Goal: Transaction & Acquisition: Purchase product/service

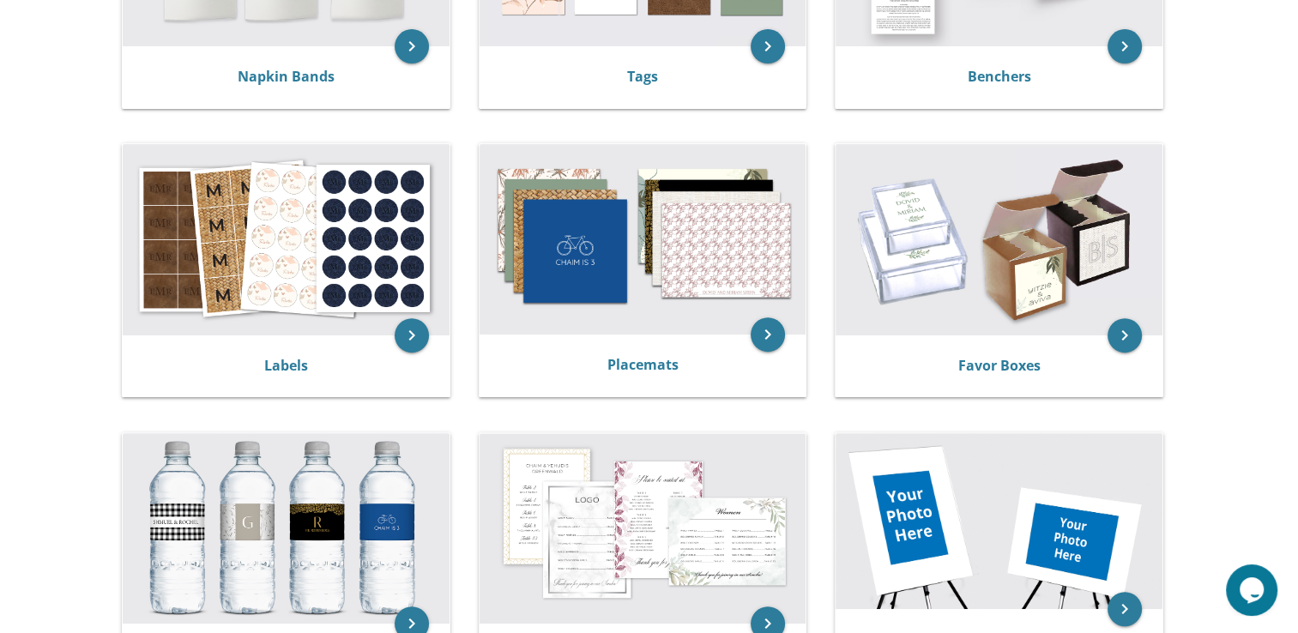
scroll to position [527, 0]
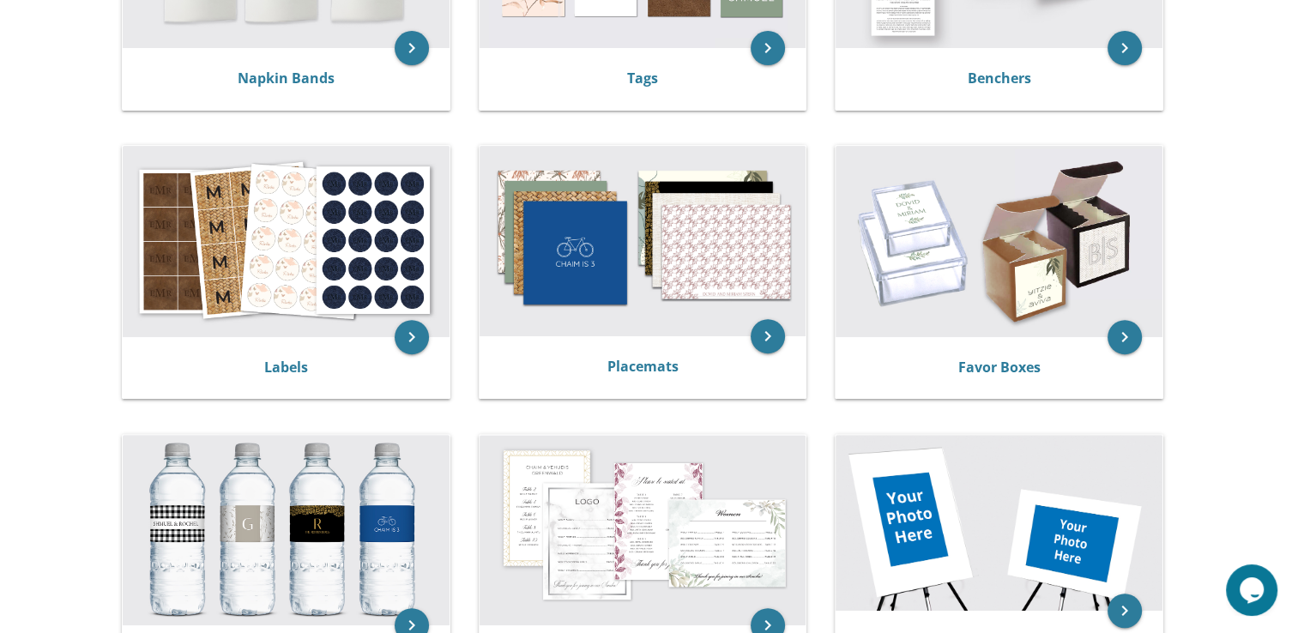
click at [982, 249] on img at bounding box center [999, 241] width 327 height 190
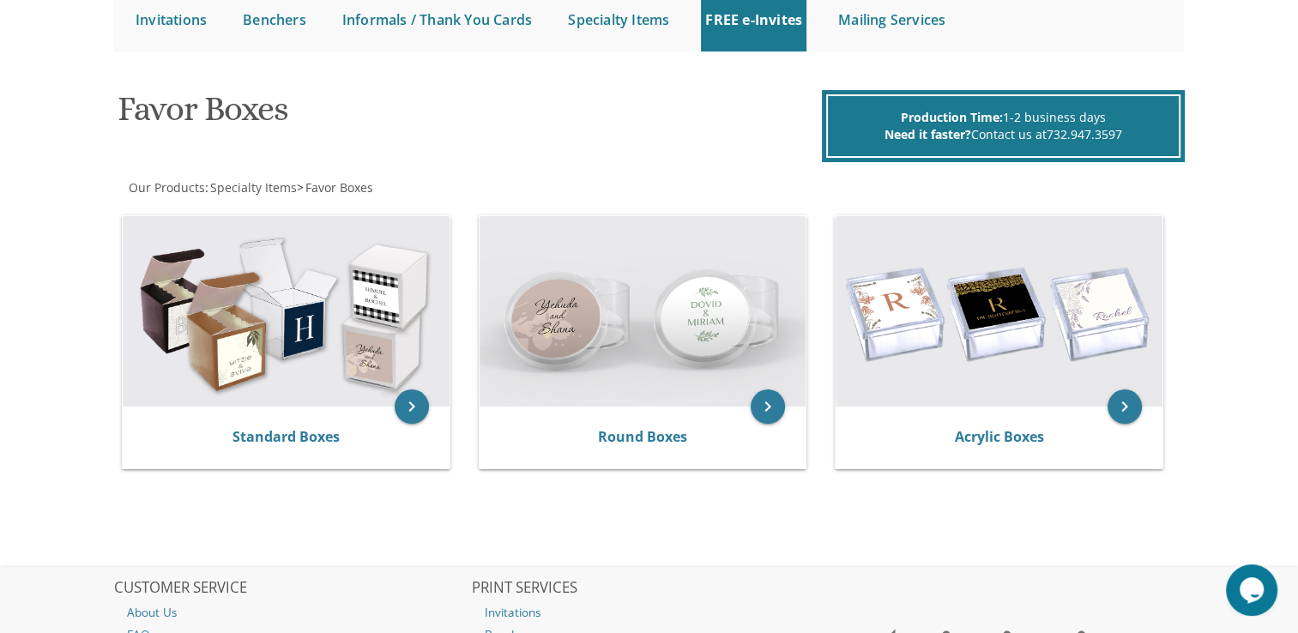
click at [614, 384] on img at bounding box center [643, 311] width 327 height 190
click at [775, 405] on icon "keyboard_arrow_right" at bounding box center [768, 407] width 34 height 34
click at [662, 311] on img at bounding box center [643, 311] width 327 height 190
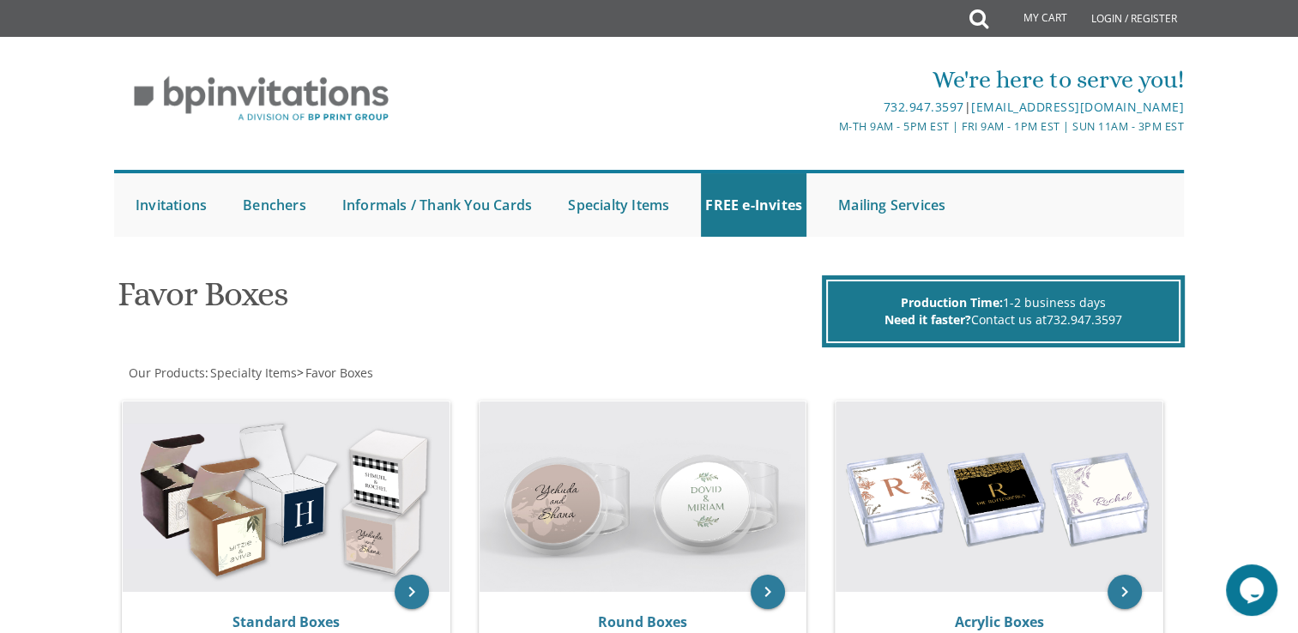
scroll to position [98, 0]
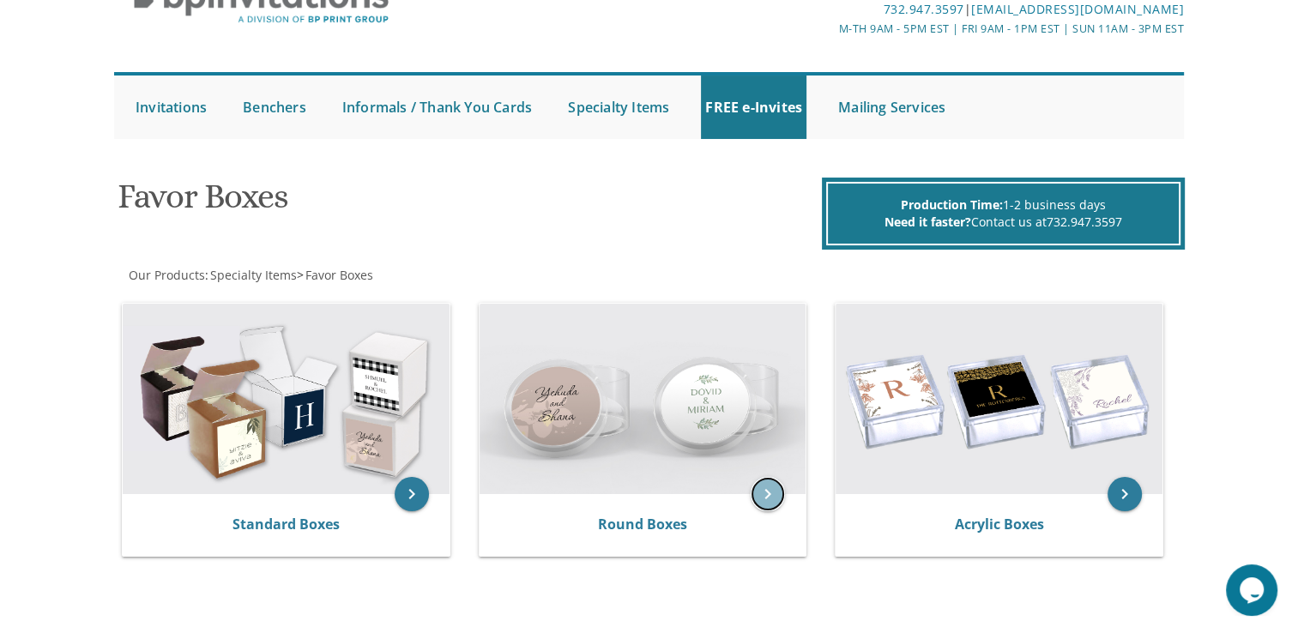
click at [771, 496] on icon "keyboard_arrow_right" at bounding box center [768, 494] width 34 height 34
click at [659, 323] on img at bounding box center [643, 399] width 327 height 190
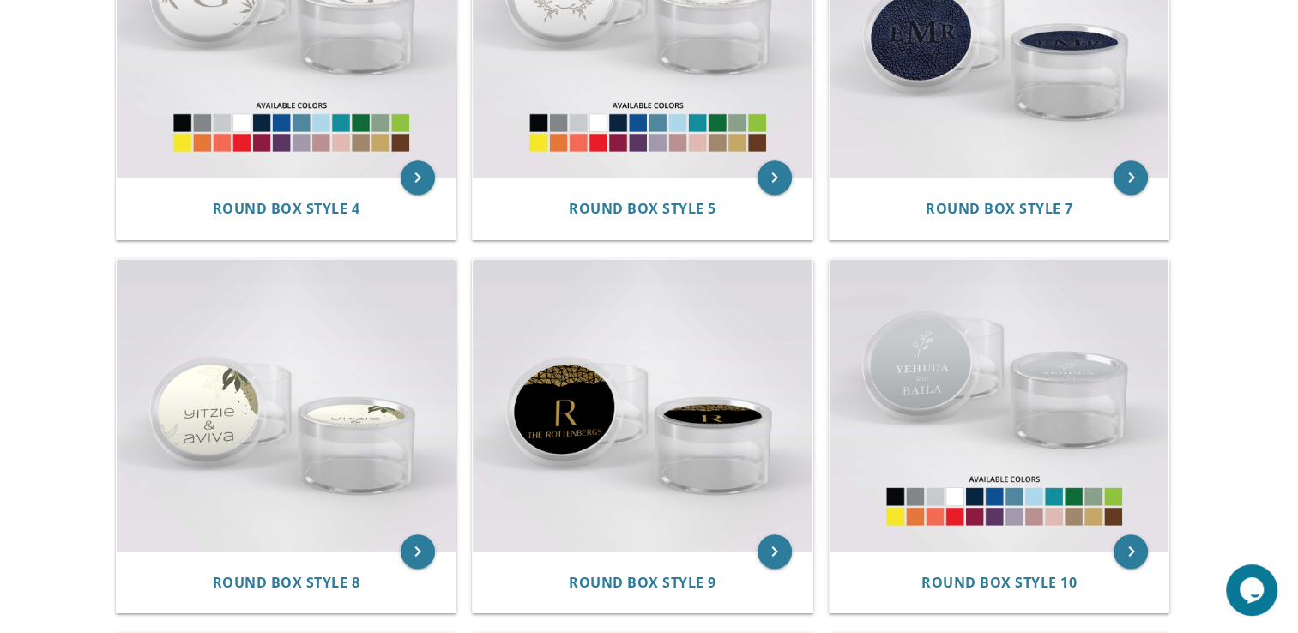
scroll to position [910, 0]
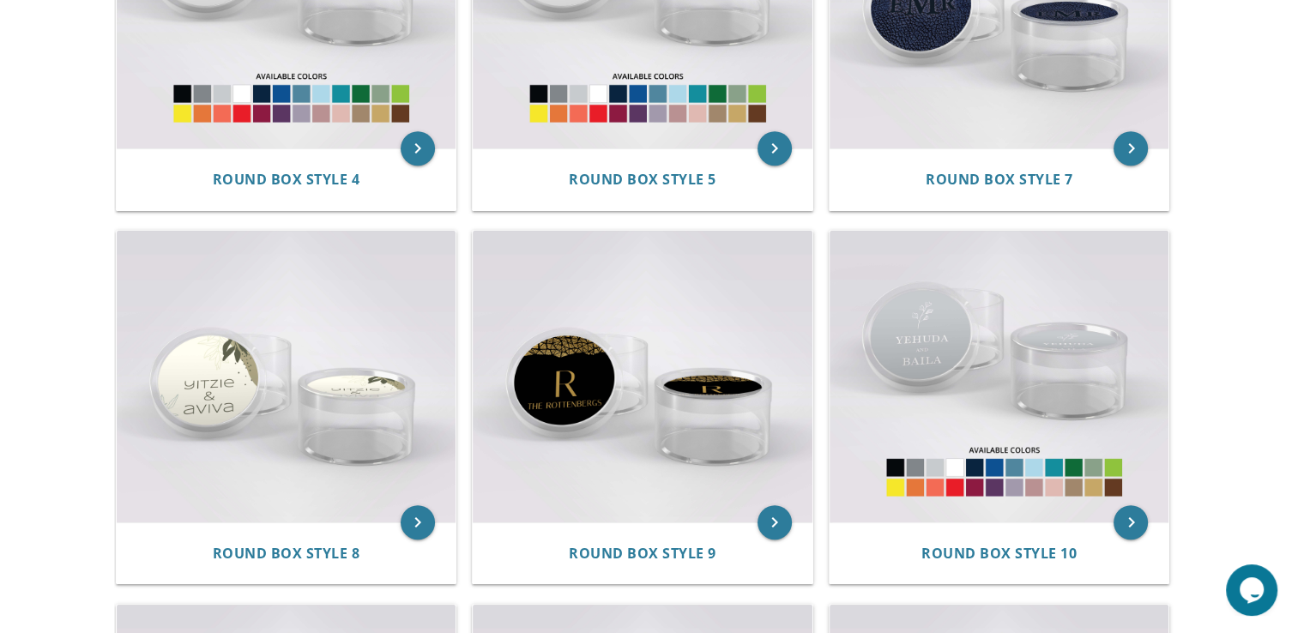
click at [940, 304] on img at bounding box center [1000, 376] width 340 height 291
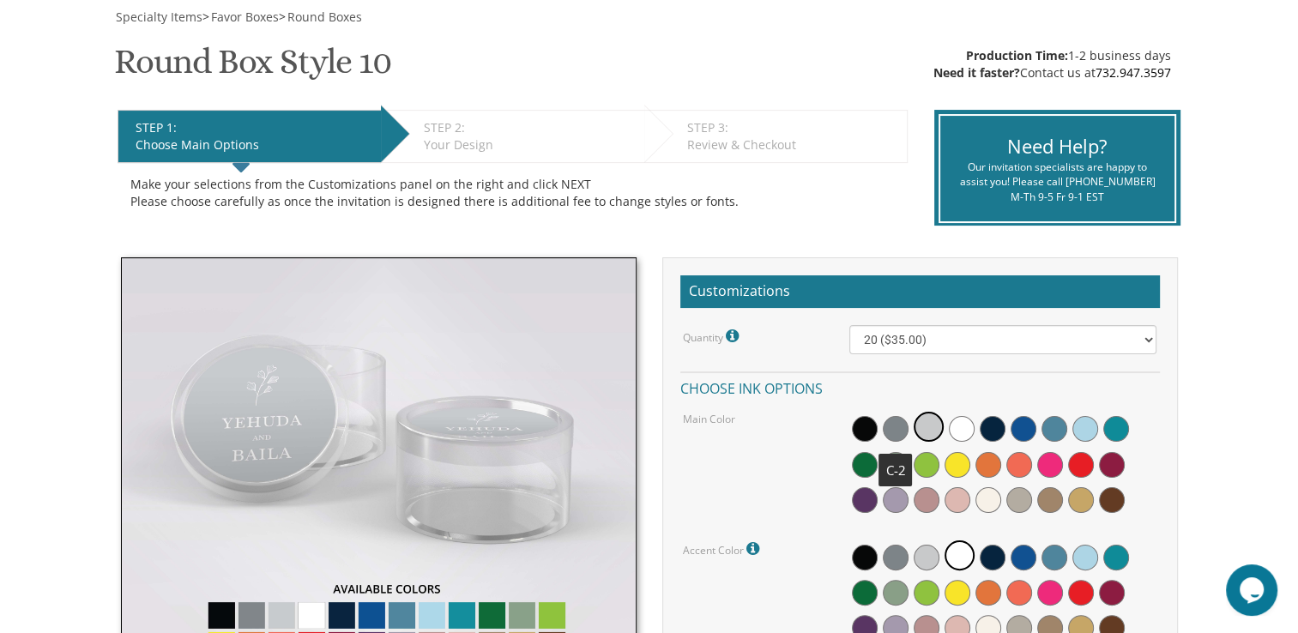
scroll to position [410, 0]
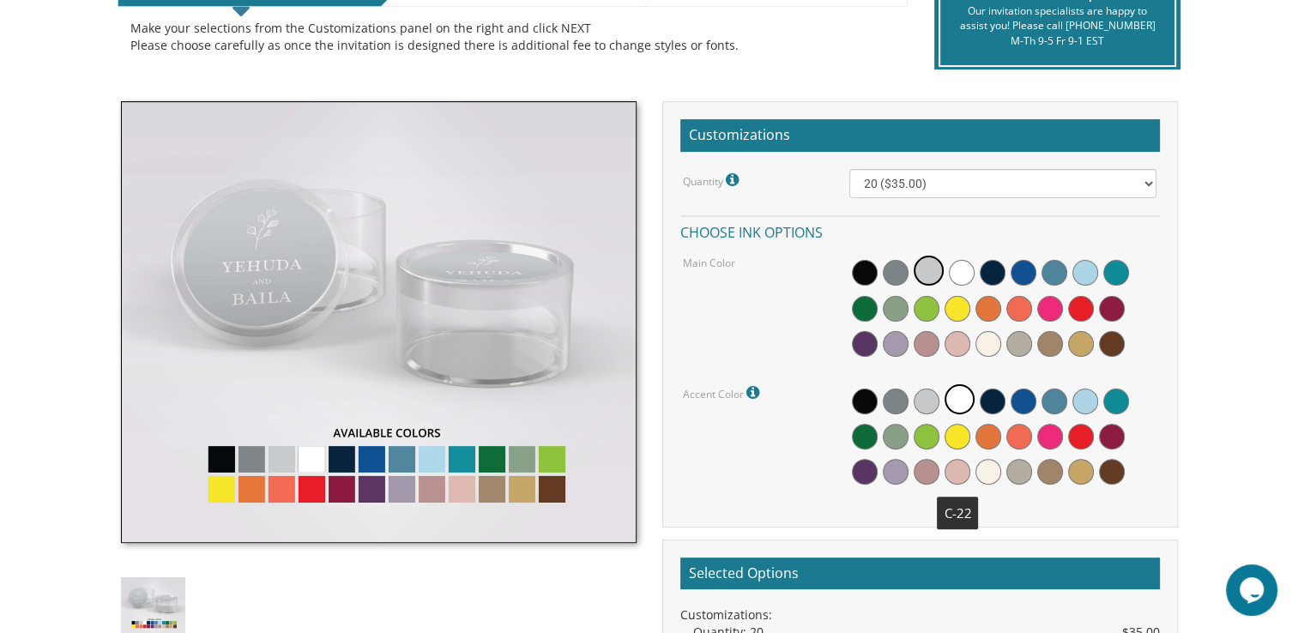
click at [958, 469] on span at bounding box center [958, 472] width 26 height 26
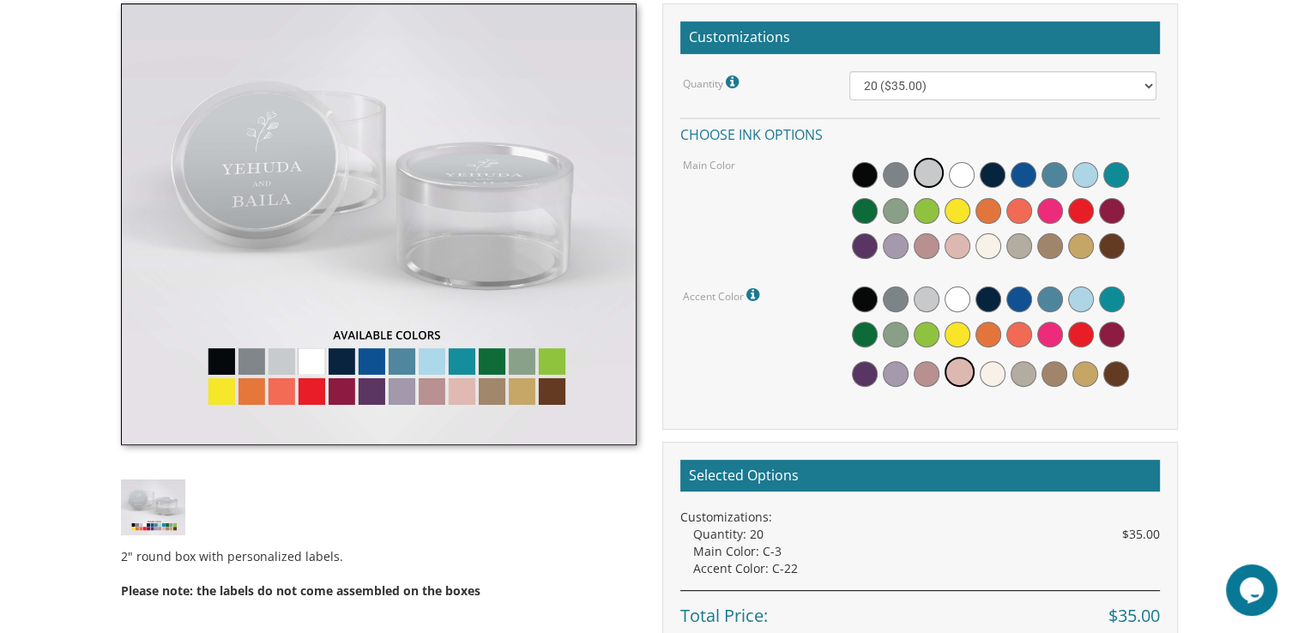
scroll to position [510, 0]
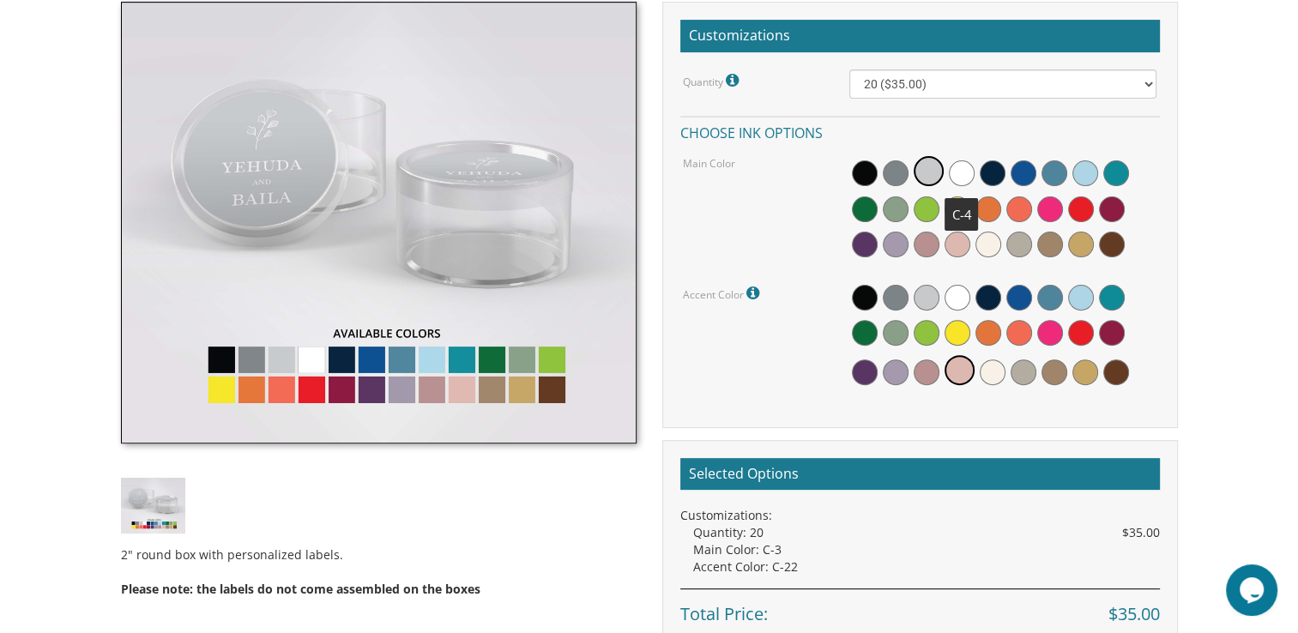
click at [956, 174] on span at bounding box center [962, 173] width 26 height 26
click at [755, 292] on icon at bounding box center [755, 293] width 17 height 15
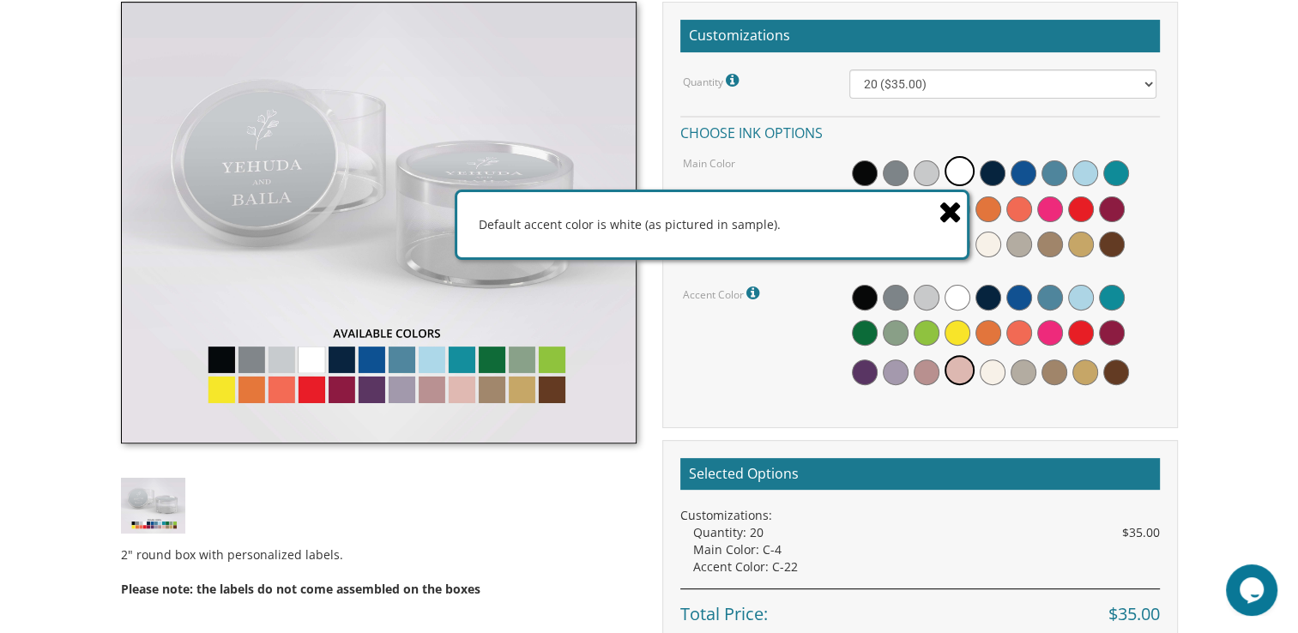
click at [948, 218] on icon at bounding box center [951, 211] width 24 height 30
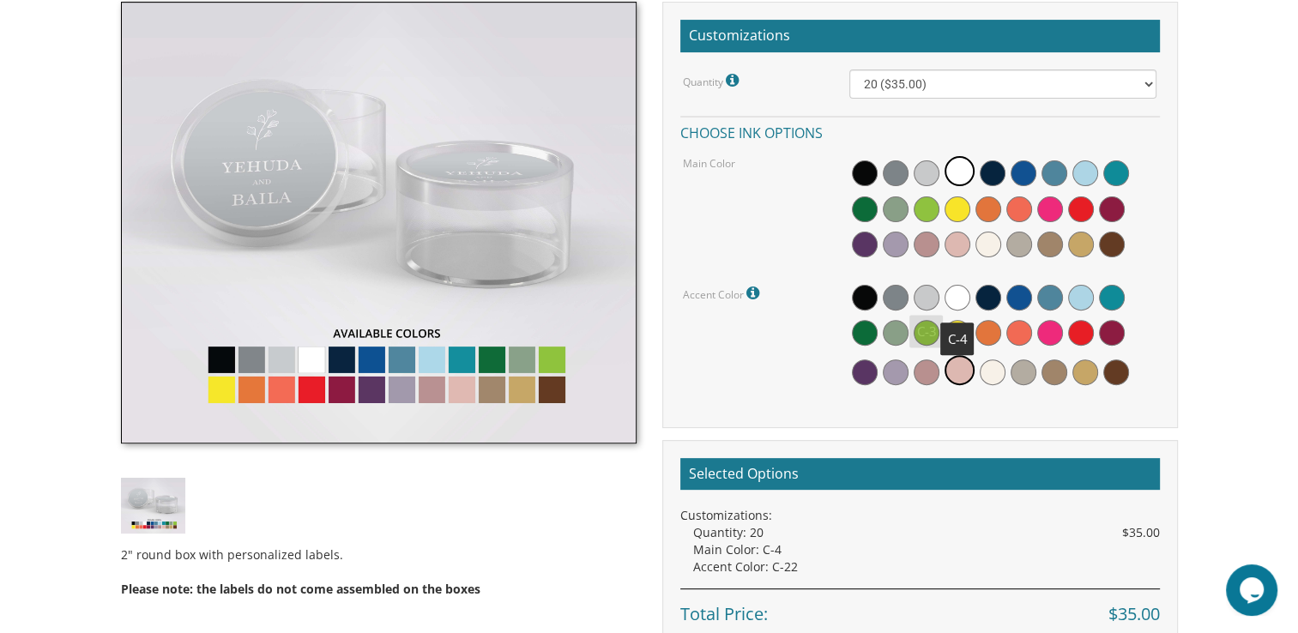
click at [958, 295] on span at bounding box center [958, 298] width 26 height 26
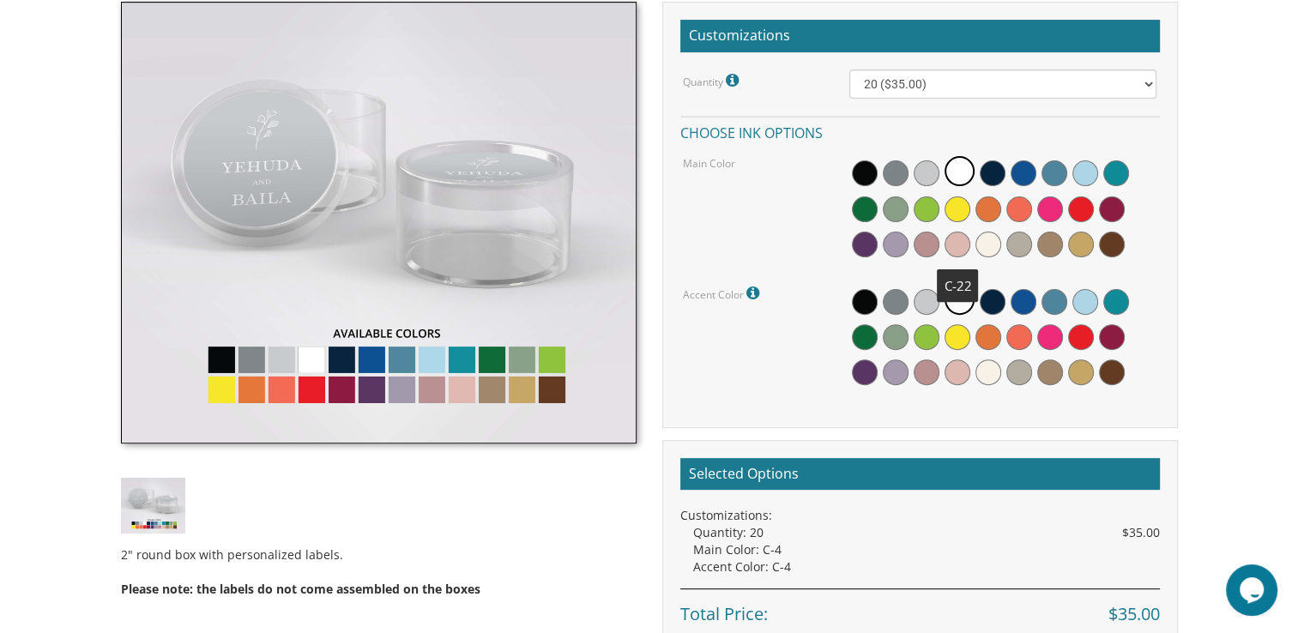
click at [961, 235] on span at bounding box center [958, 245] width 26 height 26
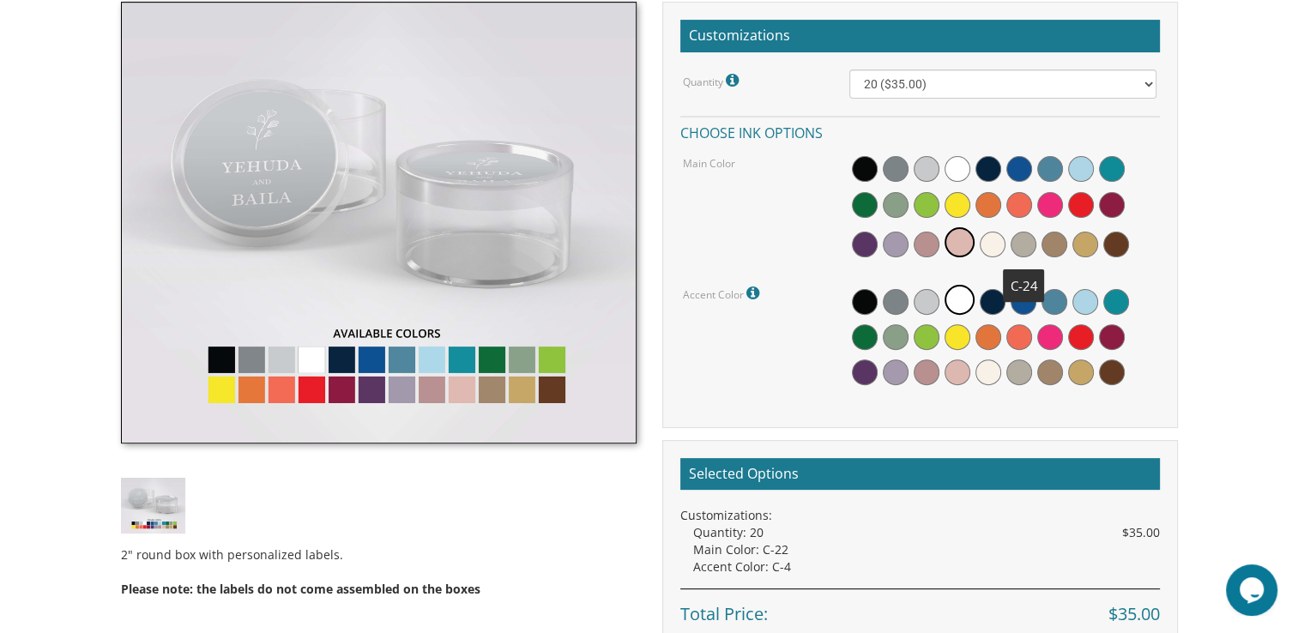
click at [1028, 241] on span at bounding box center [1024, 245] width 26 height 26
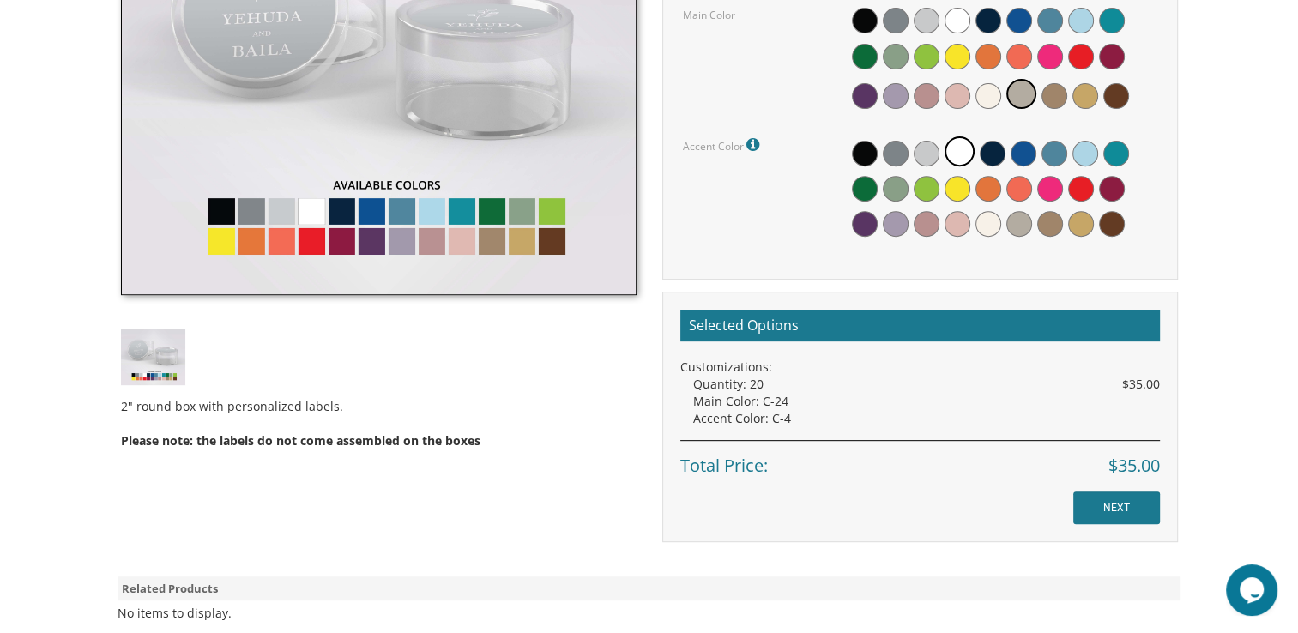
scroll to position [737, 0]
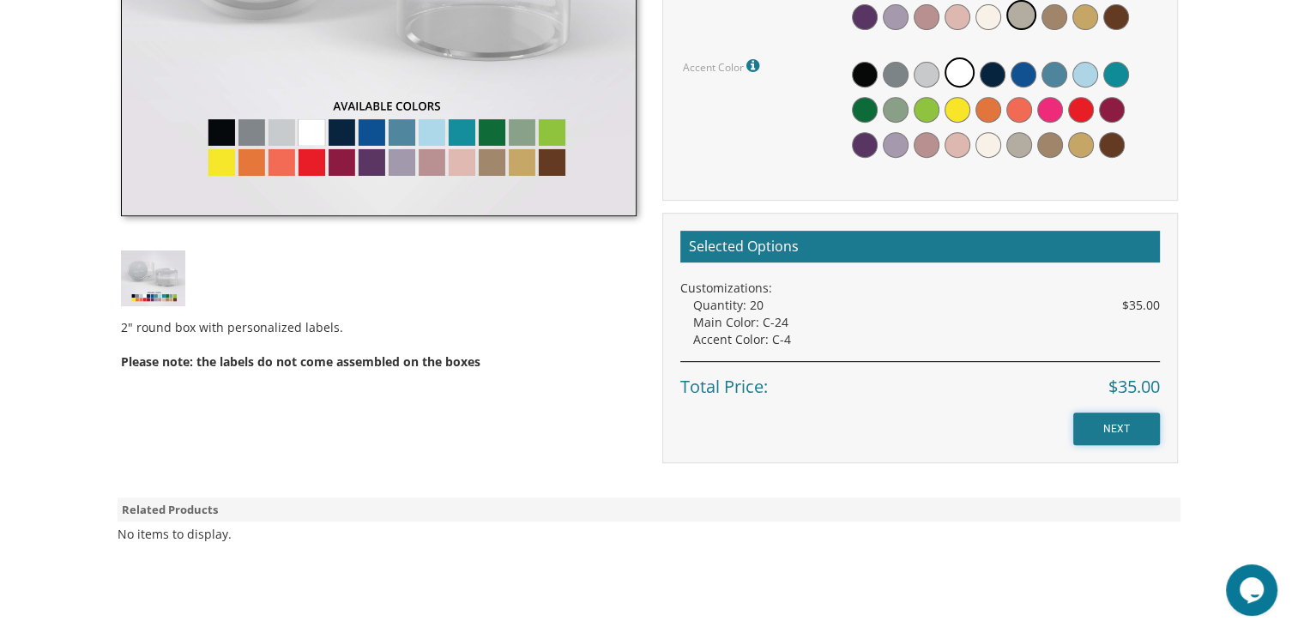
click at [1115, 429] on input "NEXT" at bounding box center [1116, 429] width 87 height 33
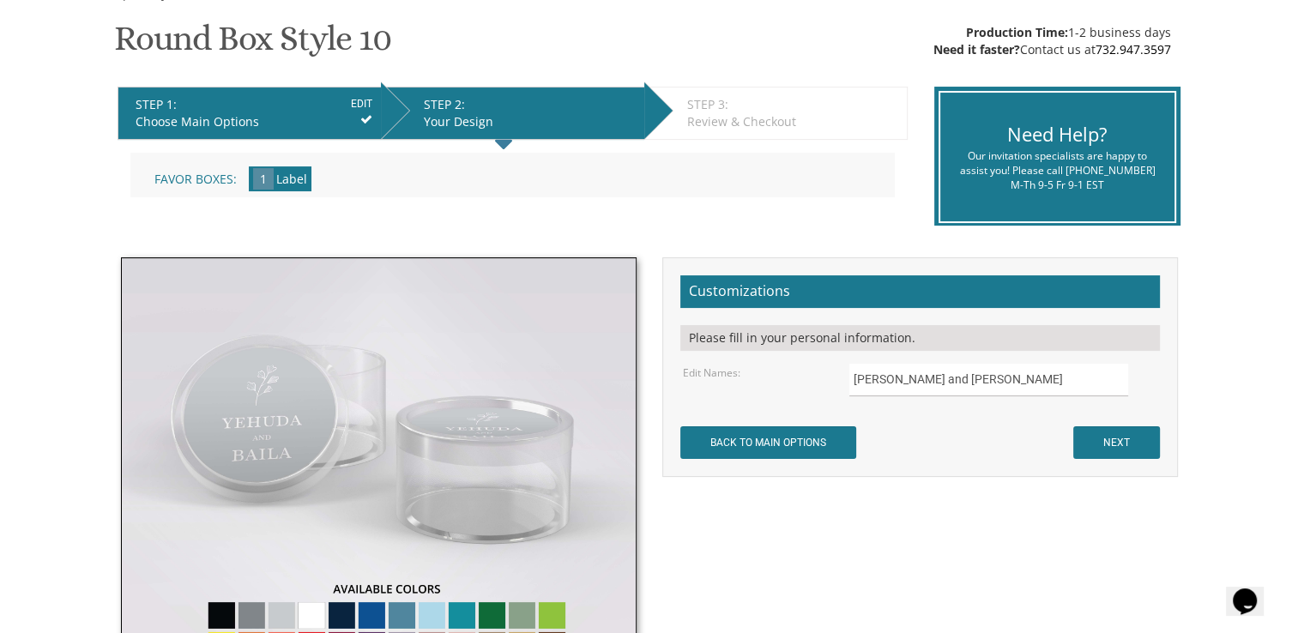
scroll to position [305, 0]
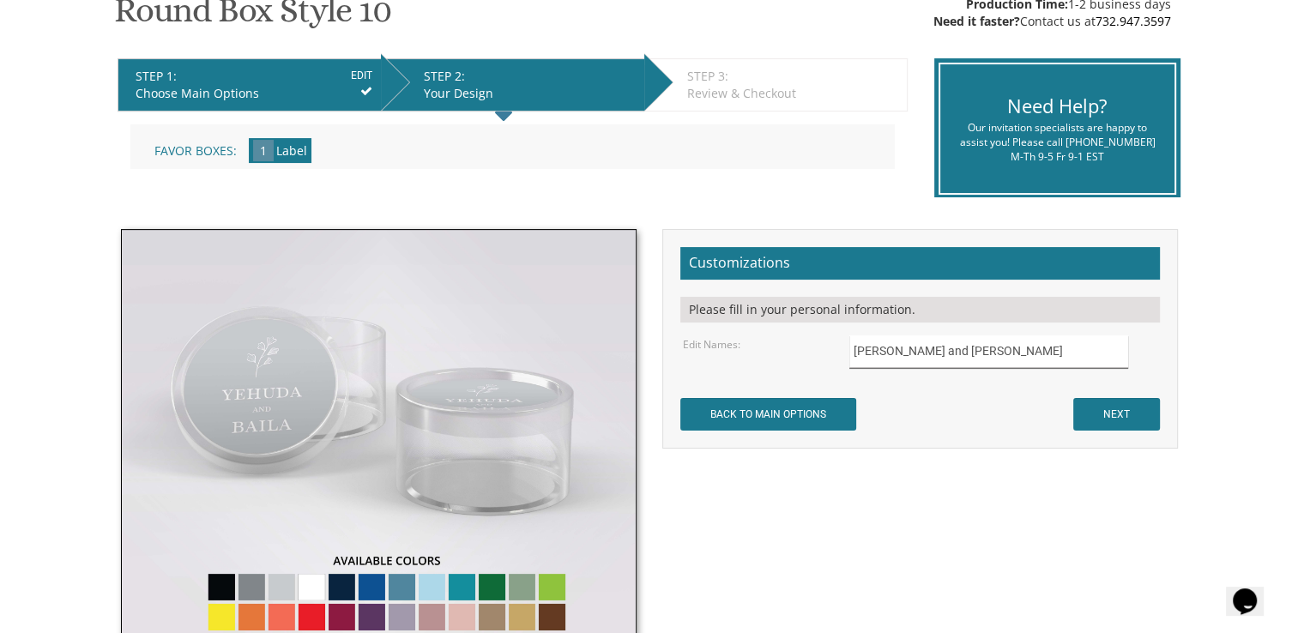
drag, startPoint x: 944, startPoint y: 346, endPoint x: 898, endPoint y: 360, distance: 48.3
click at [898, 360] on input "[PERSON_NAME] and [PERSON_NAME]" at bounding box center [988, 352] width 279 height 33
type input "Yehuda Leib and Adina"
click at [1084, 415] on input "NEXT" at bounding box center [1116, 414] width 87 height 33
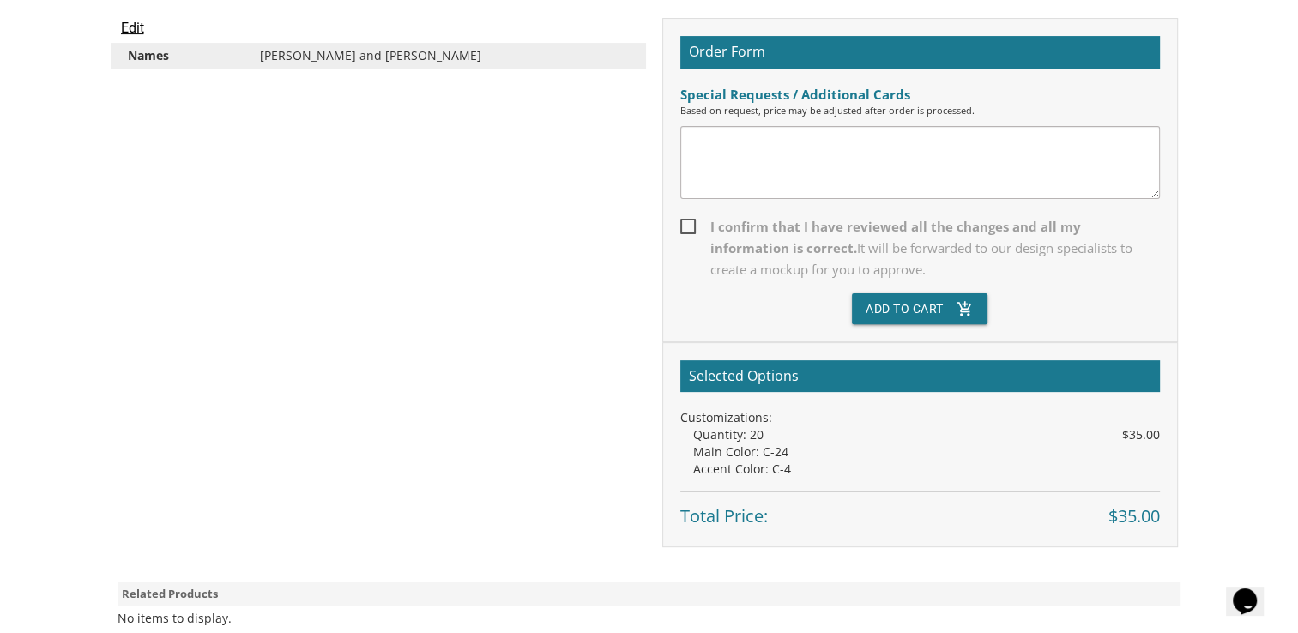
scroll to position [494, 0]
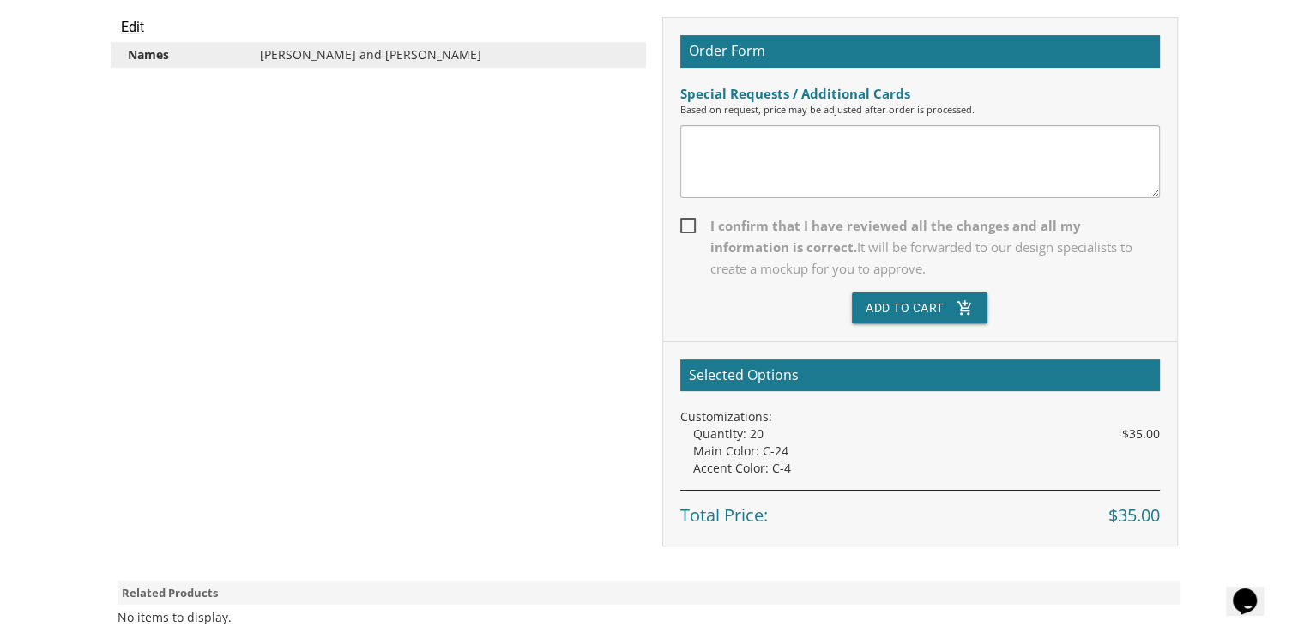
click at [695, 225] on span "I confirm that I have reviewed all the changes and all my information is correc…" at bounding box center [920, 247] width 480 height 64
click at [692, 225] on input "I confirm that I have reviewed all the changes and all my information is correc…" at bounding box center [685, 224] width 11 height 11
checkbox input "true"
click at [918, 301] on button "Add To Cart add_shopping_cart" at bounding box center [920, 308] width 136 height 31
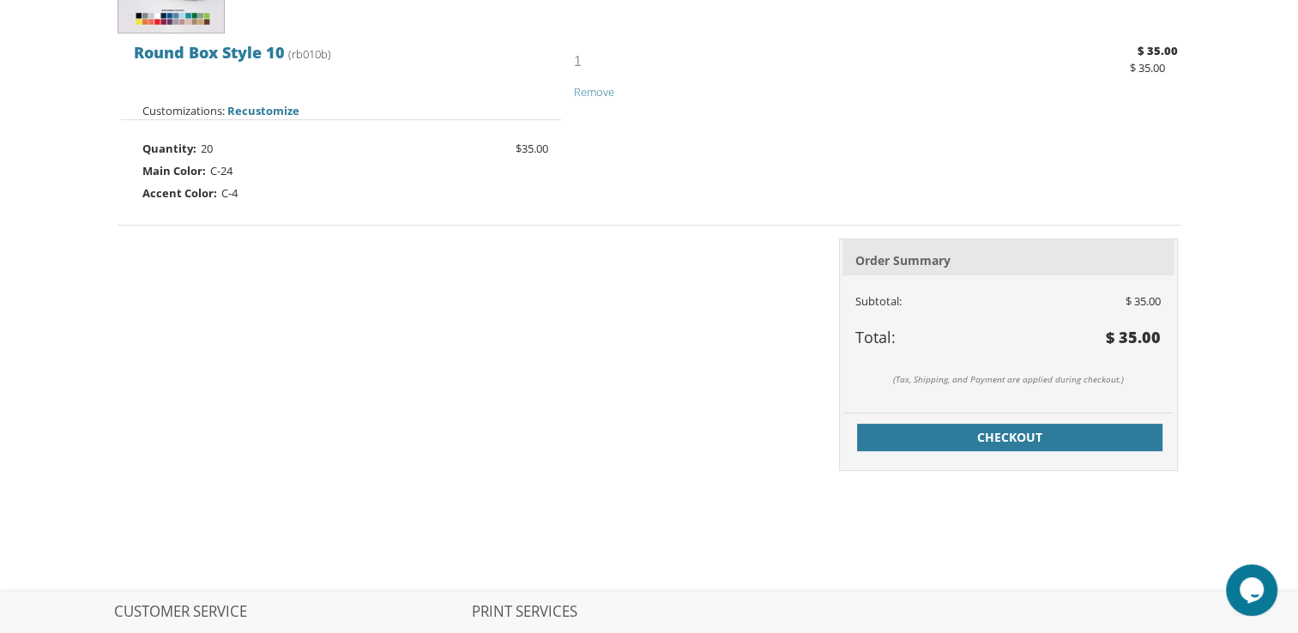
scroll to position [565, 0]
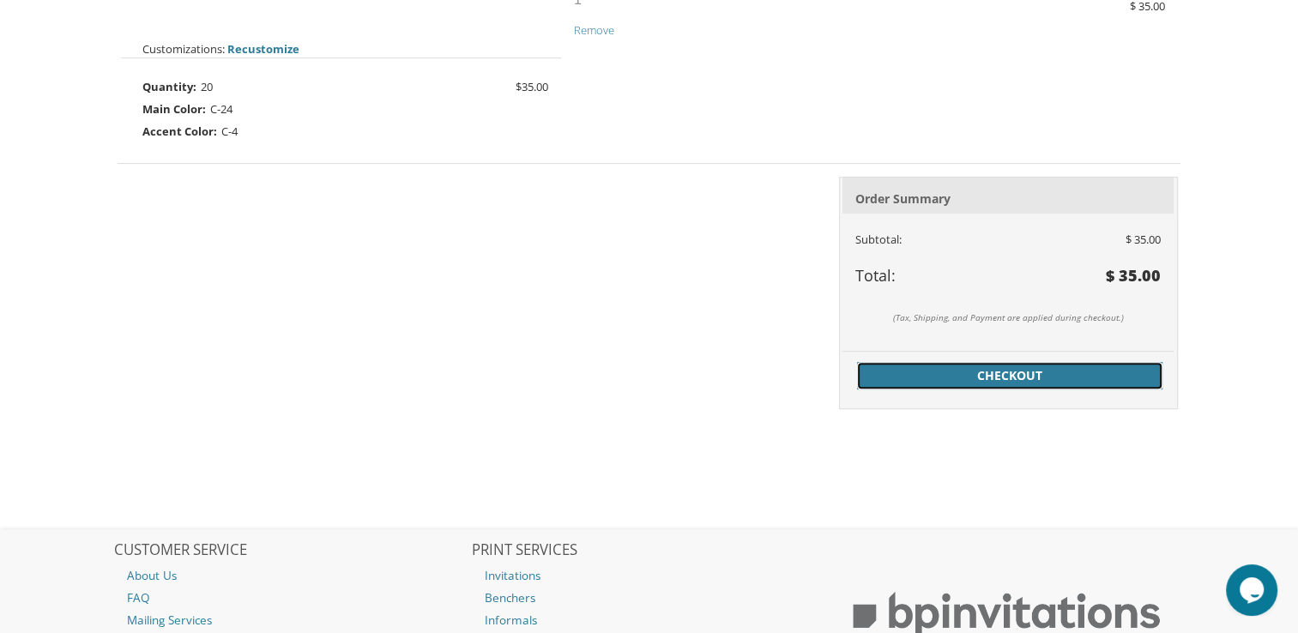
click at [975, 373] on span "Checkout" at bounding box center [1010, 375] width 285 height 17
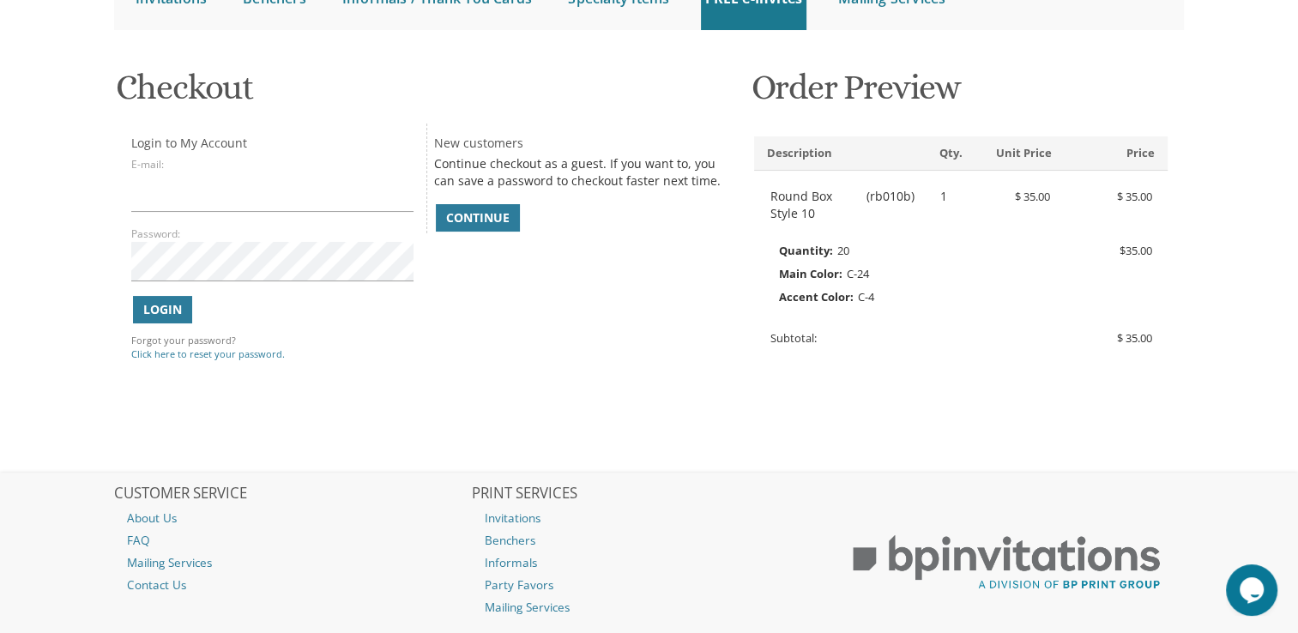
scroll to position [184, 0]
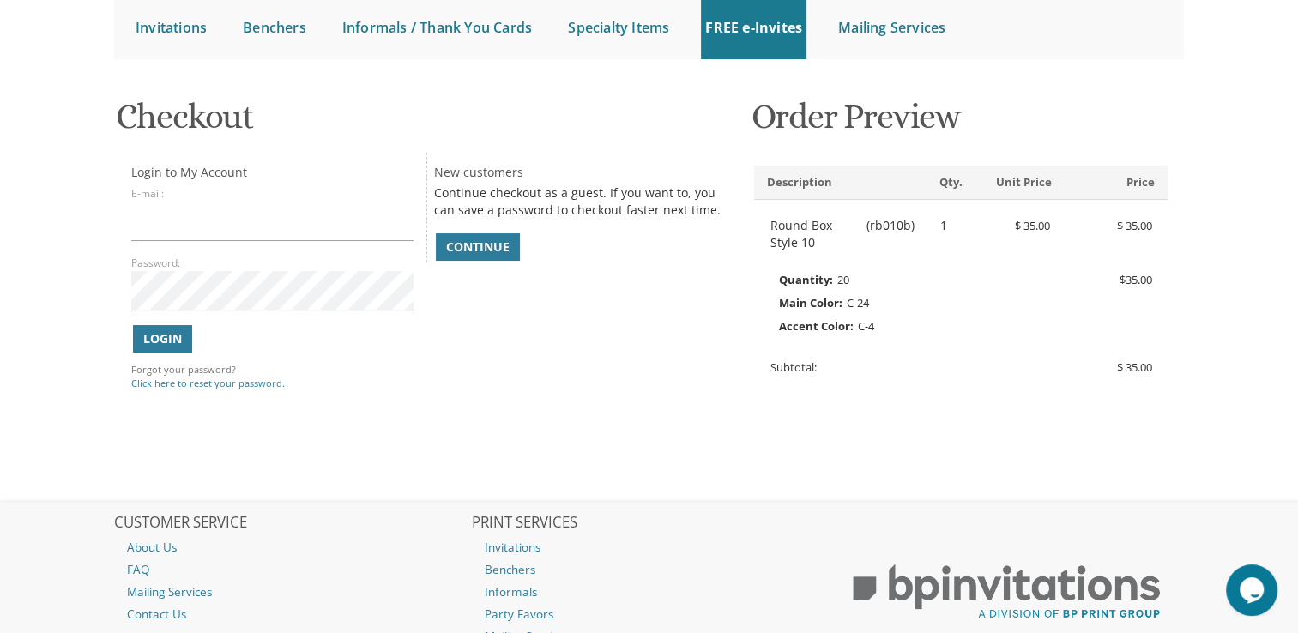
click at [500, 251] on span "Continue" at bounding box center [477, 247] width 63 height 17
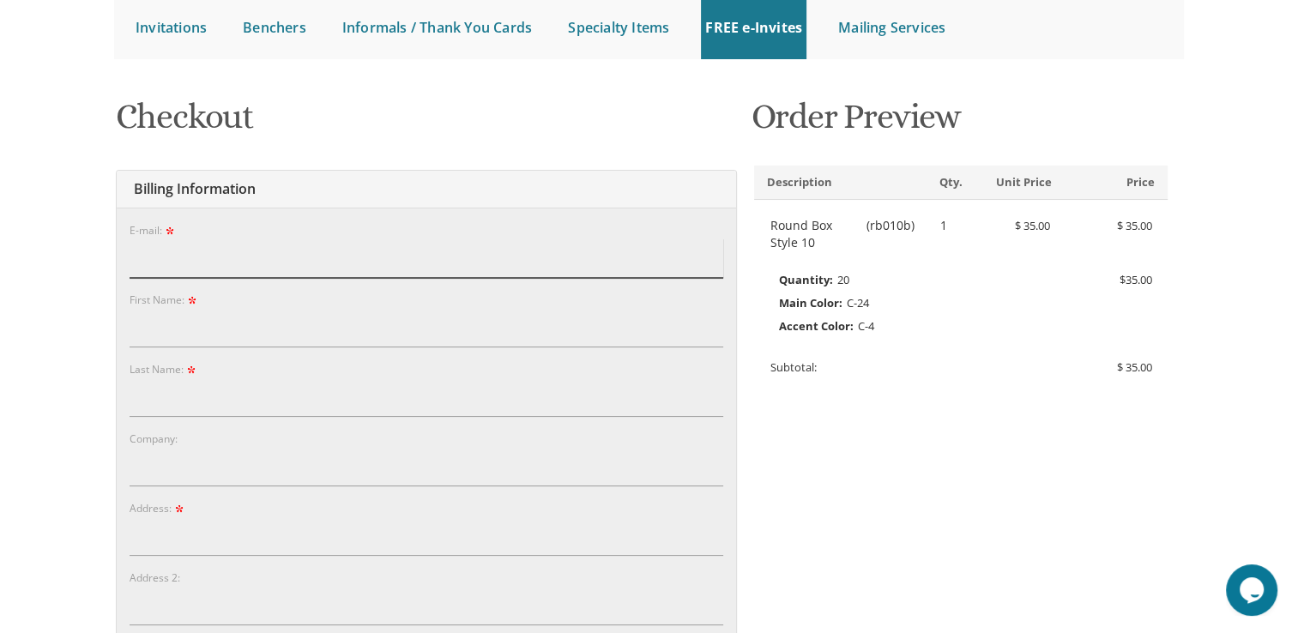
click at [463, 273] on input "E-mail:" at bounding box center [427, 258] width 594 height 39
type input "[EMAIL_ADDRESS][DOMAIN_NAME]"
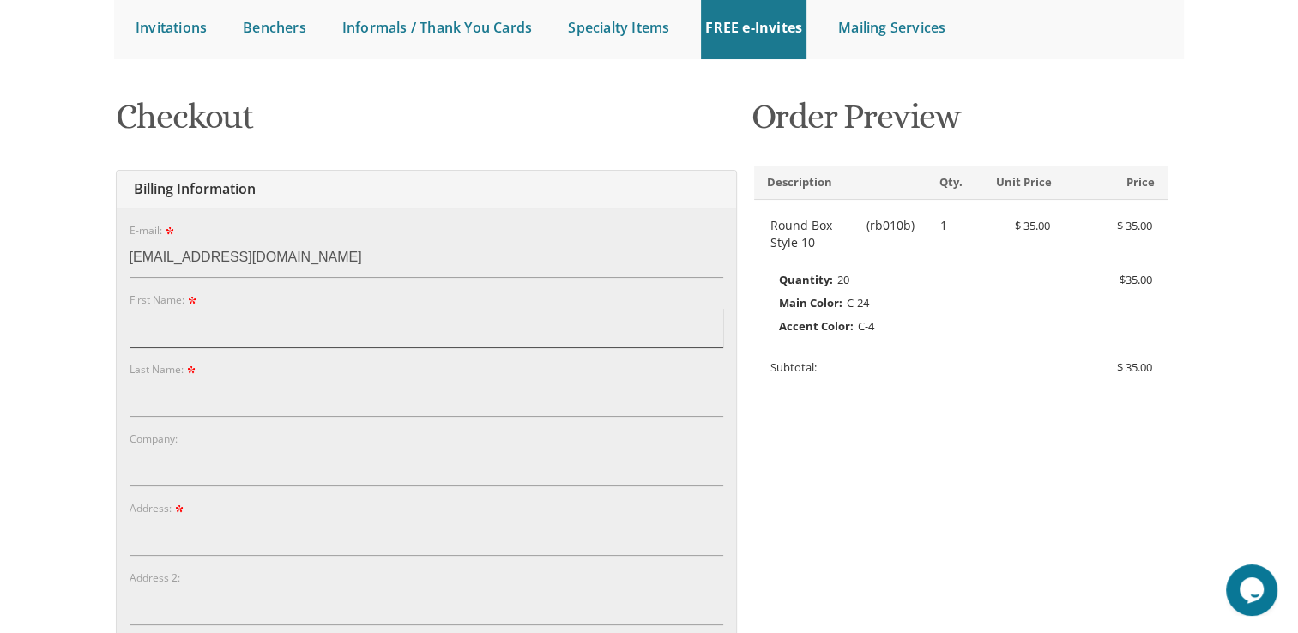
type input "sarala"
type input "[PERSON_NAME]"
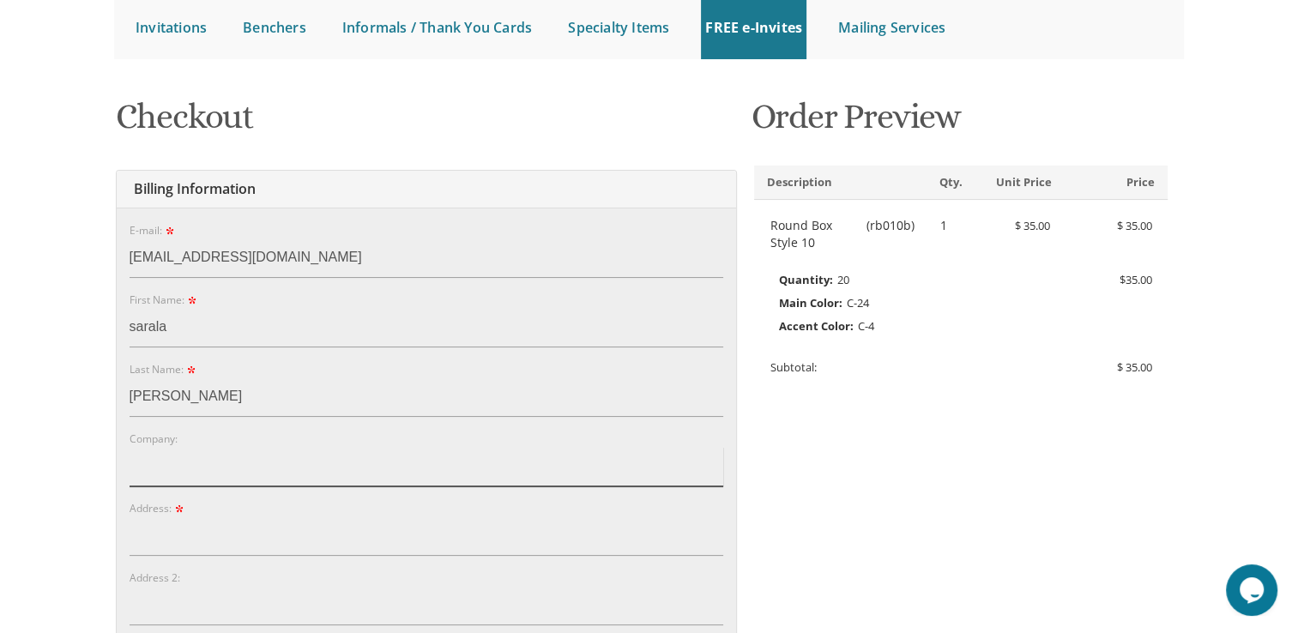
type input "[PERSON_NAME]"
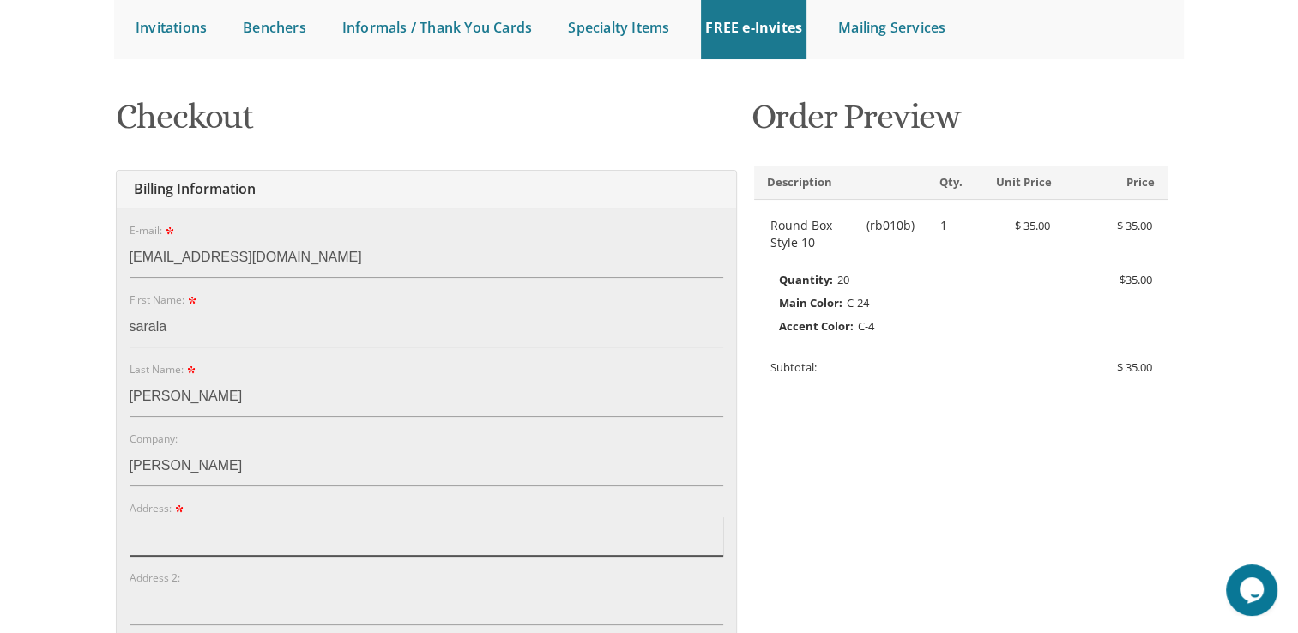
type input "[STREET_ADDRESS]"
type input "Lakewood"
type input "08701"
select select "NJ"
type input "9173761673"
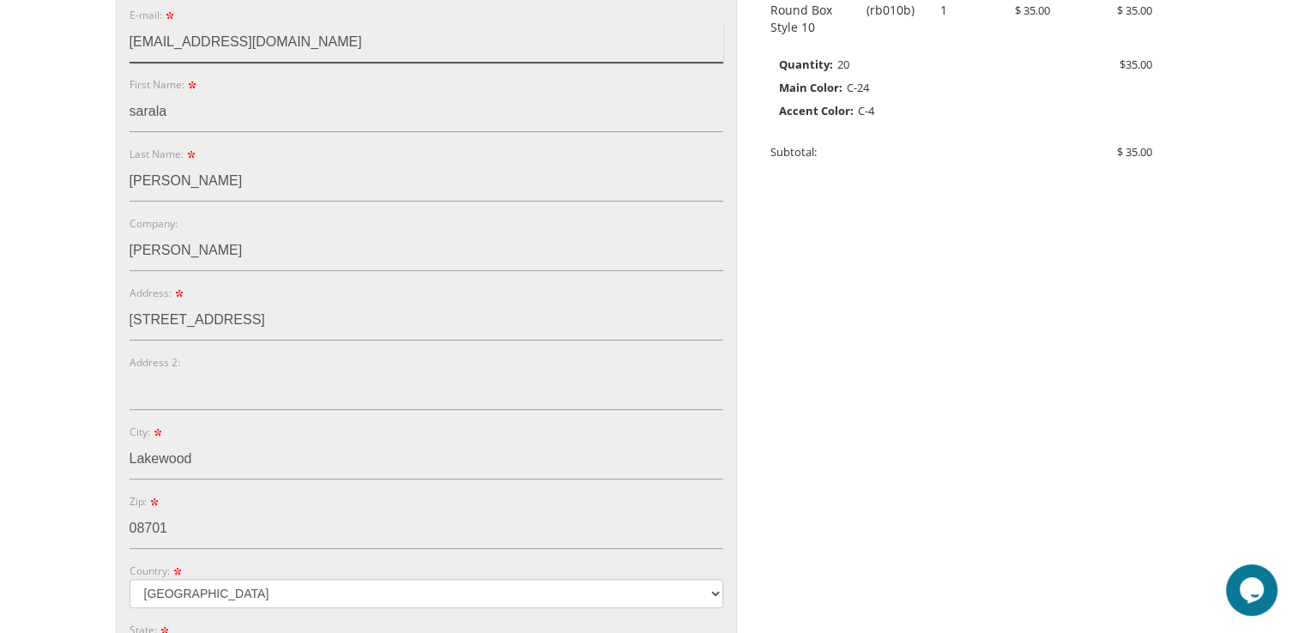
scroll to position [417, 0]
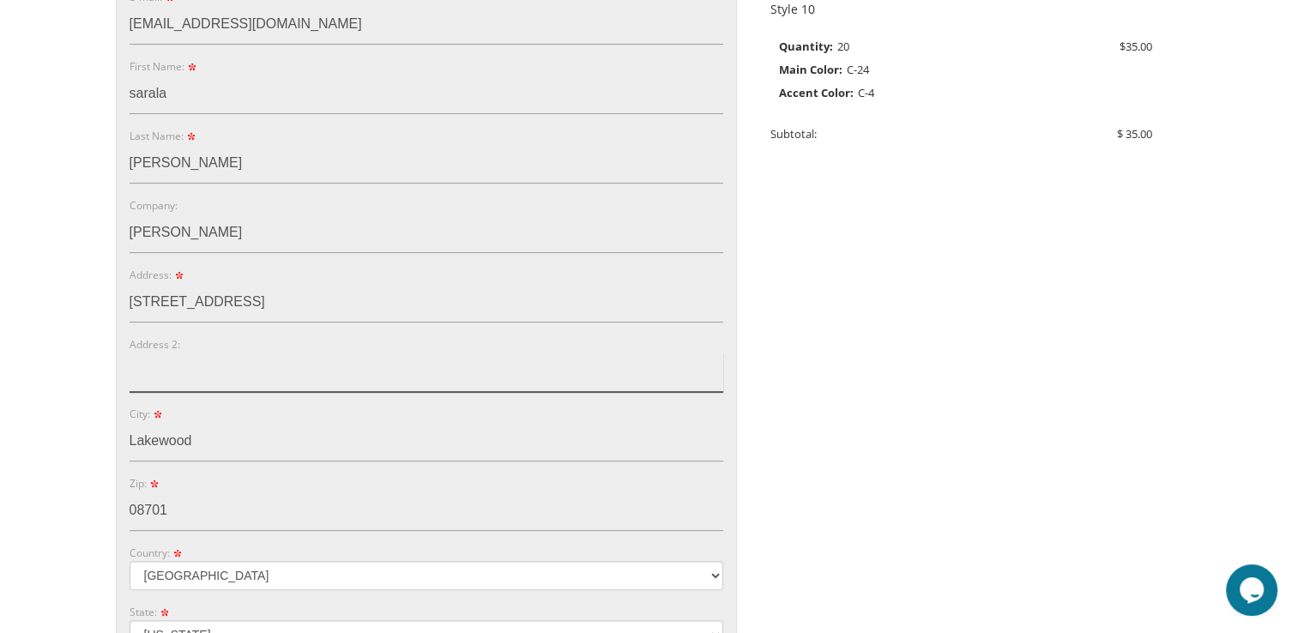
click at [354, 366] on input "Address 2:" at bounding box center [427, 372] width 594 height 39
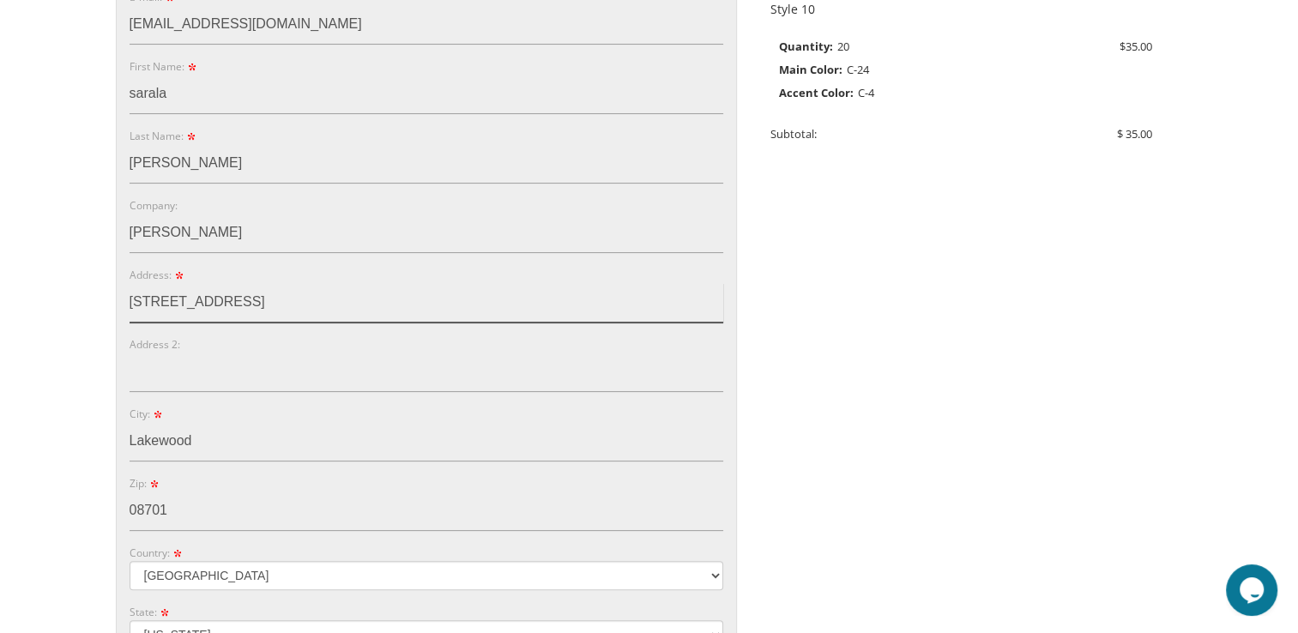
drag, startPoint x: 317, startPoint y: 300, endPoint x: 211, endPoint y: 304, distance: 106.5
click at [211, 304] on input "750 forest ave Apt 53g lake" at bounding box center [427, 302] width 594 height 39
type input "750 forest ave"
click at [121, 372] on div "E-mail: saralaberenbaum01@gmail.com Password: Password Confirm: First Name: sar…" at bounding box center [427, 416] width 620 height 884
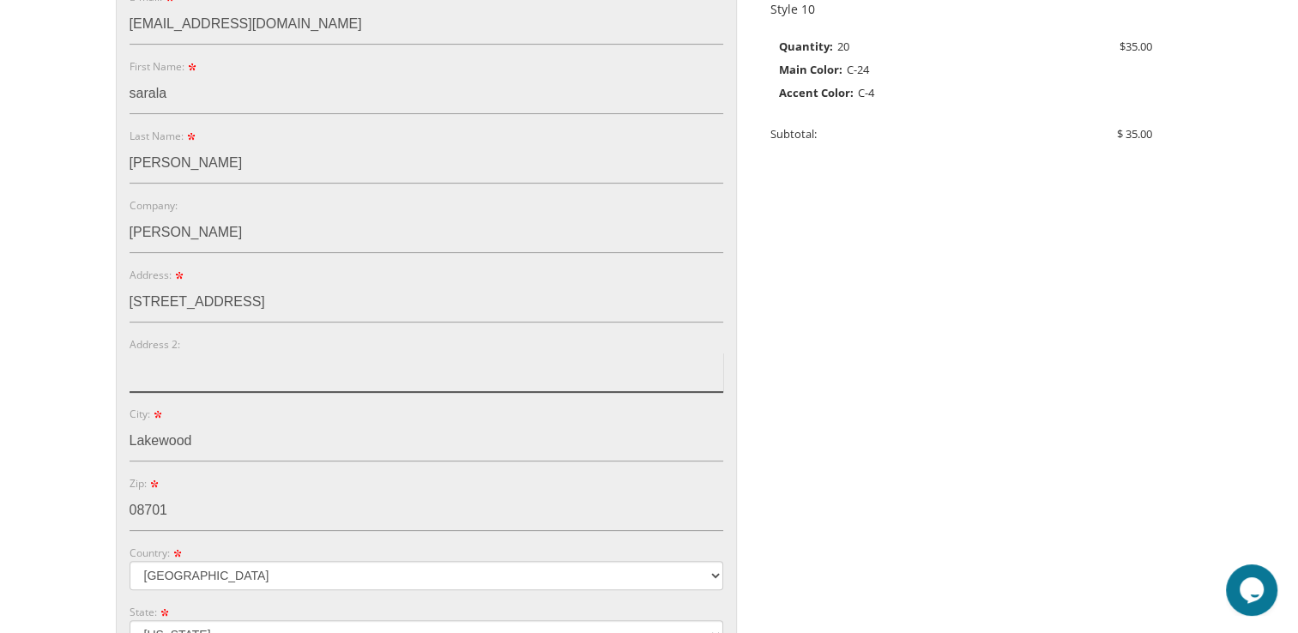
click at [147, 375] on input "Address 2:" at bounding box center [427, 372] width 594 height 39
type input "apt 53g"
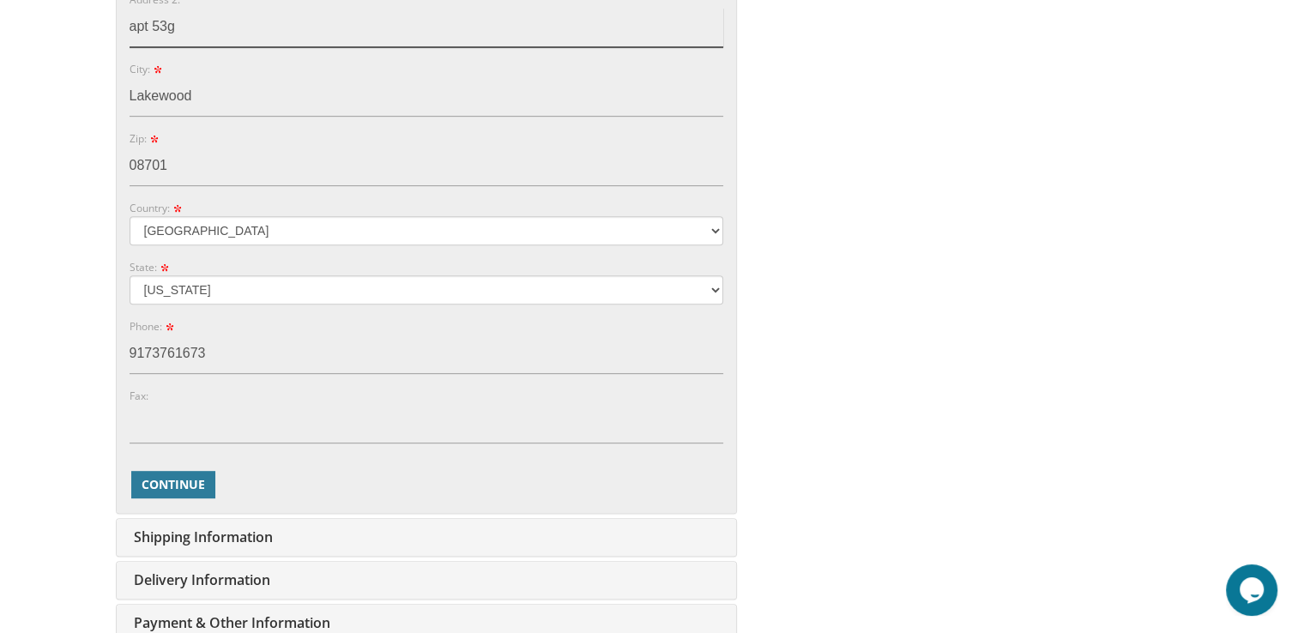
scroll to position [765, 0]
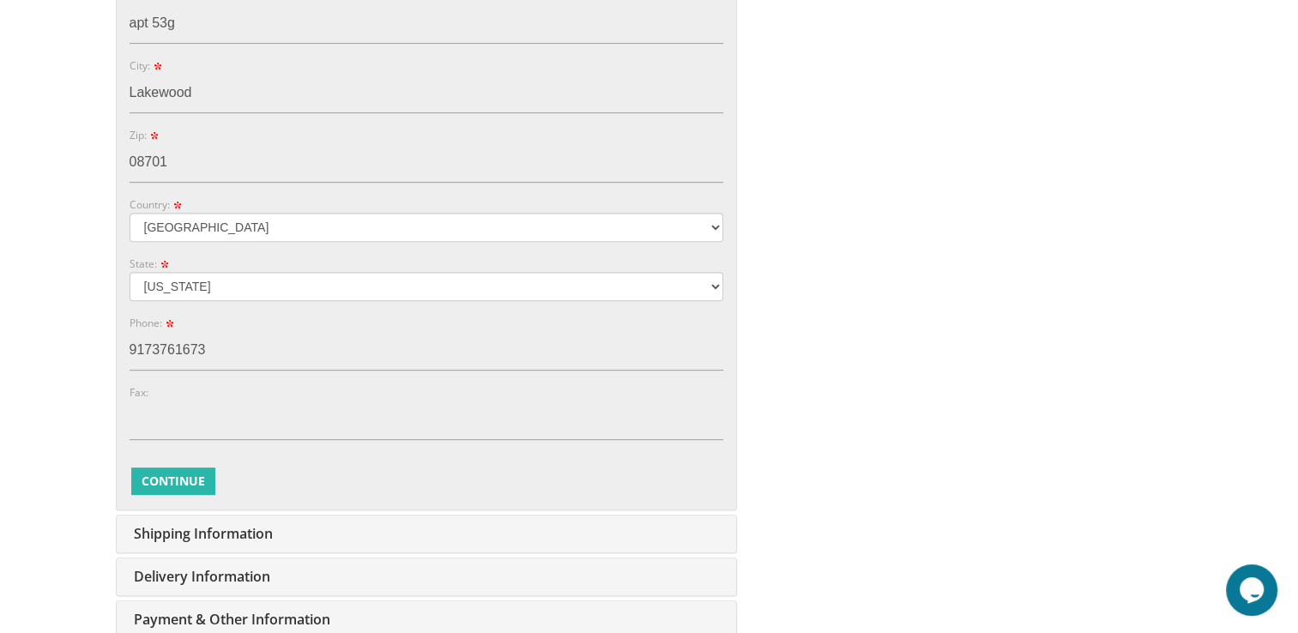
click at [177, 480] on span "Continue" at bounding box center [173, 481] width 63 height 17
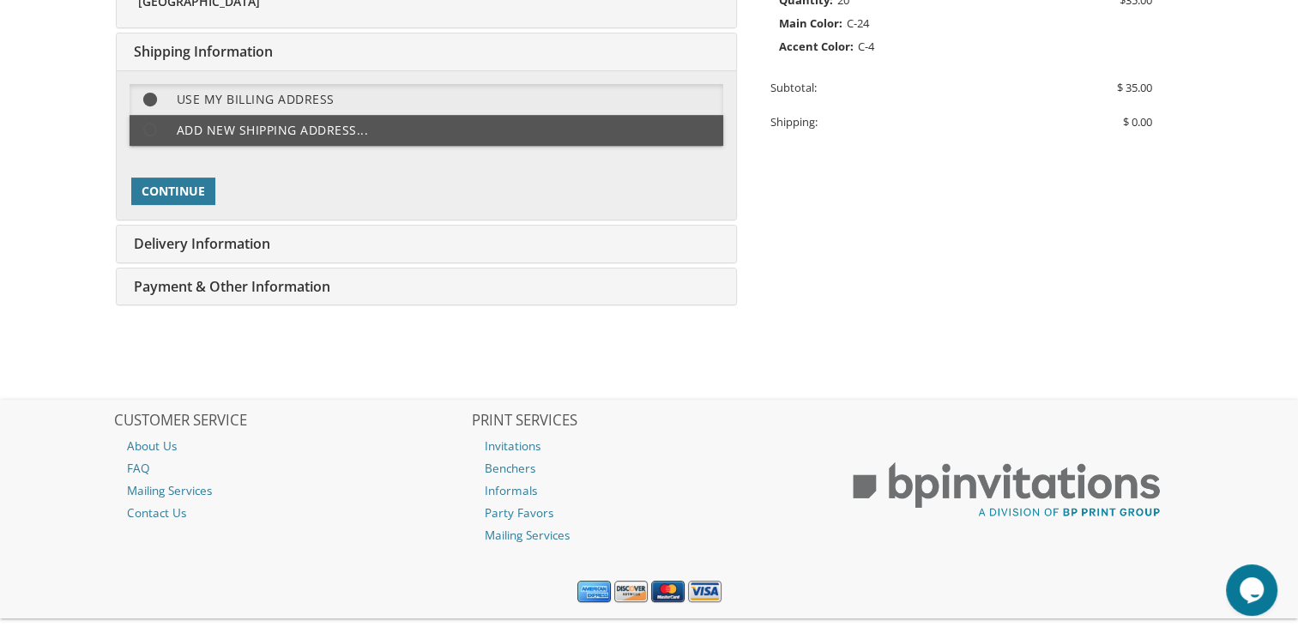
scroll to position [463, 0]
click at [148, 96] on span at bounding box center [158, 99] width 37 height 21
click at [161, 194] on span "Continue" at bounding box center [173, 191] width 63 height 17
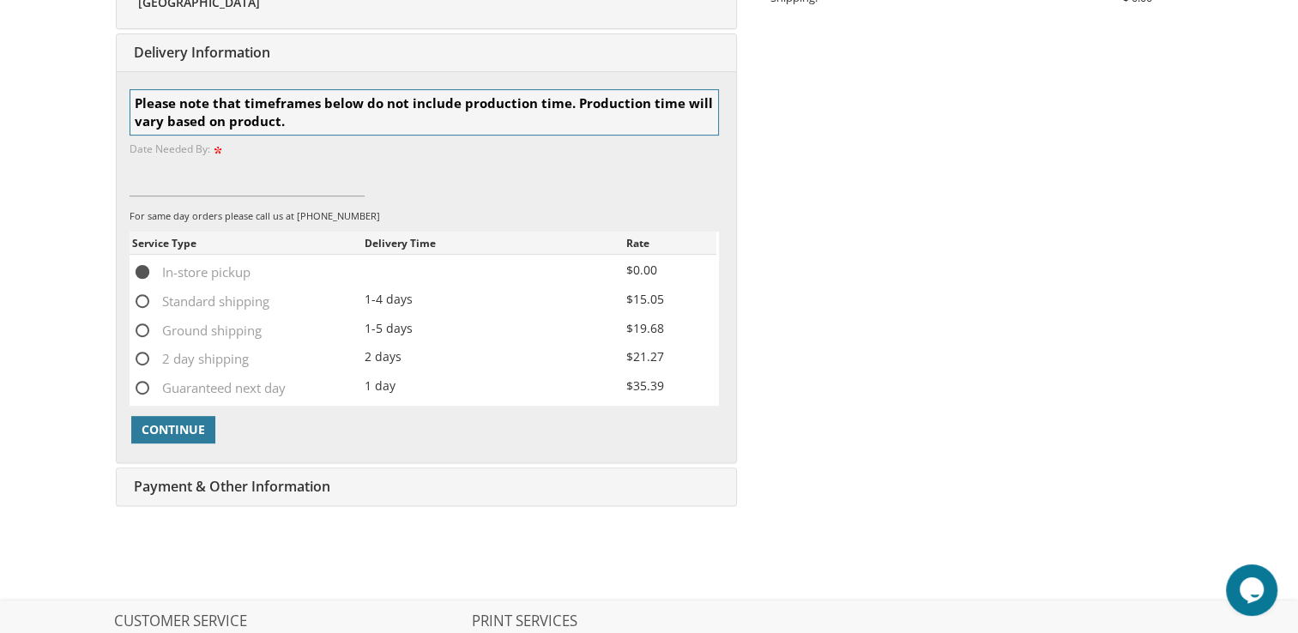
scroll to position [589, 0]
click at [199, 433] on span "Continue" at bounding box center [173, 428] width 63 height 17
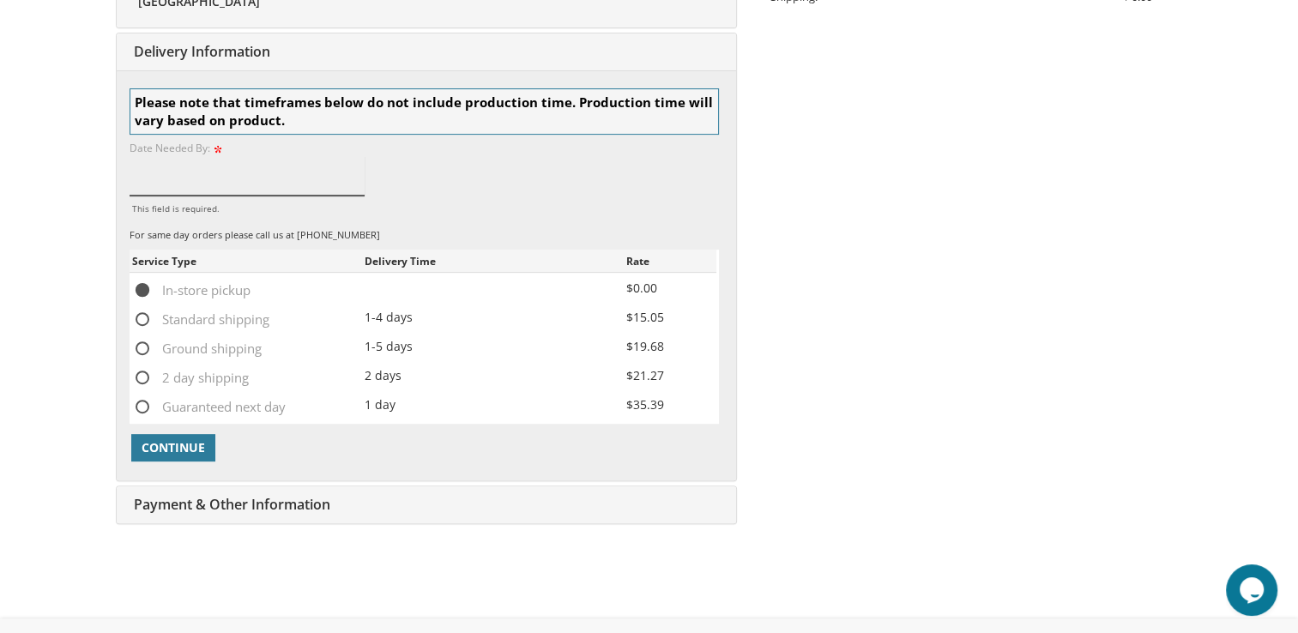
click at [227, 176] on input "This field is required." at bounding box center [248, 175] width 236 height 39
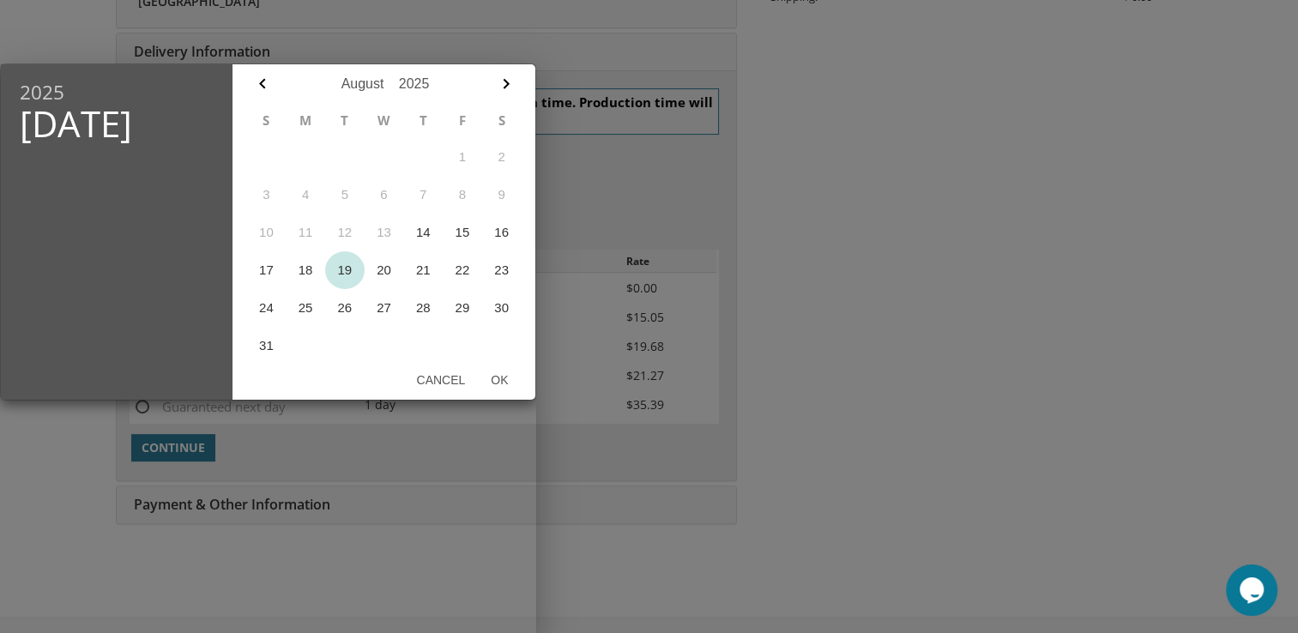
click at [344, 269] on button "19" at bounding box center [344, 270] width 39 height 38
click at [505, 379] on button "Ok" at bounding box center [499, 380] width 43 height 31
type input "Aug 19, 2025"
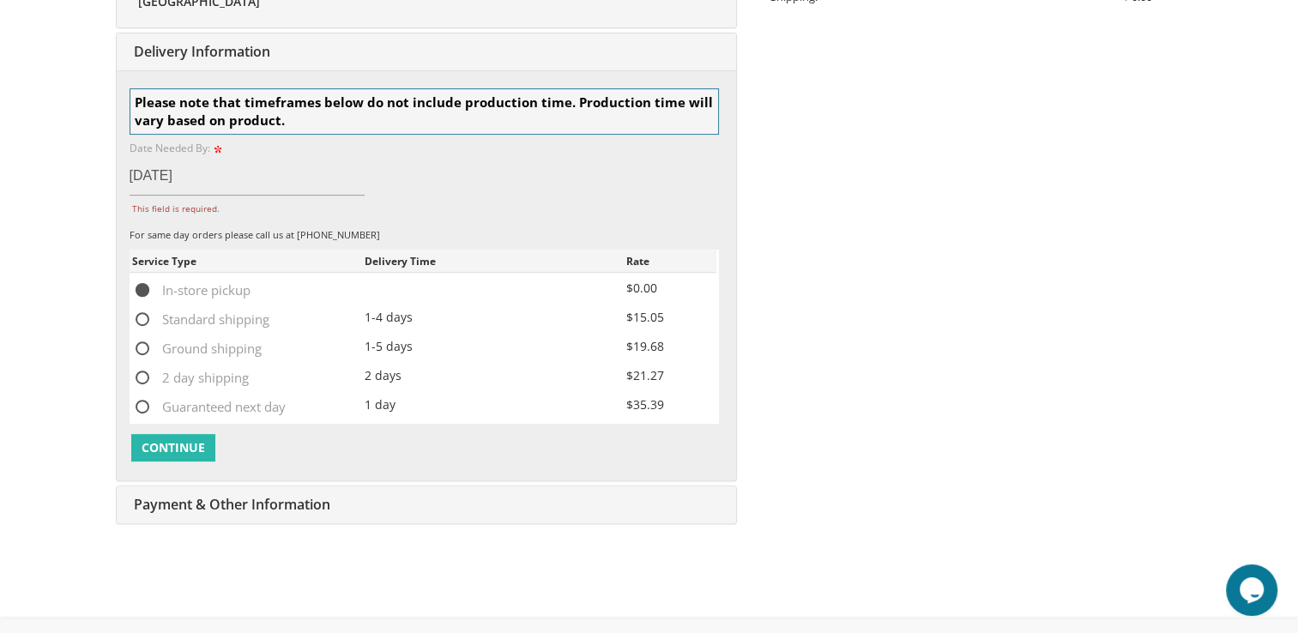
click at [185, 450] on span "Continue" at bounding box center [173, 447] width 63 height 17
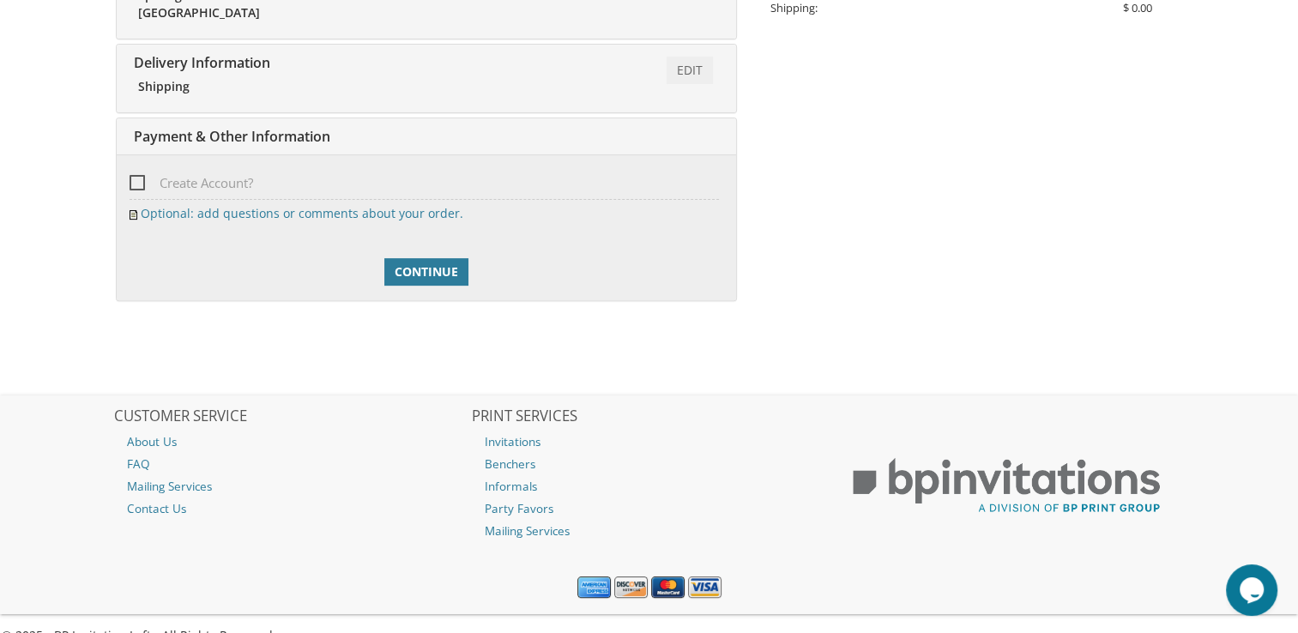
scroll to position [603, 0]
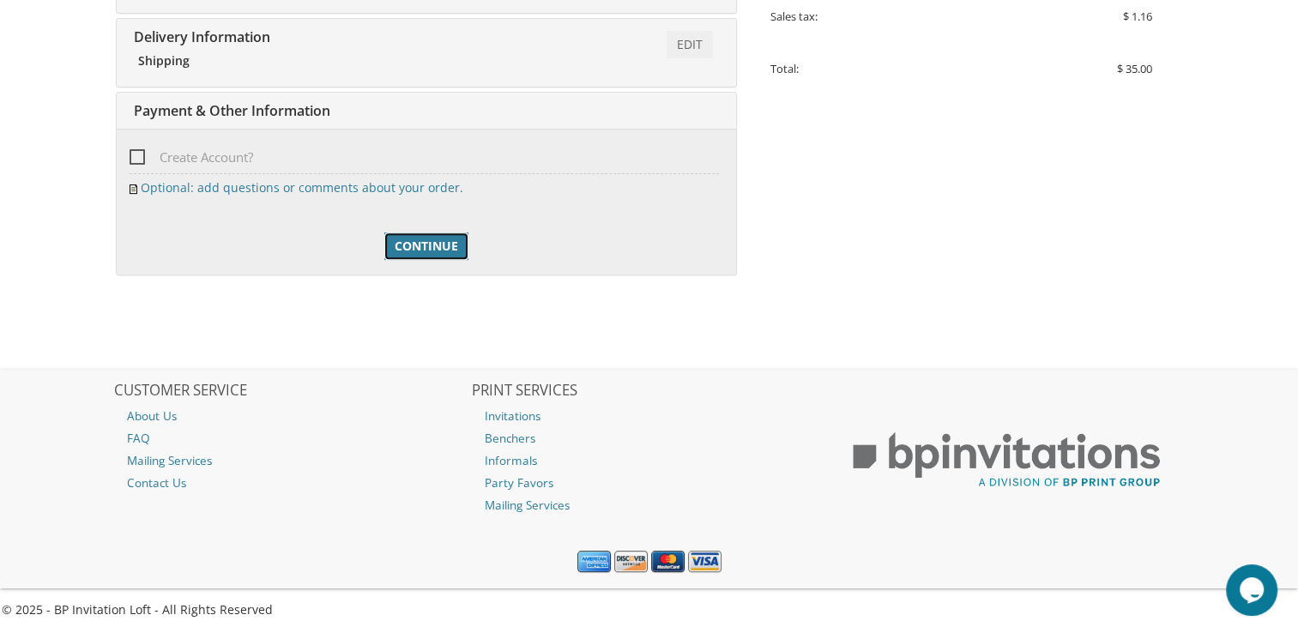
click at [419, 239] on span "Continue" at bounding box center [426, 246] width 63 height 17
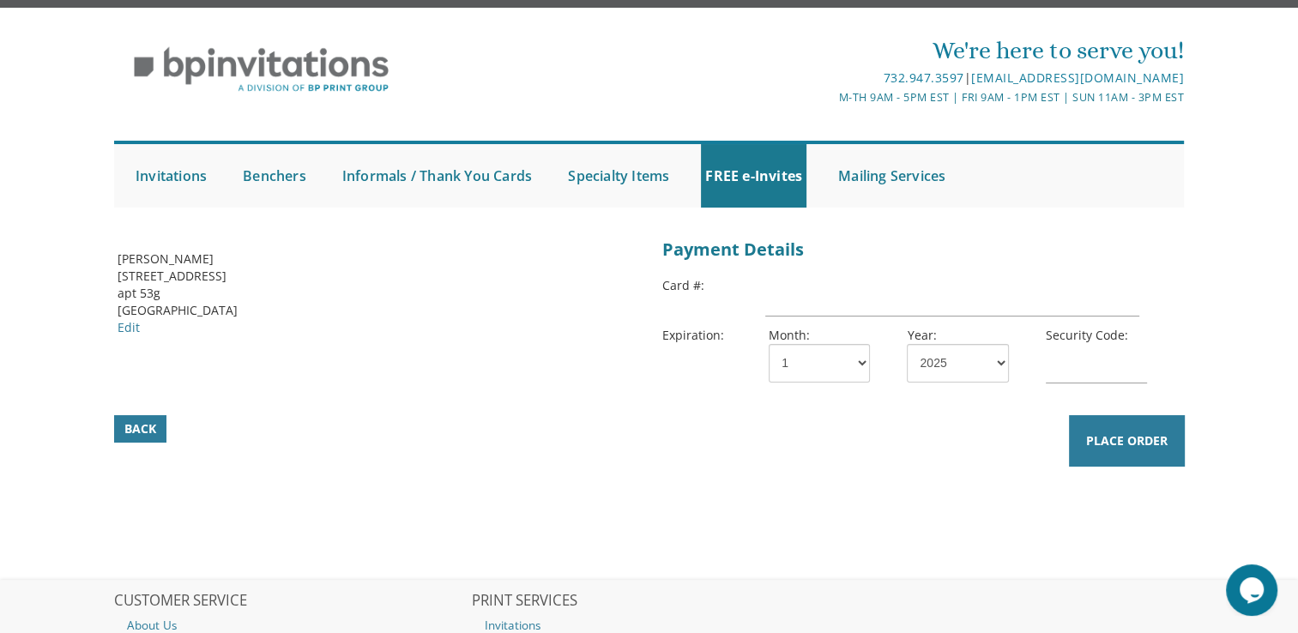
scroll to position [27, 0]
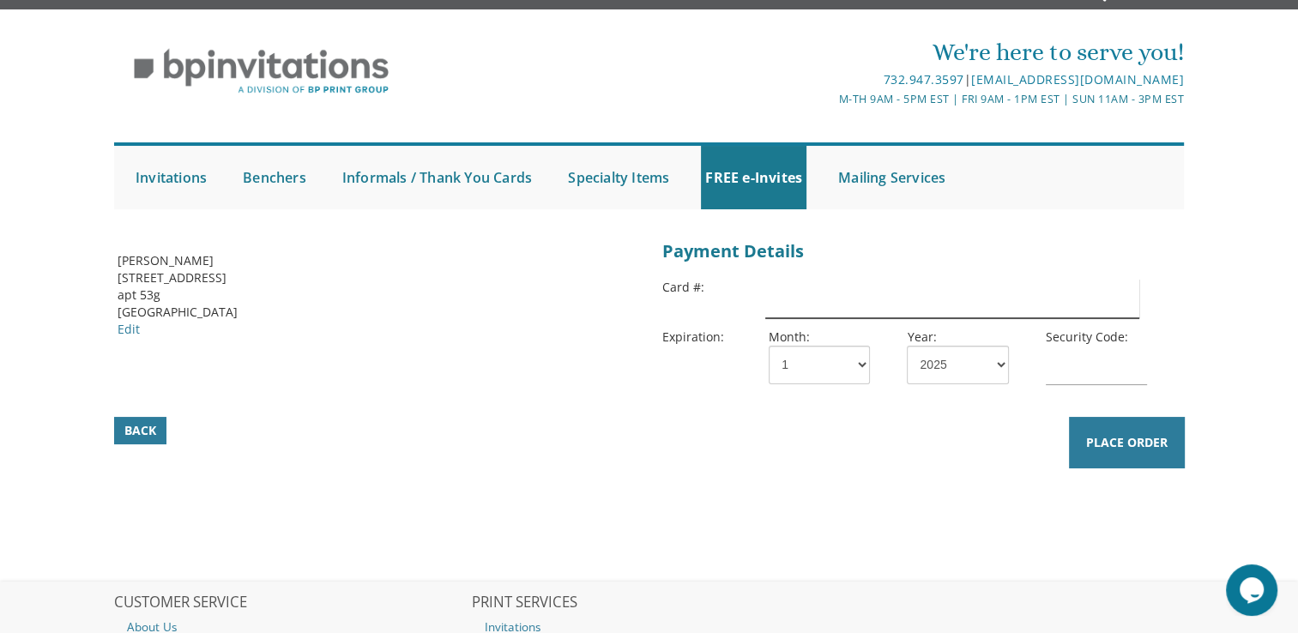
click at [908, 302] on input "text" at bounding box center [951, 298] width 373 height 39
type input "4564680811406213"
click at [1126, 366] on input "text" at bounding box center [1096, 365] width 101 height 39
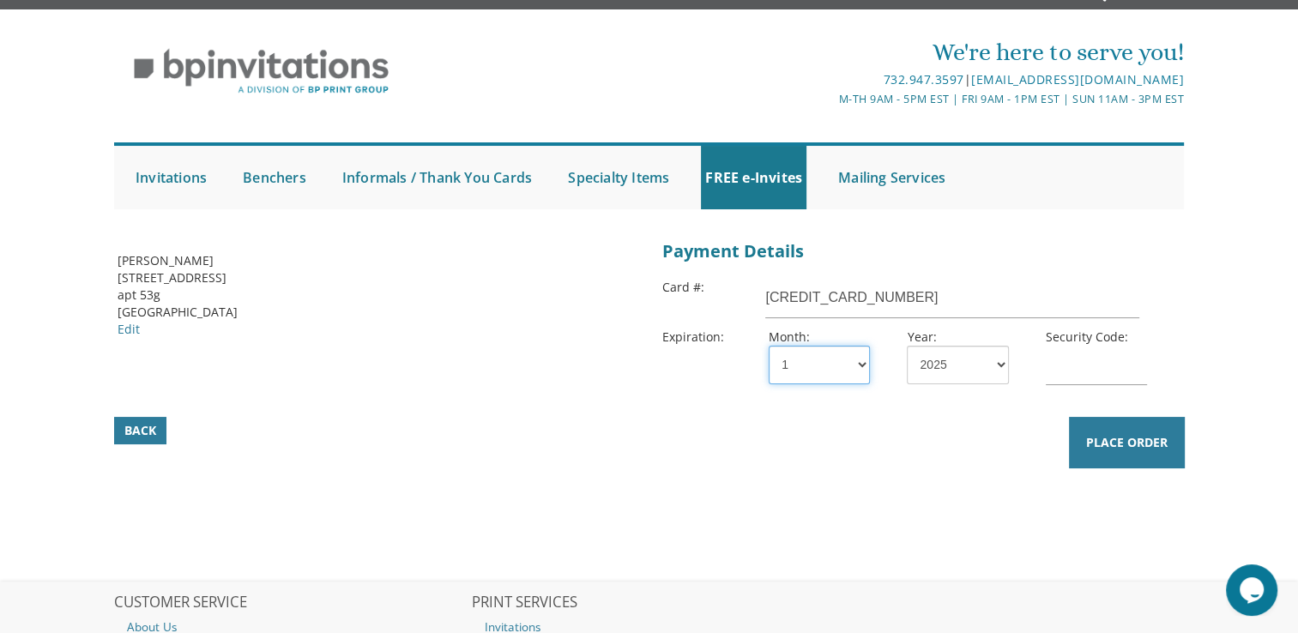
click at [843, 361] on select "1 2 3 4 5 6 7 8 9 10 11 12" at bounding box center [819, 365] width 101 height 39
select select "11"
click at [769, 346] on select "1 2 3 4 5 6 7 8 9 10 11 12" at bounding box center [819, 365] width 101 height 39
click at [930, 364] on select "2025 2026 2027 2028 2029 2030 2031 2032 2033 2034 2035" at bounding box center [957, 365] width 101 height 39
select select "27"
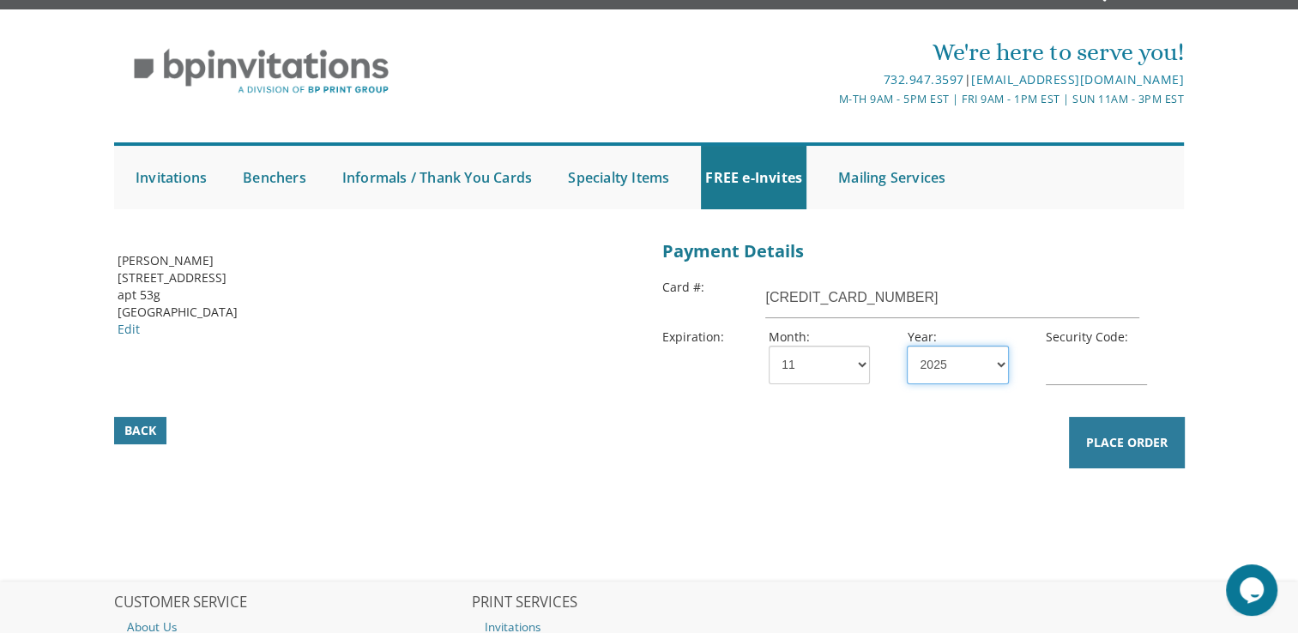
click at [907, 346] on select "2025 2026 2027 2028 2029 2030 2031 2032 2033 2034 2035" at bounding box center [957, 365] width 101 height 39
click at [1072, 371] on input "text" at bounding box center [1096, 365] width 101 height 39
type input "556"
click at [957, 446] on div "Back Place Order" at bounding box center [649, 440] width 1109 height 59
click at [1103, 444] on span "Place Order" at bounding box center [1127, 442] width 82 height 17
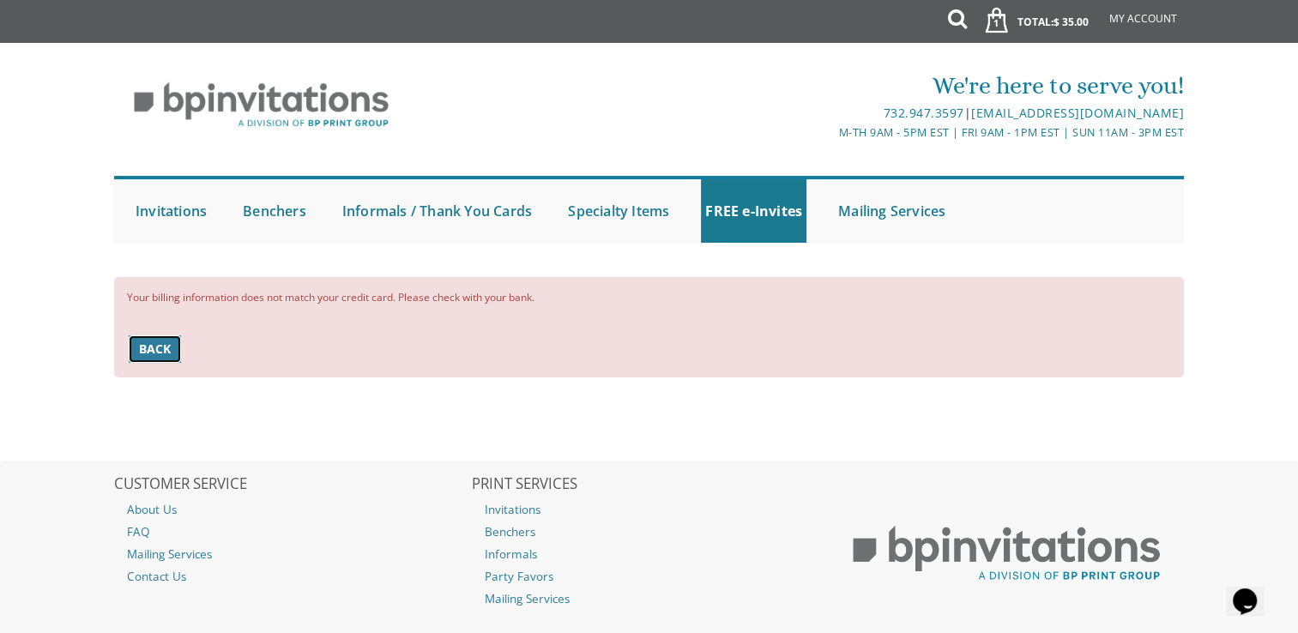
click at [148, 346] on span "Back" at bounding box center [155, 349] width 32 height 17
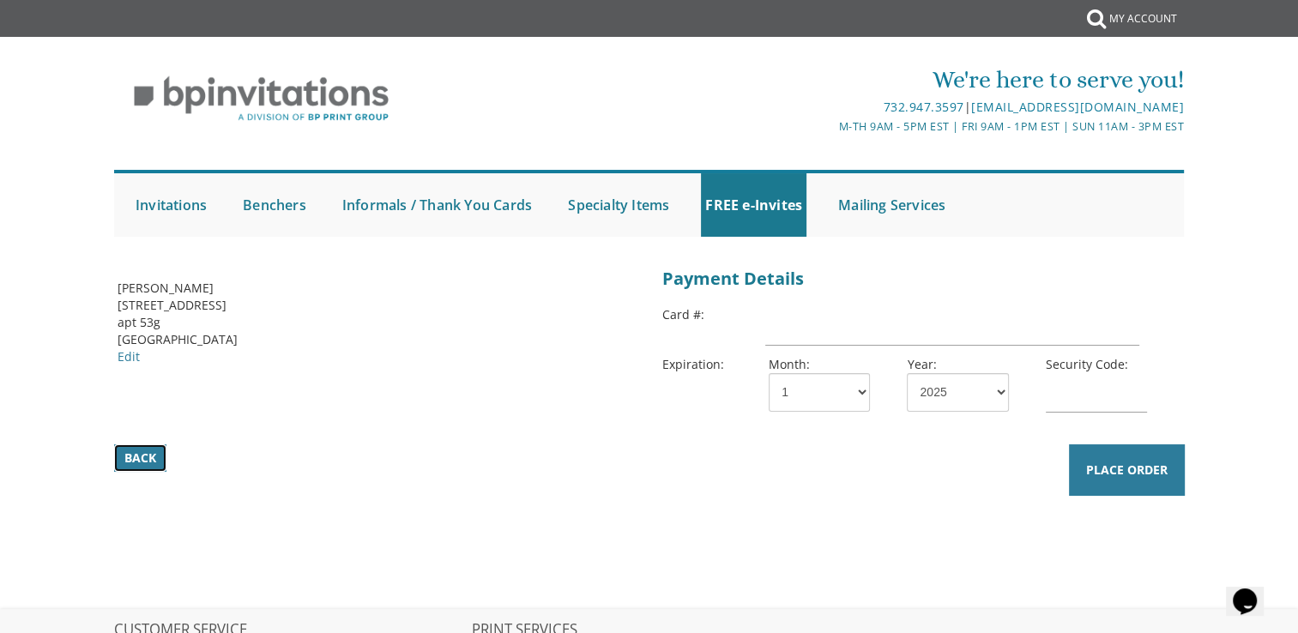
click at [148, 458] on span "Back" at bounding box center [140, 458] width 32 height 17
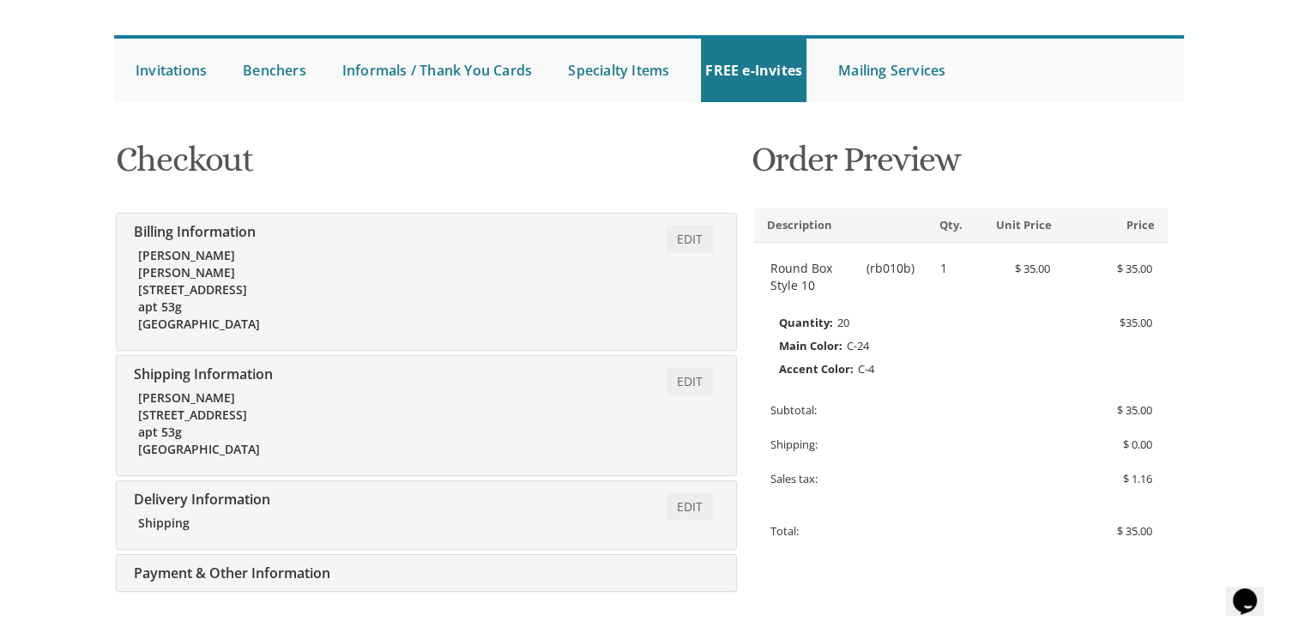
scroll to position [143, 0]
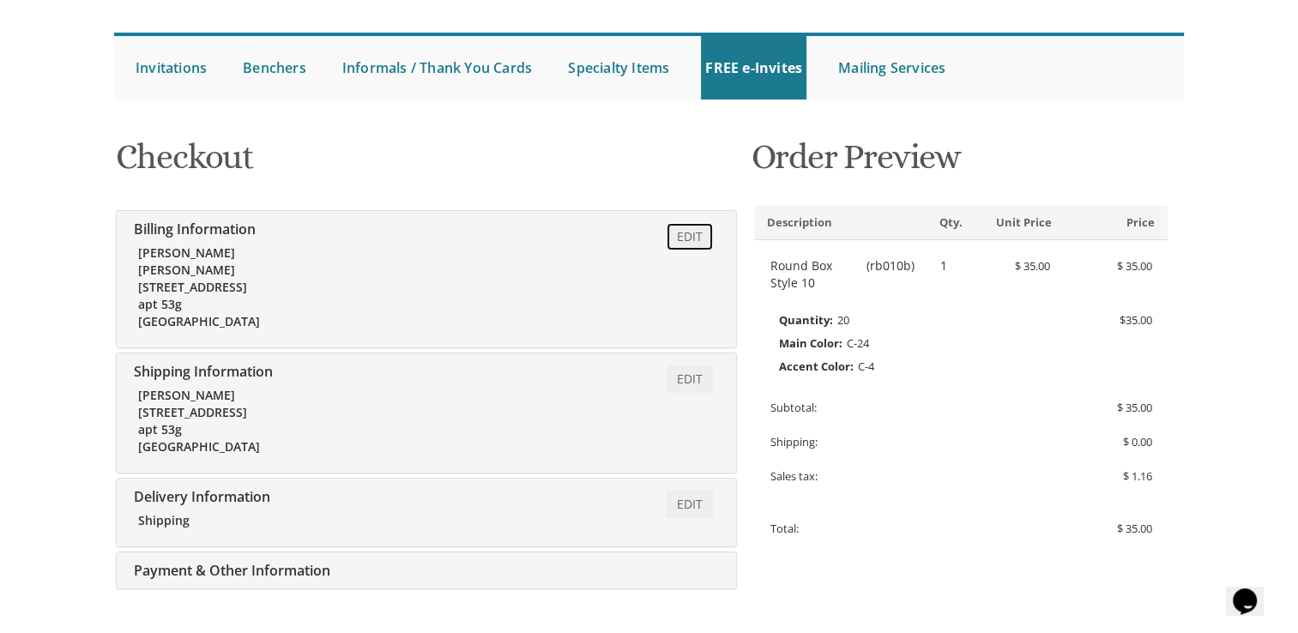
click at [683, 233] on link "Edit" at bounding box center [690, 236] width 46 height 27
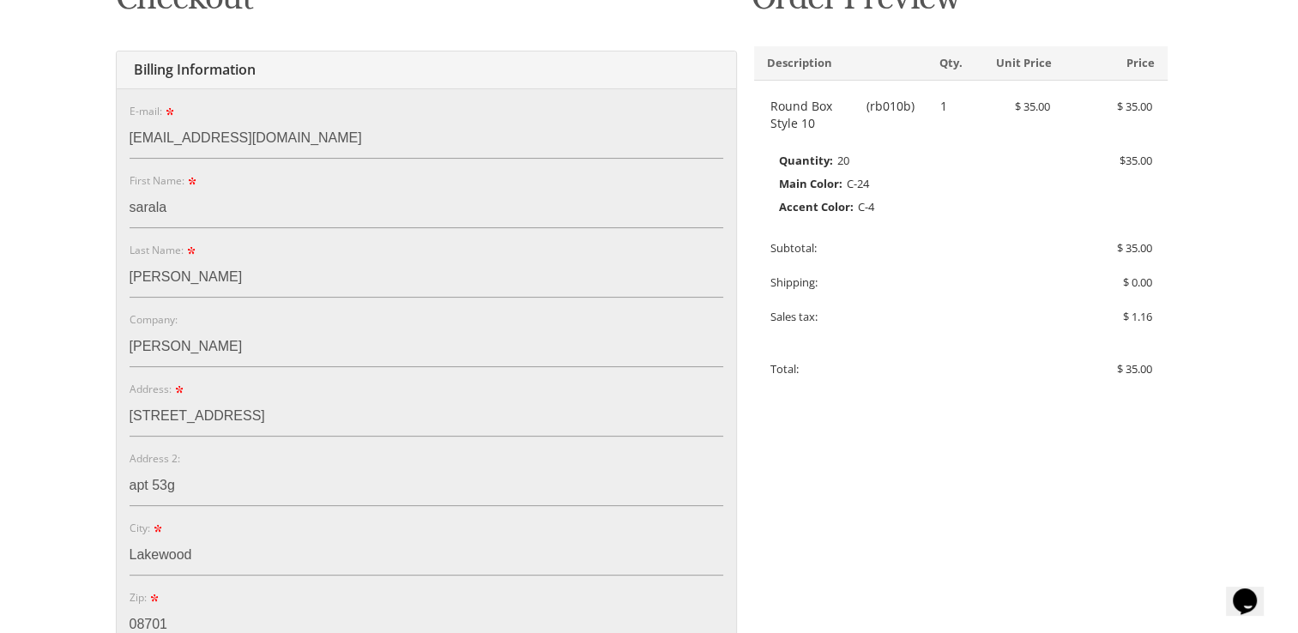
scroll to position [322, 0]
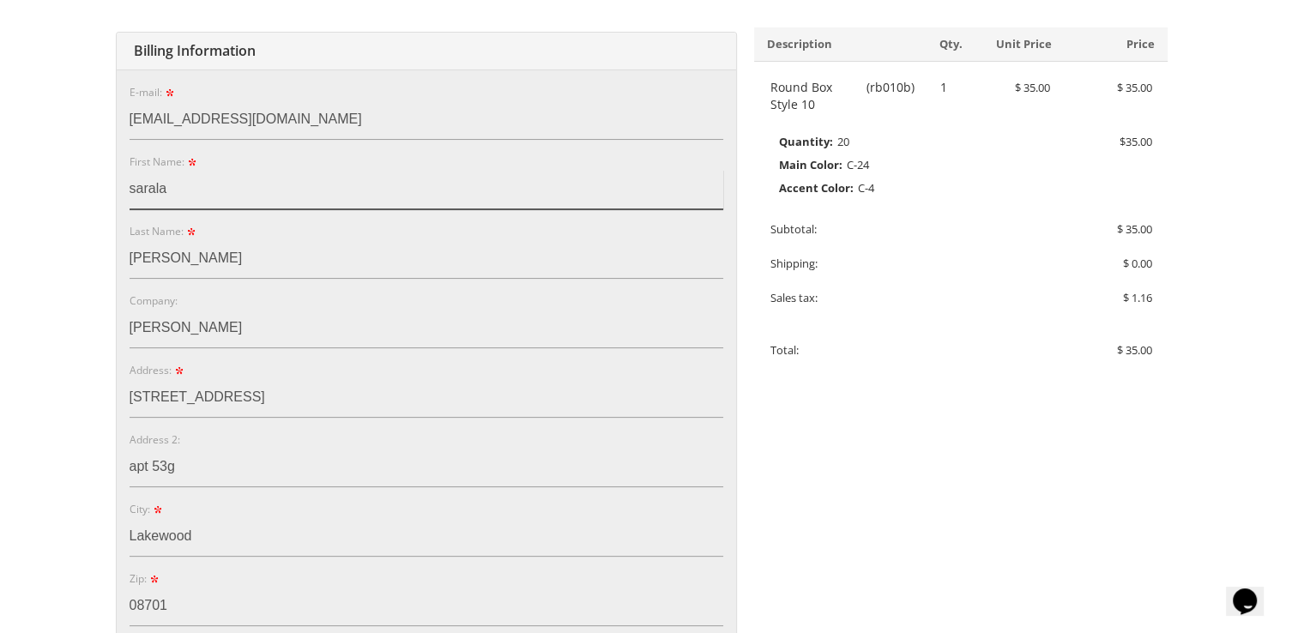
drag, startPoint x: 330, startPoint y: 200, endPoint x: 106, endPoint y: 170, distance: 225.1
click at [106, 170] on div "You are currently editing Order #. To place a new order you must exit editing m…" at bounding box center [649, 618] width 1098 height 1343
type input "yehuda leib"
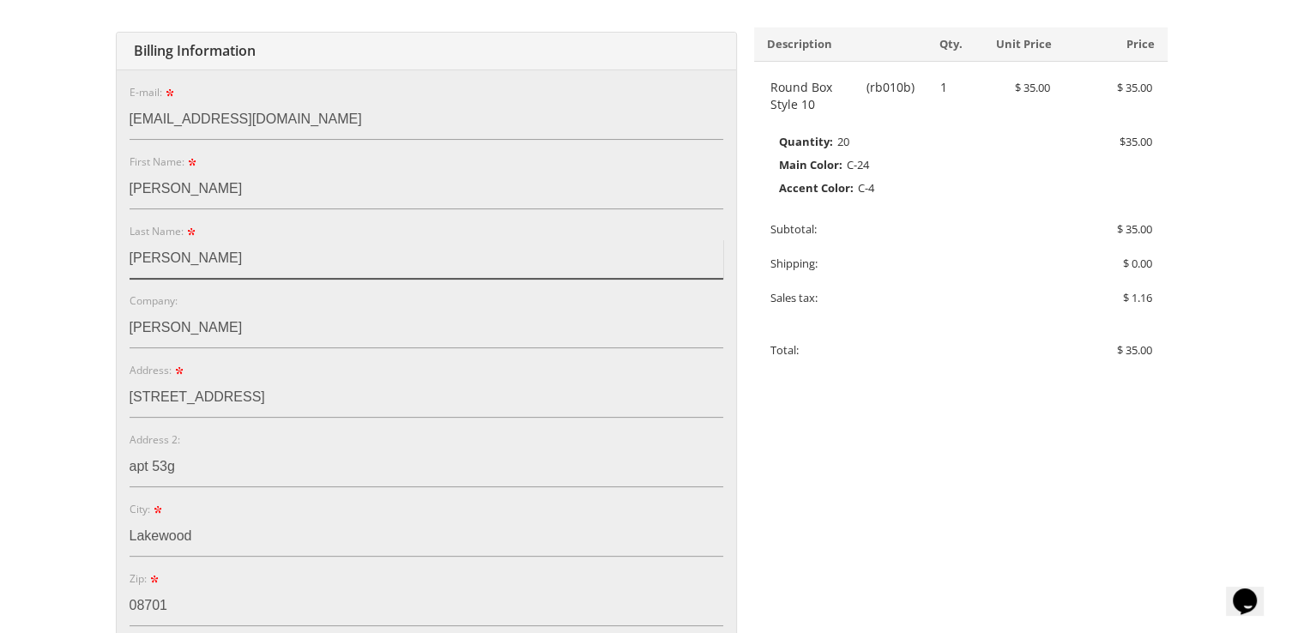
click at [256, 260] on input "bromberg" at bounding box center [427, 258] width 594 height 39
click at [467, 293] on div "Company: sarala bromberg" at bounding box center [427, 320] width 594 height 57
drag, startPoint x: 281, startPoint y: 330, endPoint x: 109, endPoint y: 322, distance: 172.7
click at [109, 322] on div "You are currently editing Order #. To place a new order you must exit editing m…" at bounding box center [649, 618] width 1098 height 1343
drag, startPoint x: 468, startPoint y: 389, endPoint x: 290, endPoint y: 400, distance: 178.0
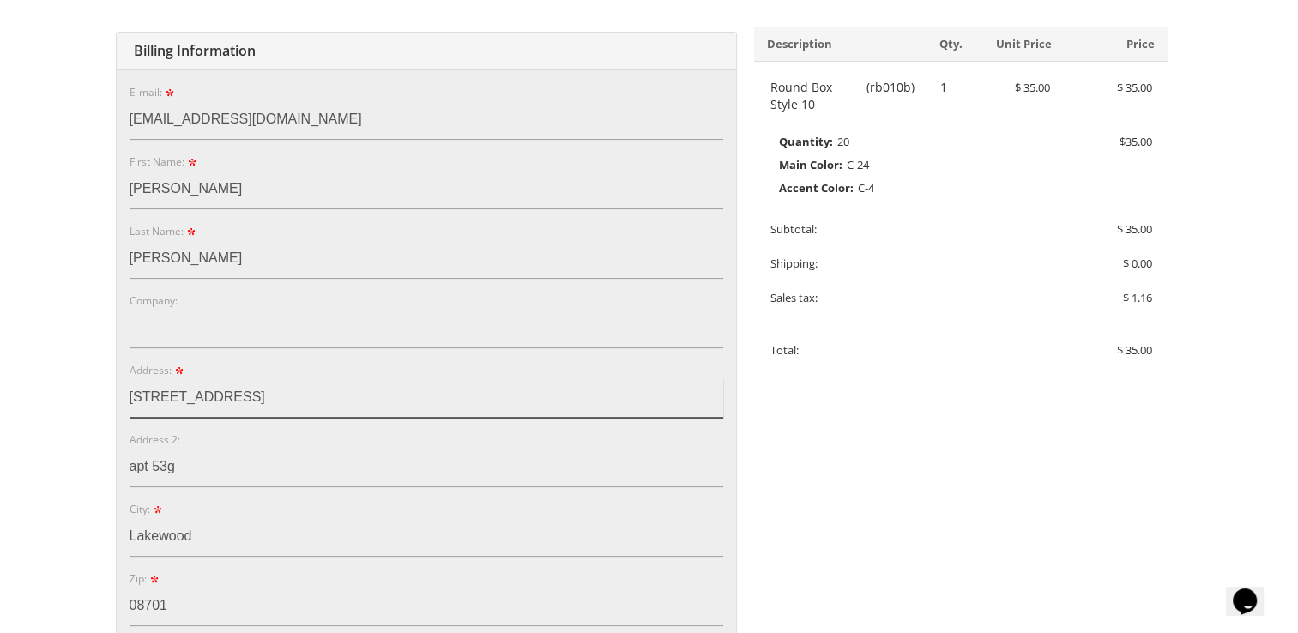
click at [290, 400] on input "750 forest ave" at bounding box center [427, 397] width 594 height 39
click at [260, 444] on div "Address 2: apt 53g" at bounding box center [427, 459] width 594 height 57
click at [229, 467] on input "apt 53g" at bounding box center [427, 467] width 594 height 39
click at [475, 379] on input "750 forest ave" at bounding box center [427, 397] width 594 height 39
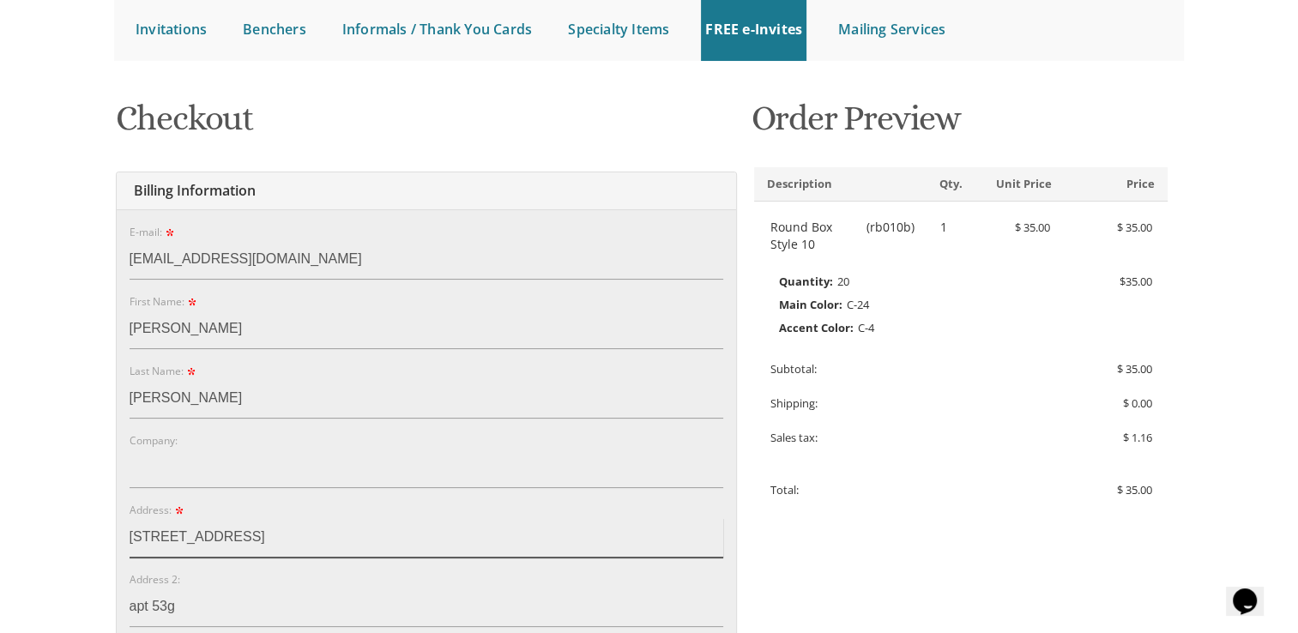
scroll to position [182, 0]
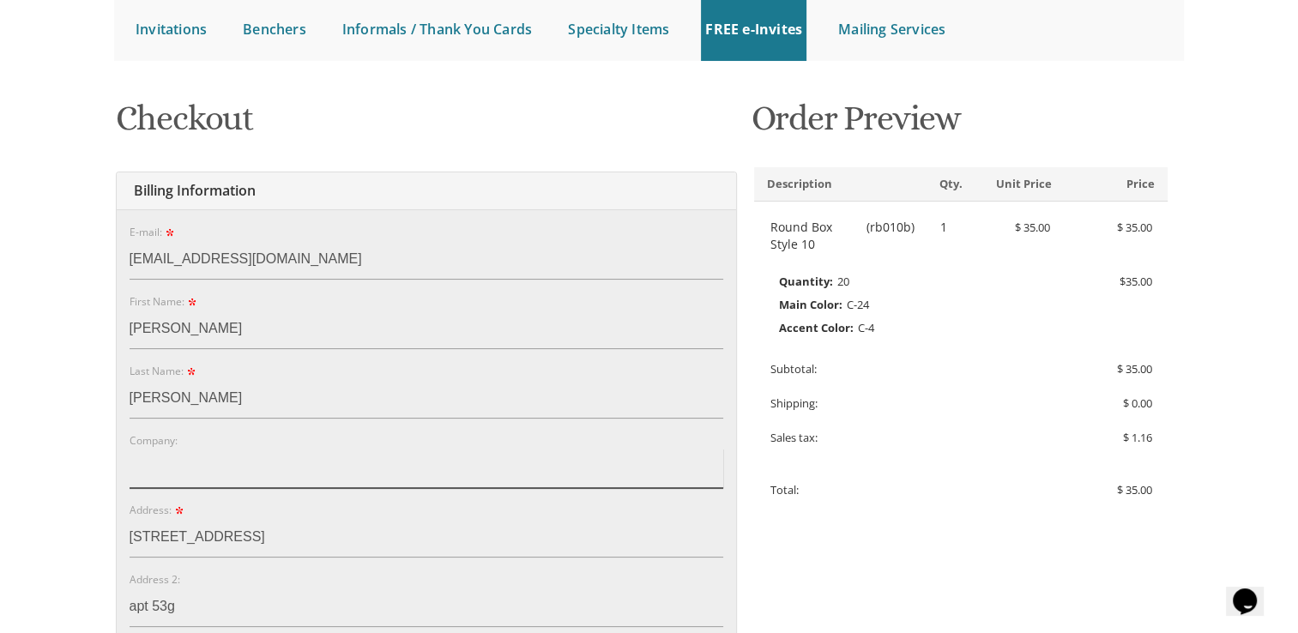
click at [260, 469] on input "Company:" at bounding box center [427, 468] width 594 height 39
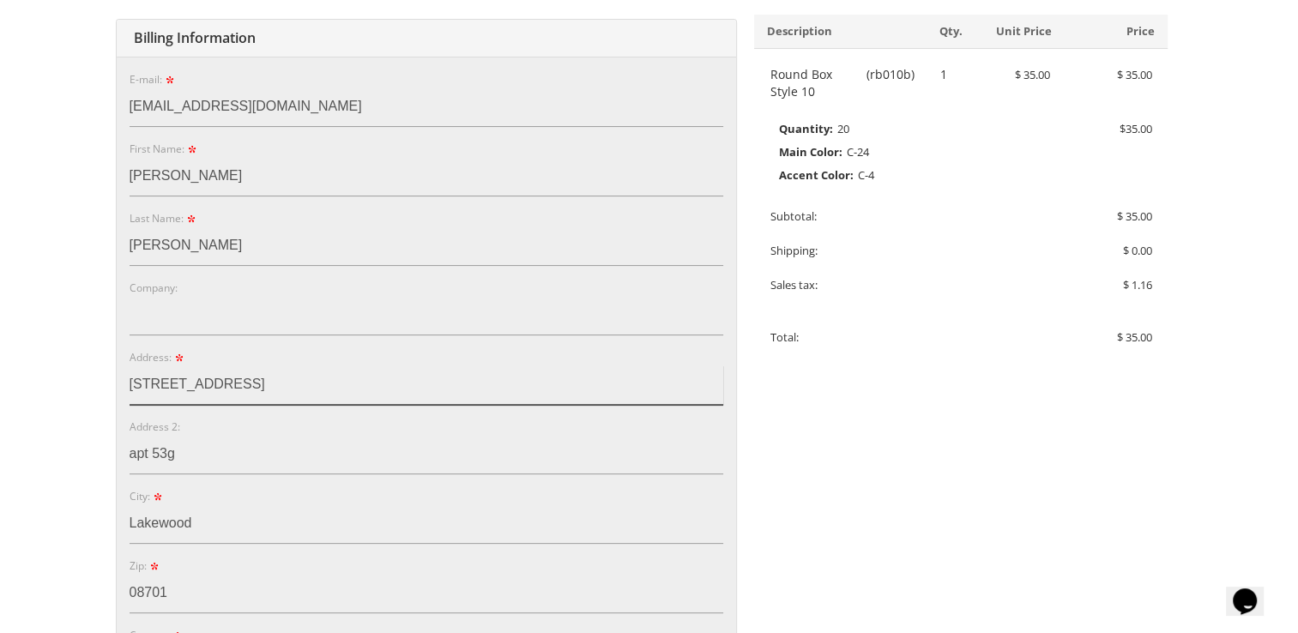
drag, startPoint x: 260, startPoint y: 383, endPoint x: 119, endPoint y: 369, distance: 141.4
click at [119, 369] on div "E-mail: saralaberenbaum01@gmail.com Password: Password Confirm: First Name: yeh…" at bounding box center [427, 499] width 620 height 884
click at [205, 397] on input "Address:" at bounding box center [427, 385] width 594 height 39
type input "650 7th street"
click at [194, 452] on input "apt 53g" at bounding box center [427, 454] width 594 height 39
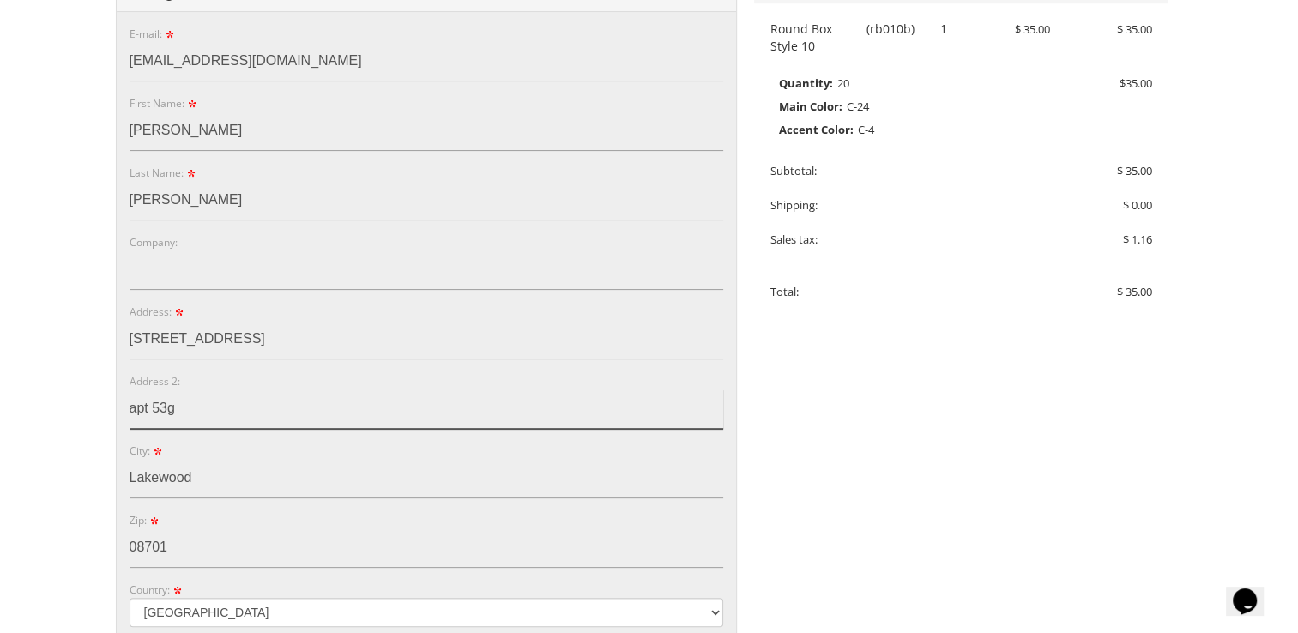
scroll to position [384, 0]
drag, startPoint x: 191, startPoint y: 413, endPoint x: 93, endPoint y: 413, distance: 98.7
click at [93, 413] on body "My Cart 1 Total: $ 35.00 $ 35.00 Round Box Style 10 Qty. 1" at bounding box center [649, 554] width 1298 height 1877
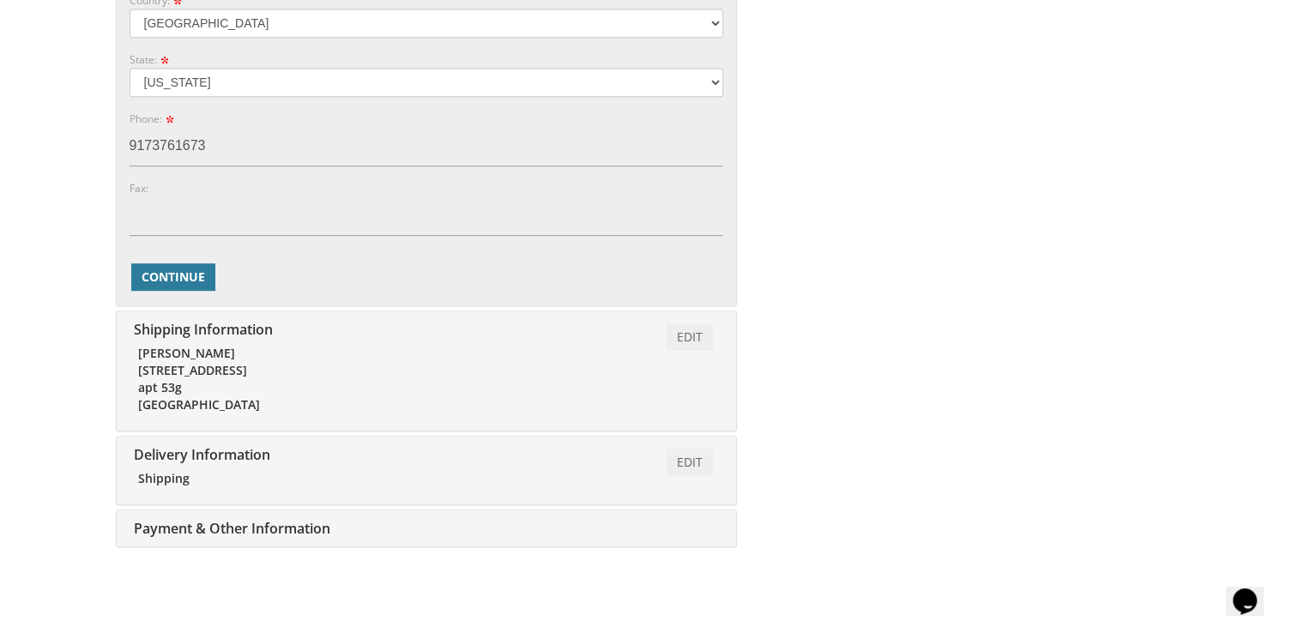
scroll to position [994, 0]
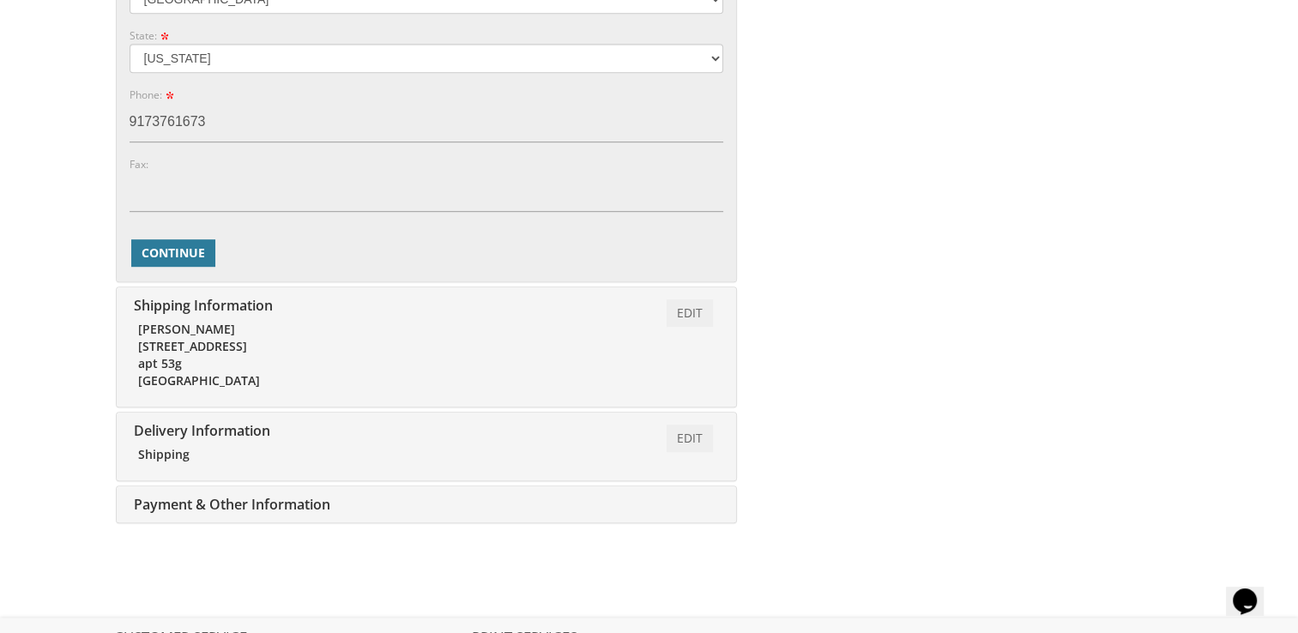
drag, startPoint x: 288, startPoint y: 133, endPoint x: 30, endPoint y: 94, distance: 261.2
click at [198, 108] on input "Phone:" at bounding box center [427, 122] width 594 height 39
type input "7325750448"
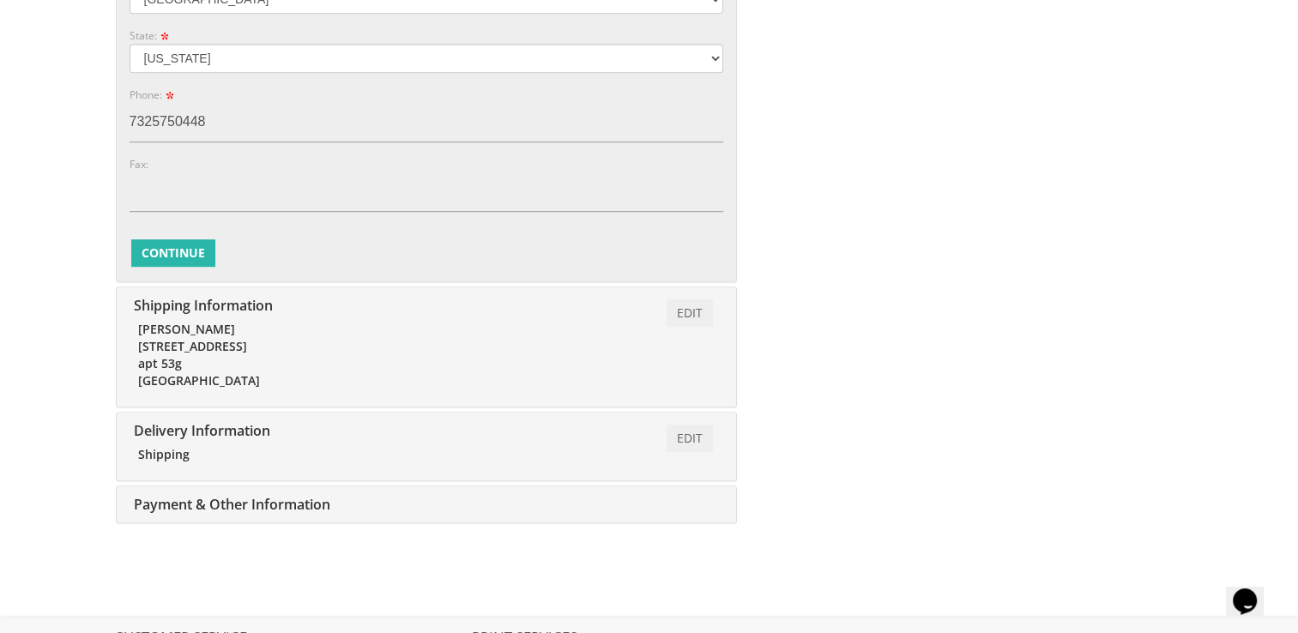
click at [182, 249] on span "Continue" at bounding box center [173, 253] width 63 height 17
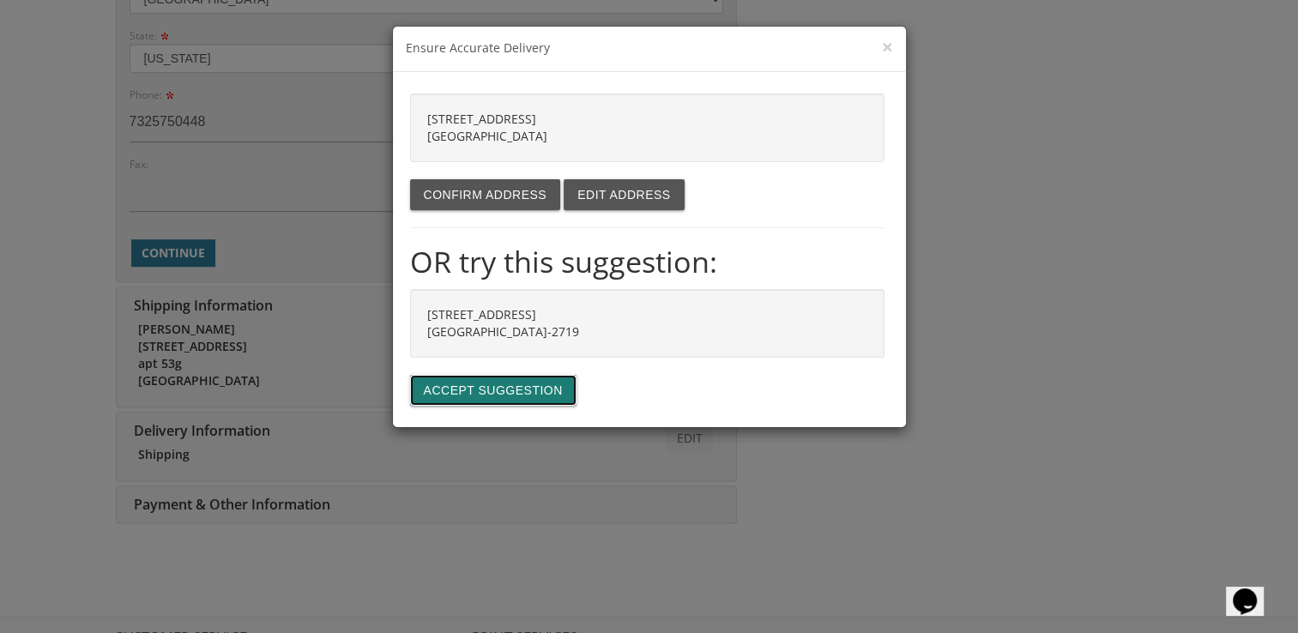
click at [512, 382] on button "Accept suggestion" at bounding box center [493, 390] width 166 height 31
type input "650 7TH ST"
type input "LAKEWOOD"
type input "08701-2719"
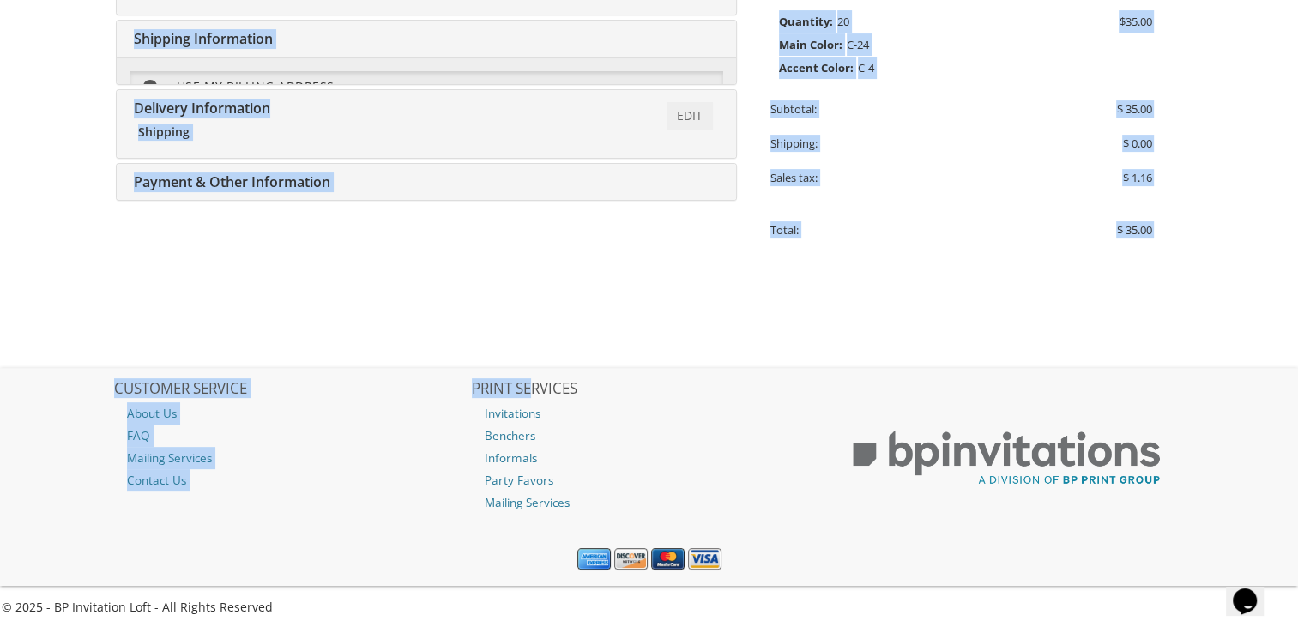
drag, startPoint x: 663, startPoint y: 346, endPoint x: 740, endPoint y: 355, distance: 76.9
click at [740, 355] on body "My Cart 1 Total: $ 35.00 $ 35.00 Round Box Style 10 Qty. 1" at bounding box center [649, 95] width 1298 height 1075
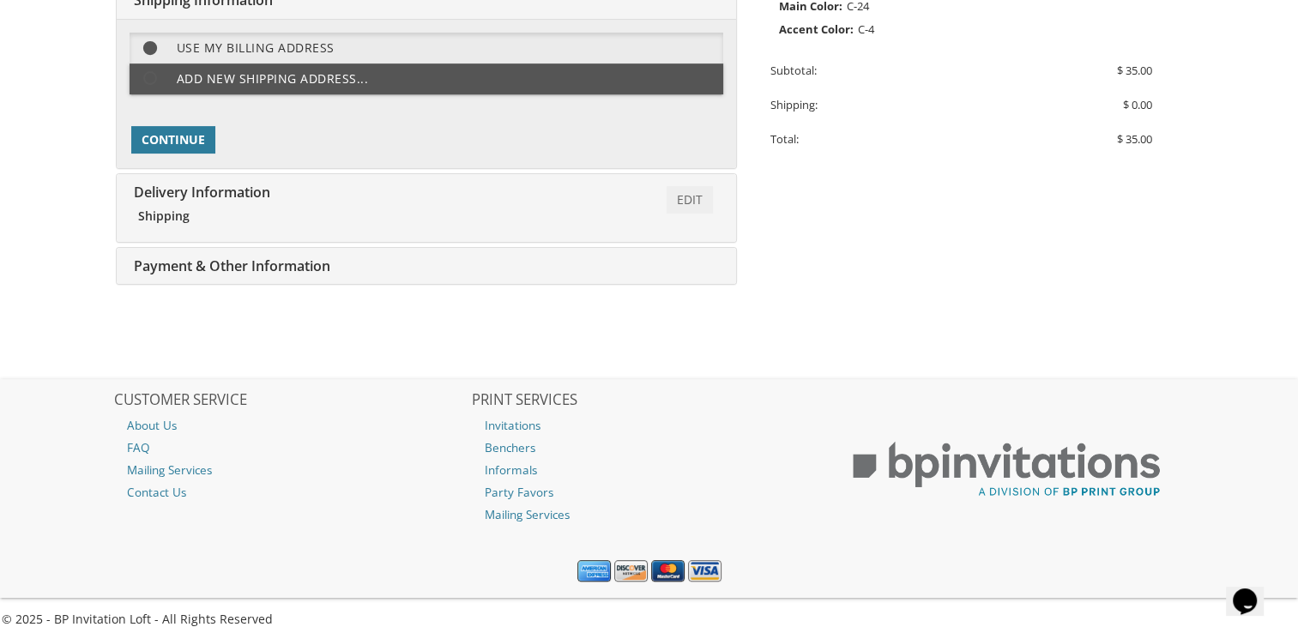
drag, startPoint x: 740, startPoint y: 355, endPoint x: 920, endPoint y: 235, distance: 216.6
click at [920, 235] on div "You are currently editing Order #. To place a new order you must exit editing m…" at bounding box center [649, 83] width 1098 height 591
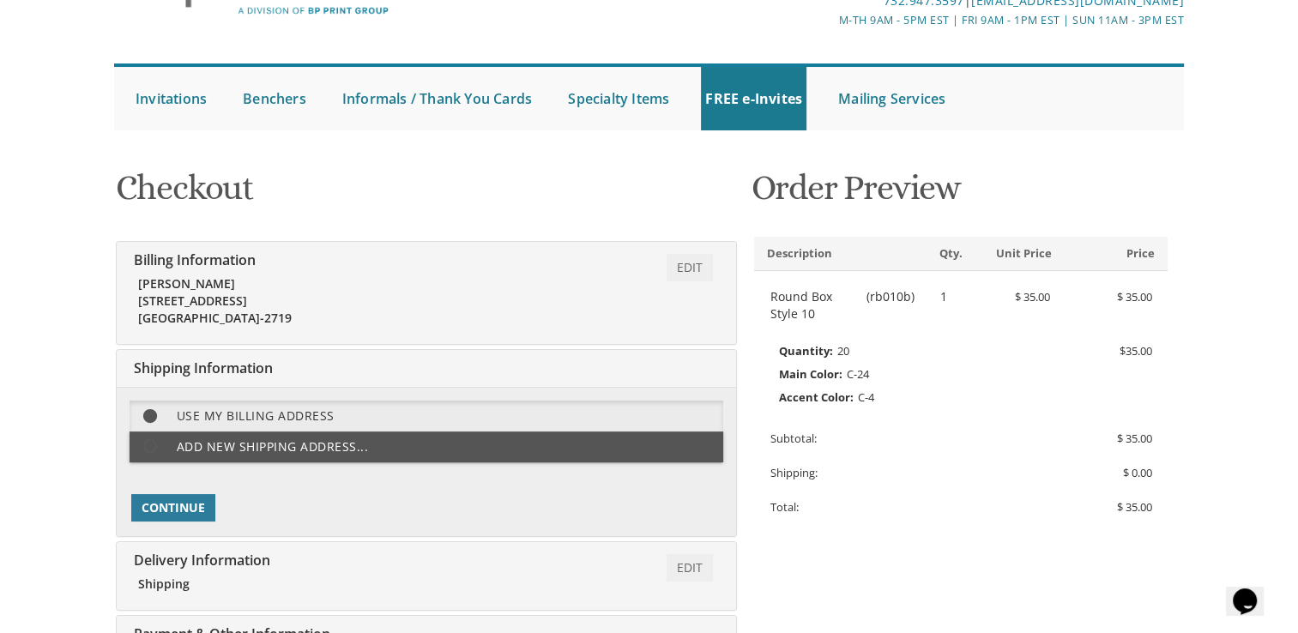
scroll to position [0, 0]
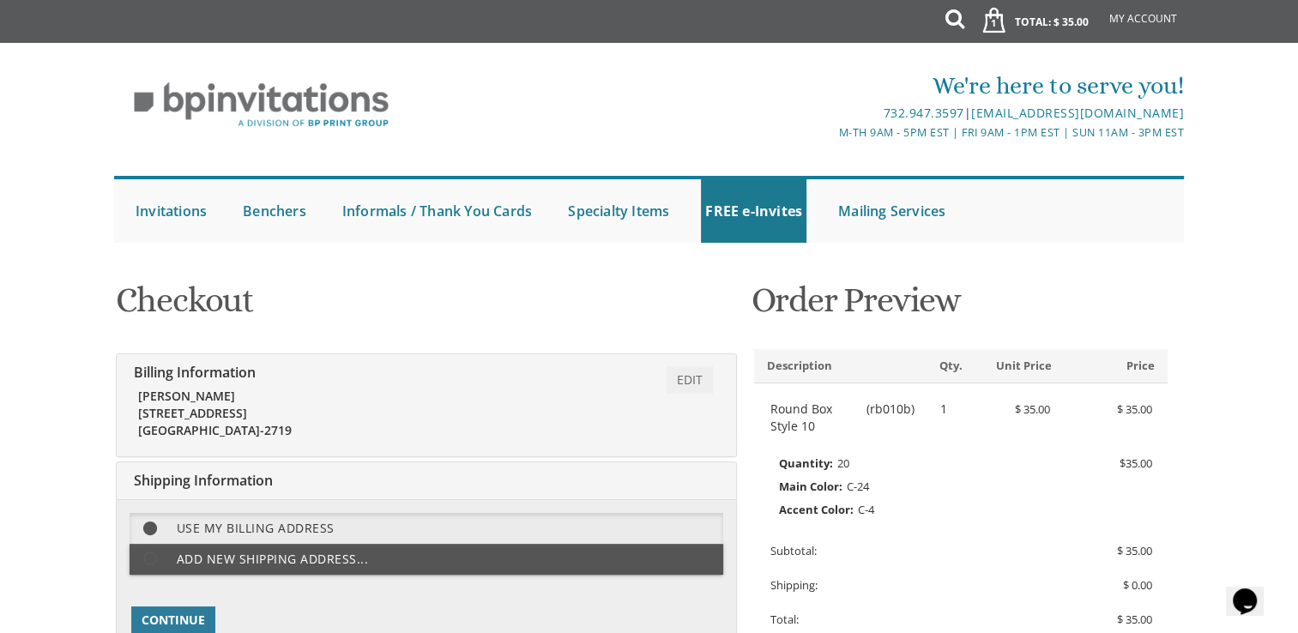
click at [876, 269] on div "Order Preview Description Qty. Price Unit Price Round Box Style 10 (rb010b) 1 $…" at bounding box center [961, 475] width 446 height 412
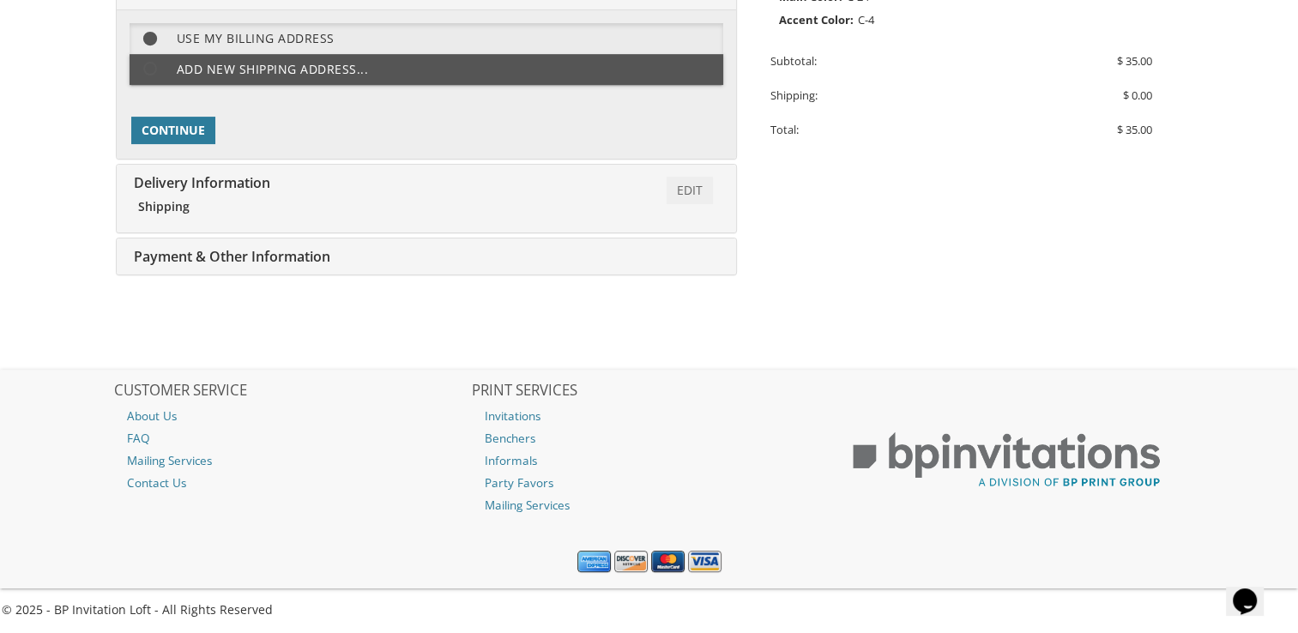
click at [147, 66] on span at bounding box center [158, 68] width 37 height 21
select select "US"
select select "NJ"
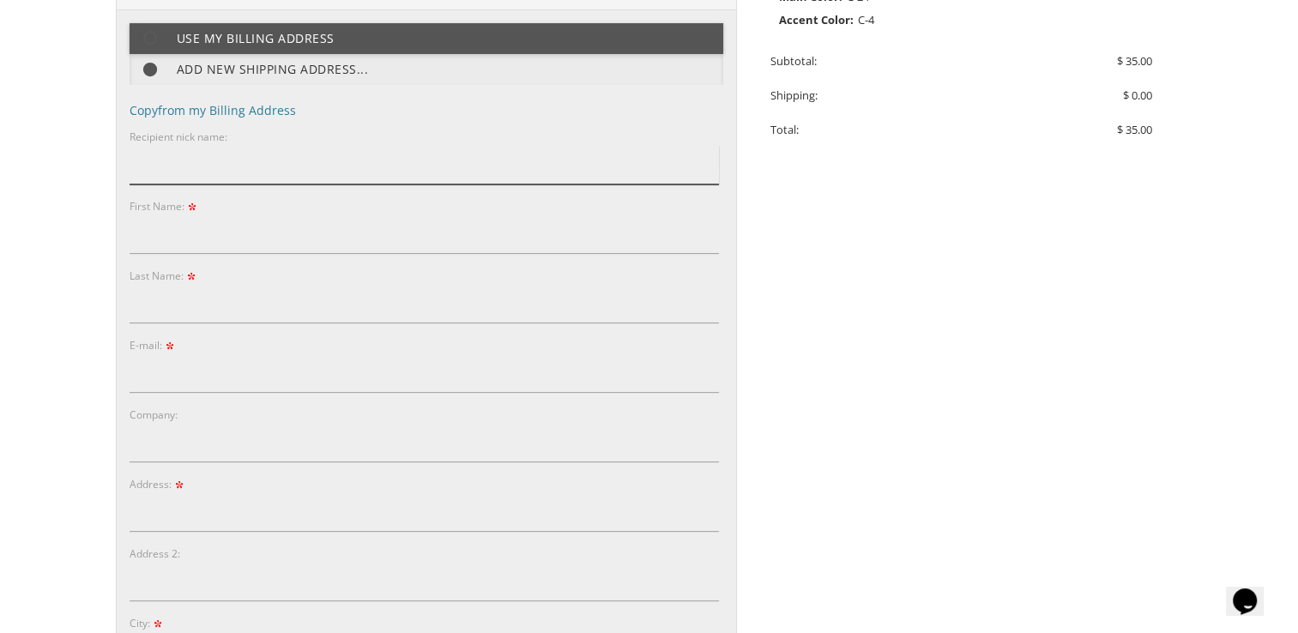
click at [209, 173] on input "Recipient nick name:" at bounding box center [424, 164] width 589 height 39
click at [216, 233] on input "First Name:" at bounding box center [424, 234] width 589 height 39
type input "sarala"
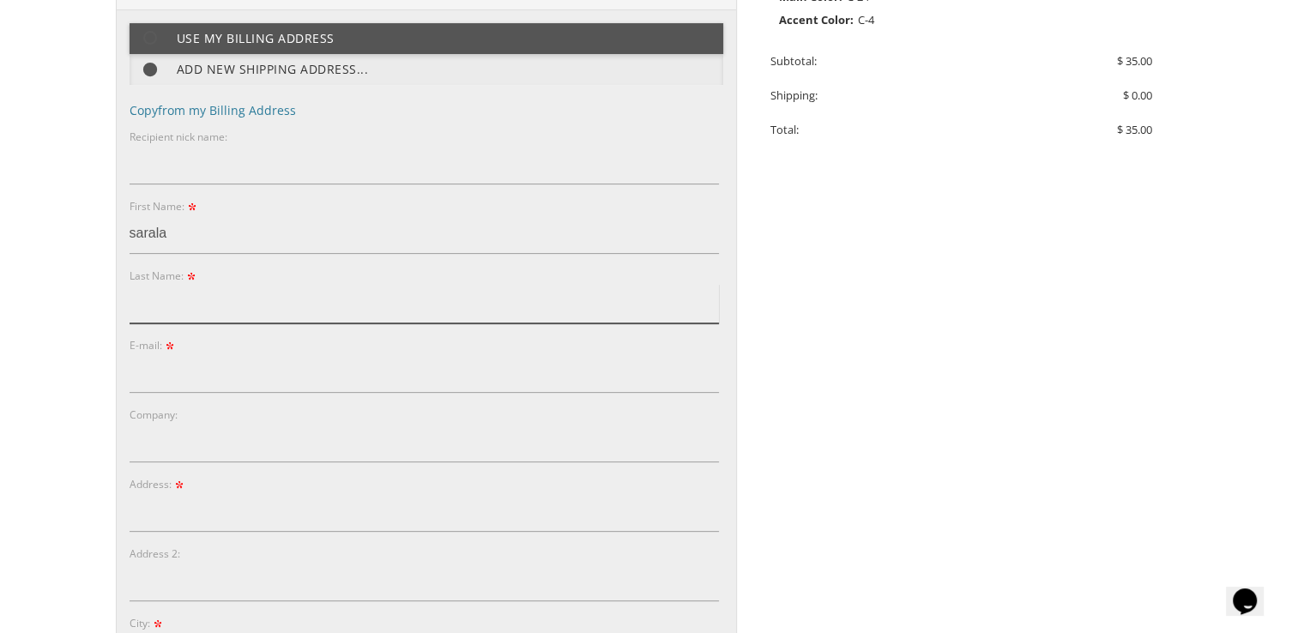
type input "bromberg"
type input "saralaberenbaum01@gmail.com"
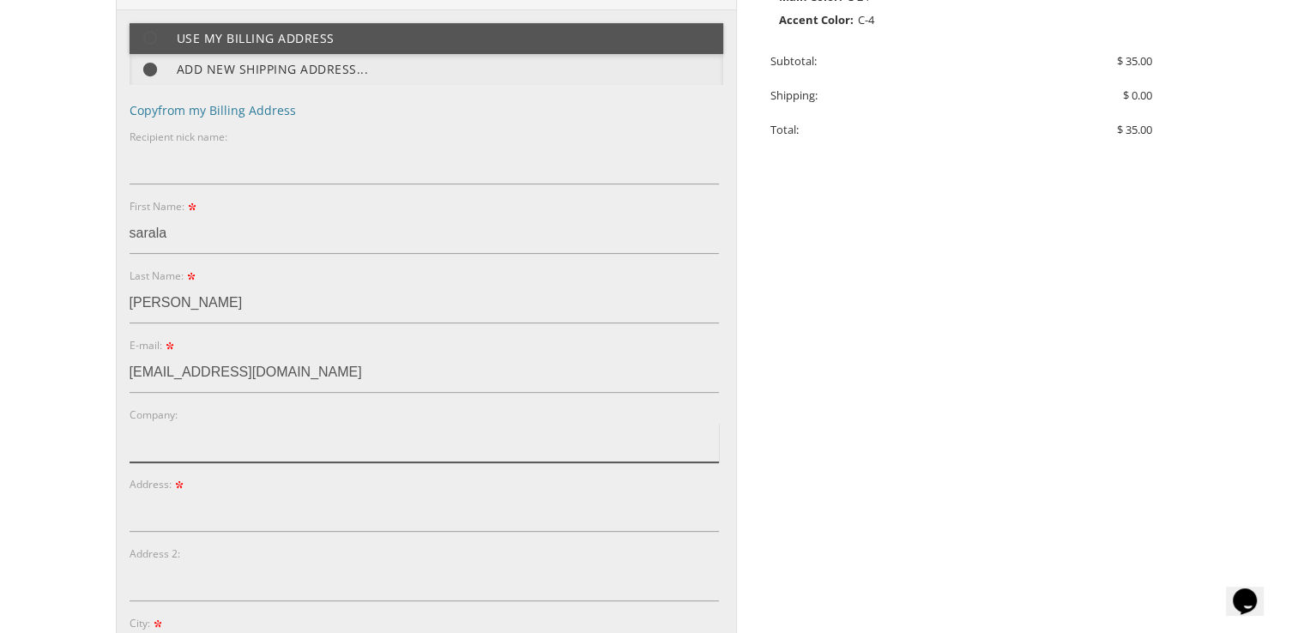
type input "sarala bromberg"
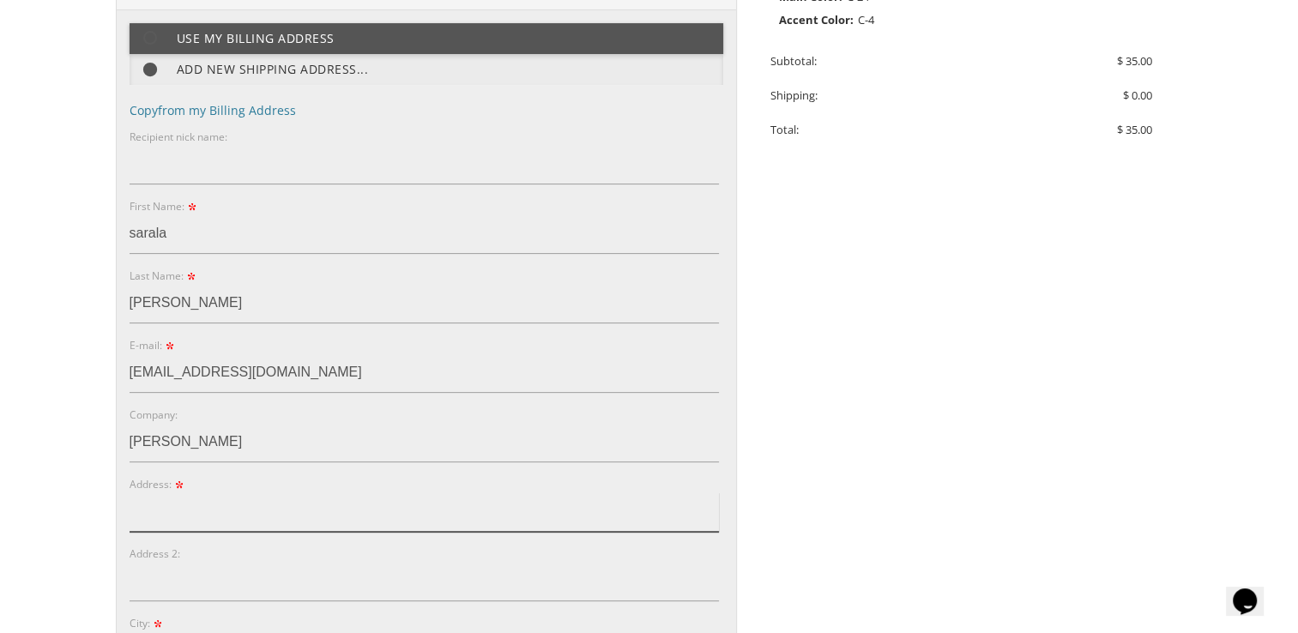
type input "750 forest ave Apt 53g lake"
type input "Lakewood"
type input "08701"
type input "9173761673"
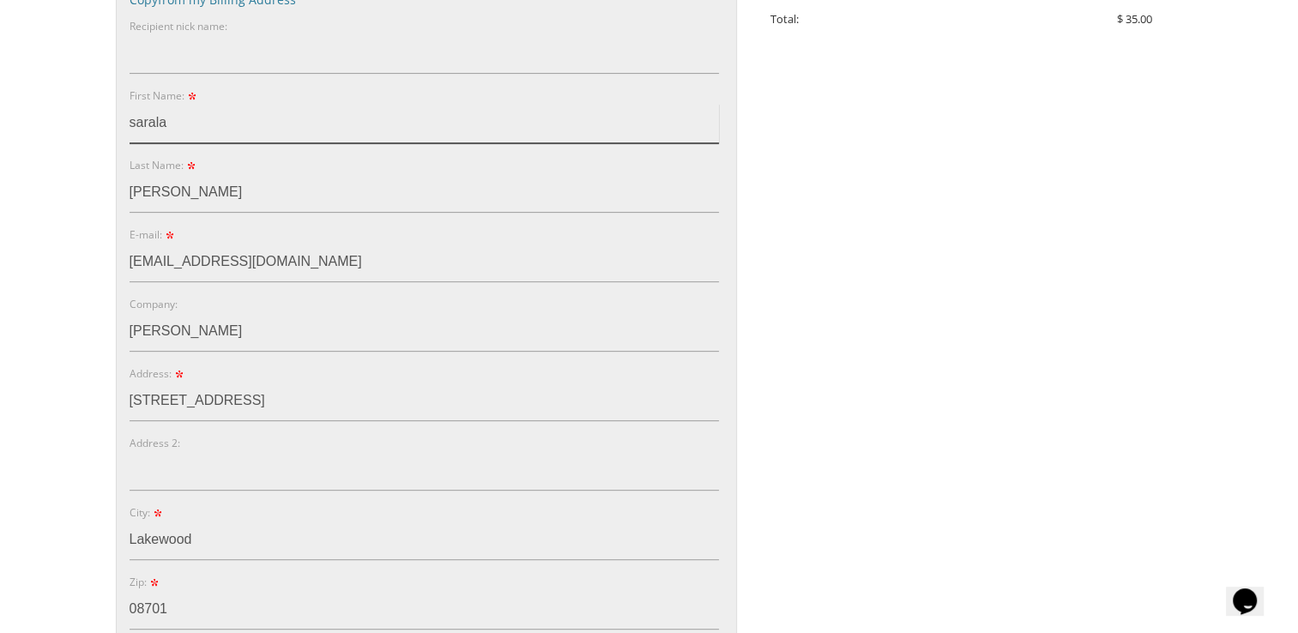
scroll to position [602, 0]
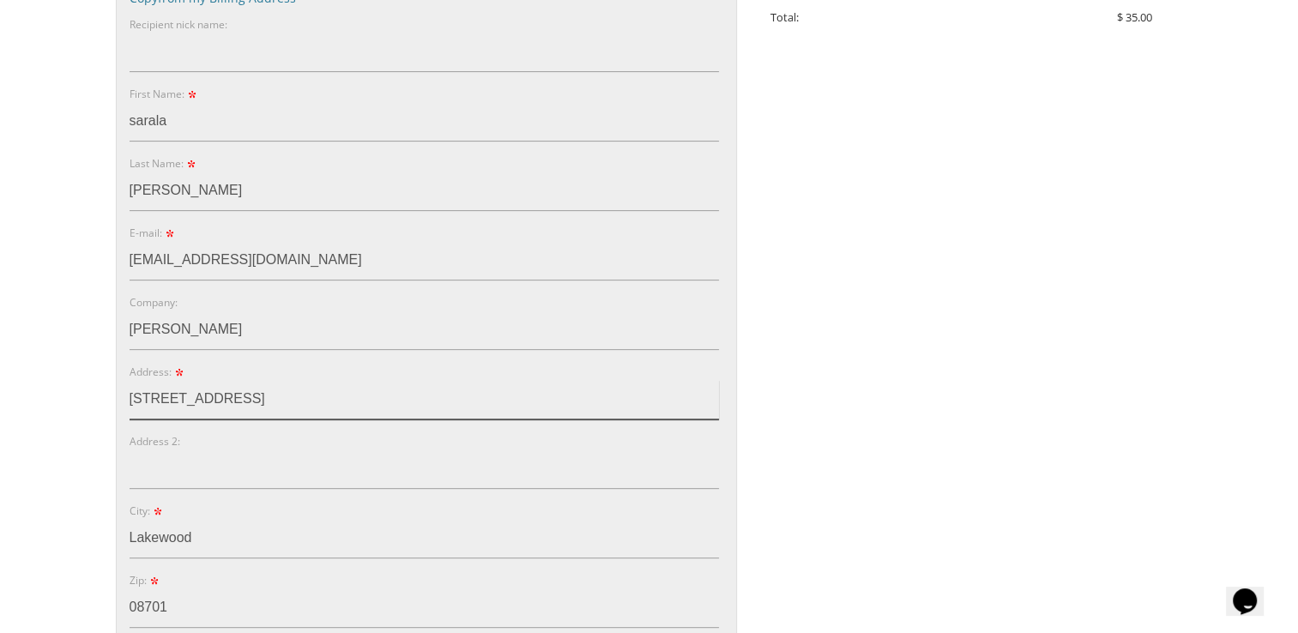
drag, startPoint x: 318, startPoint y: 379, endPoint x: 215, endPoint y: 383, distance: 103.9
click at [215, 383] on input "750 forest ave Apt 53g lake" at bounding box center [424, 399] width 589 height 39
type input "750 forest ave"
click at [205, 472] on input "Address 2:" at bounding box center [424, 469] width 589 height 39
type input "apt 53g"
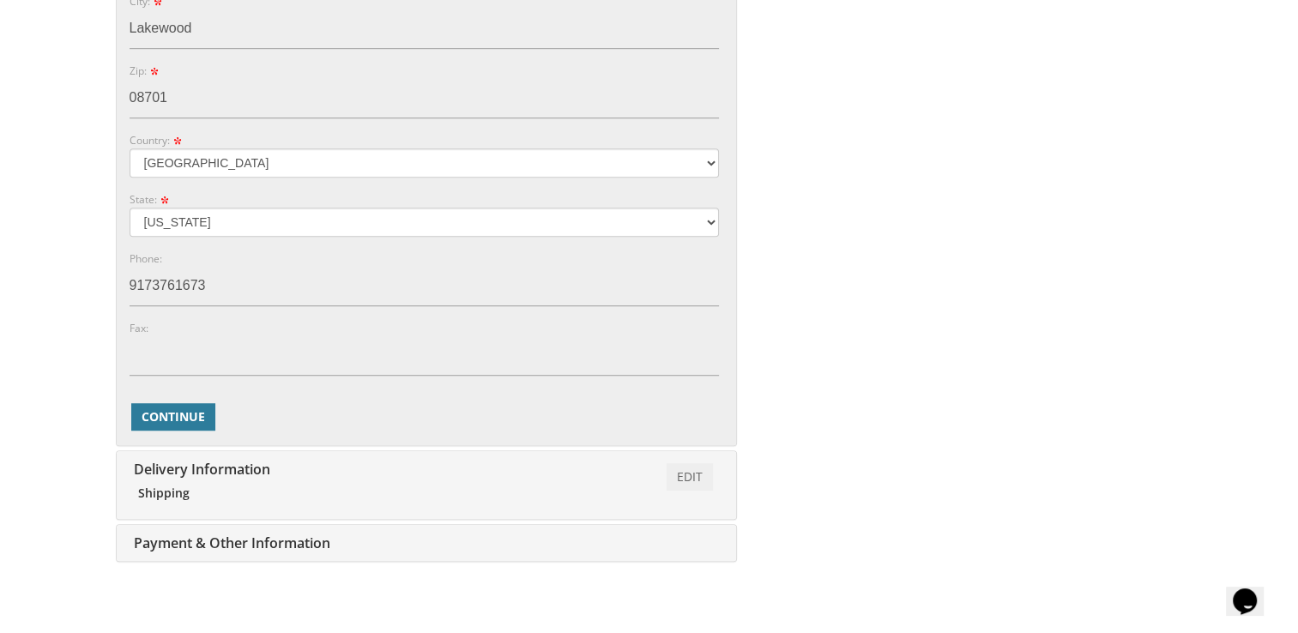
scroll to position [1114, 0]
click at [199, 414] on span "Continue" at bounding box center [173, 415] width 63 height 17
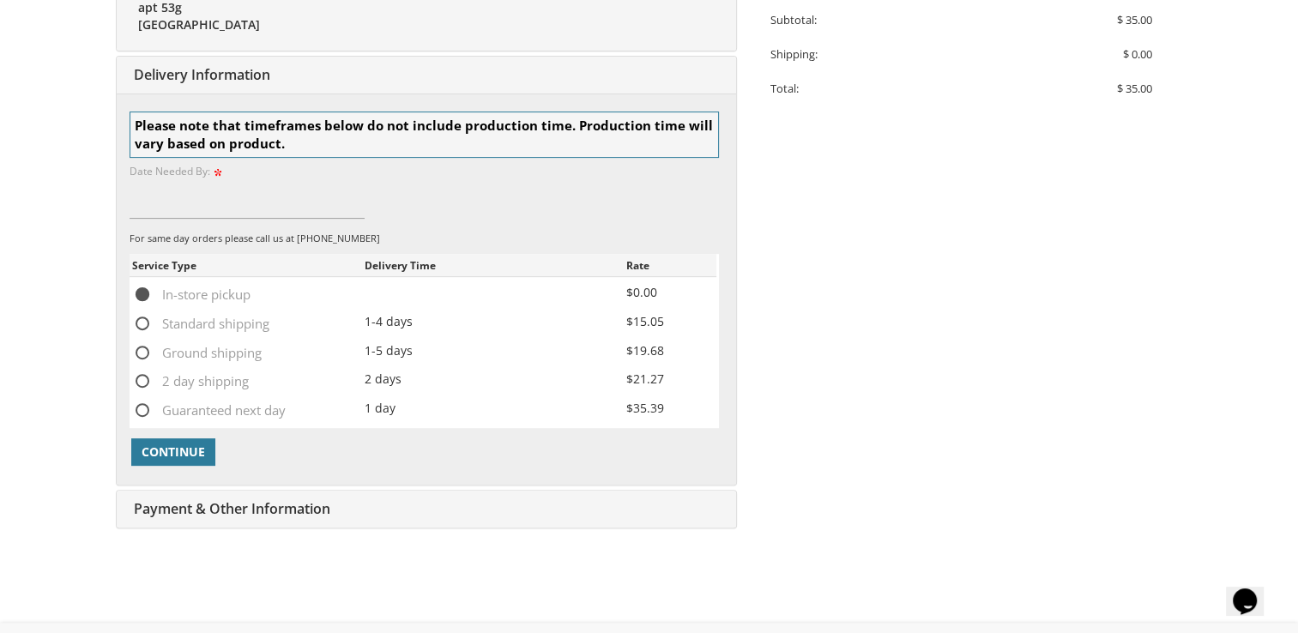
scroll to position [537, 0]
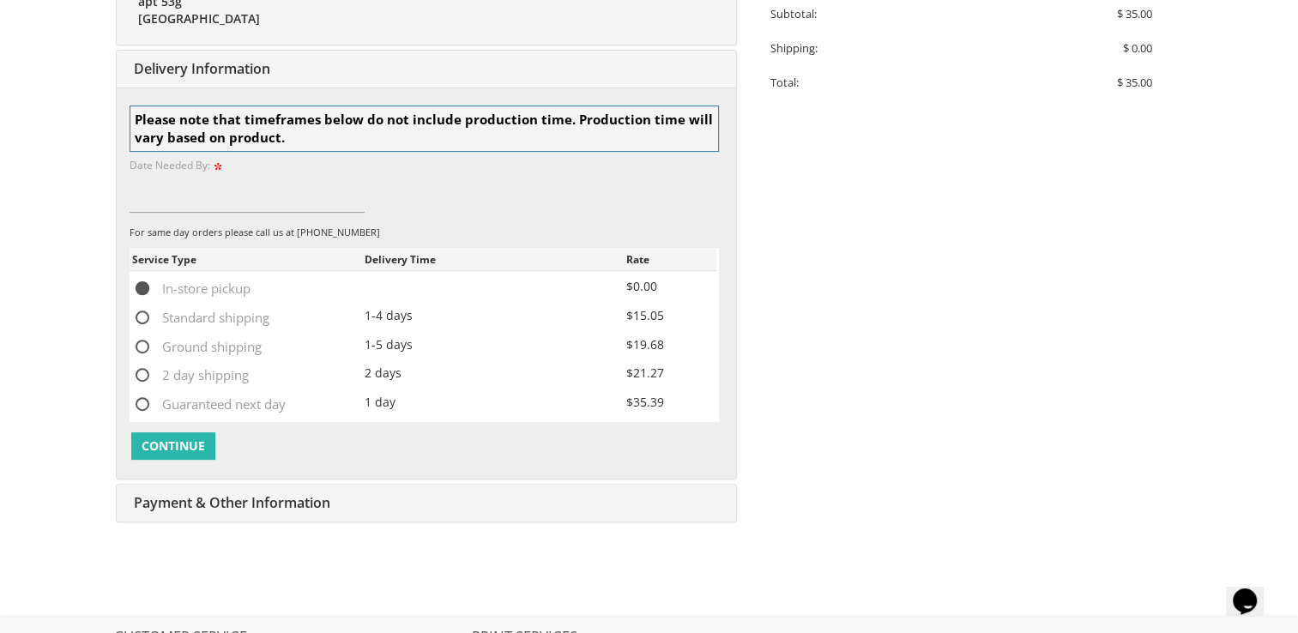
click at [195, 444] on span "Continue" at bounding box center [173, 446] width 63 height 17
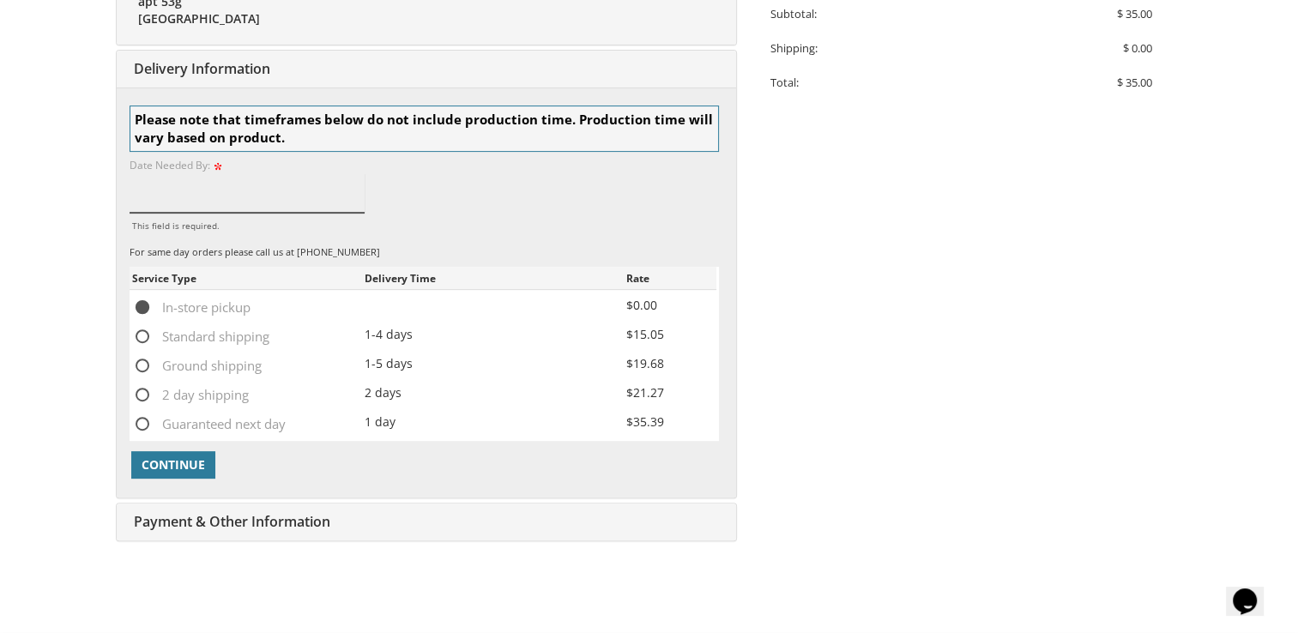
click at [236, 200] on input "This field is required." at bounding box center [248, 192] width 236 height 39
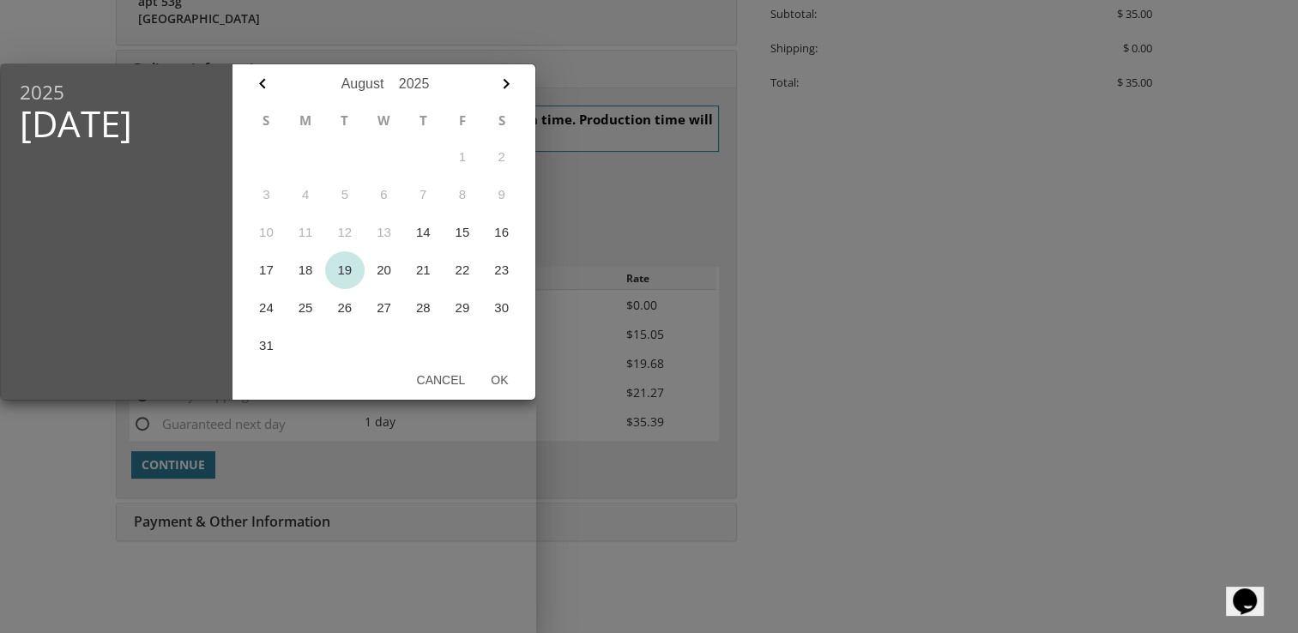
click at [347, 269] on button "19" at bounding box center [344, 270] width 39 height 38
click at [499, 374] on button "Ok" at bounding box center [499, 380] width 43 height 31
type input "Aug 19, 2025"
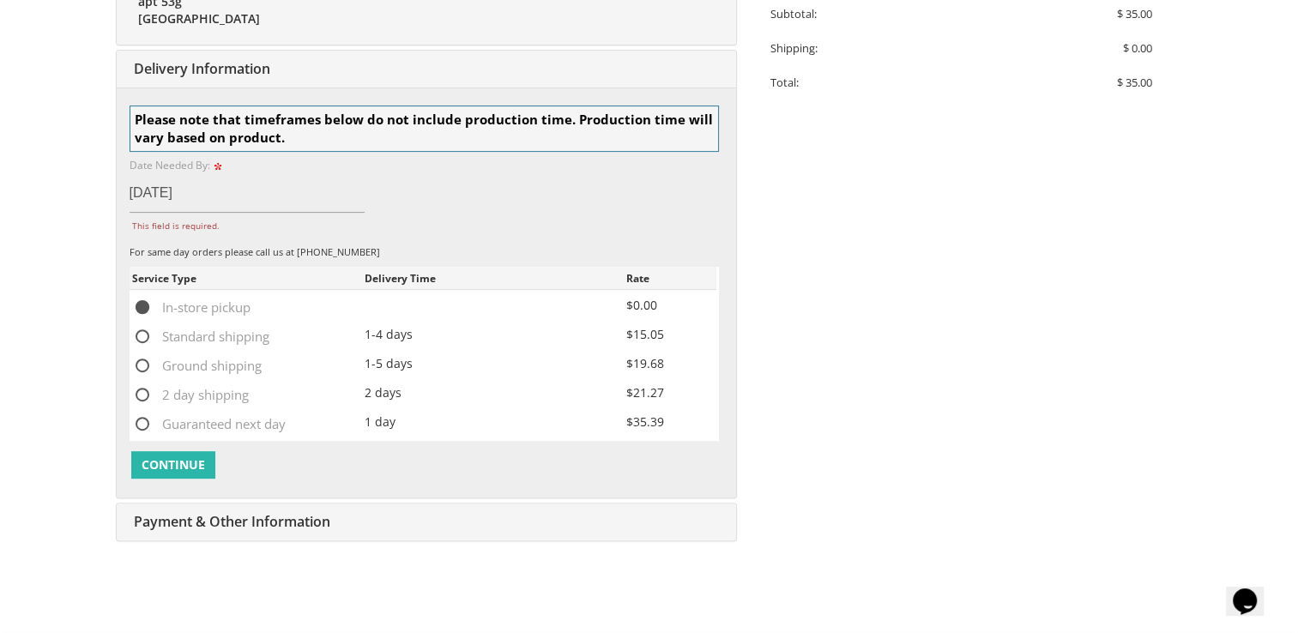
click at [167, 462] on span "Continue" at bounding box center [173, 464] width 63 height 17
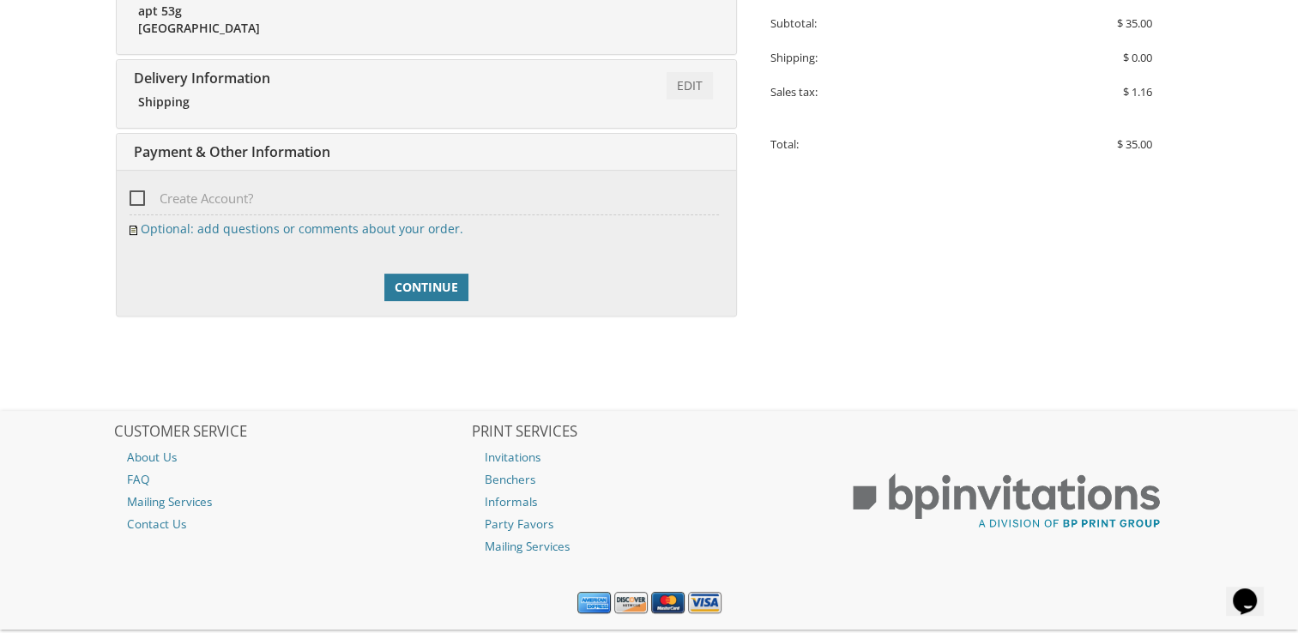
scroll to position [568, 0]
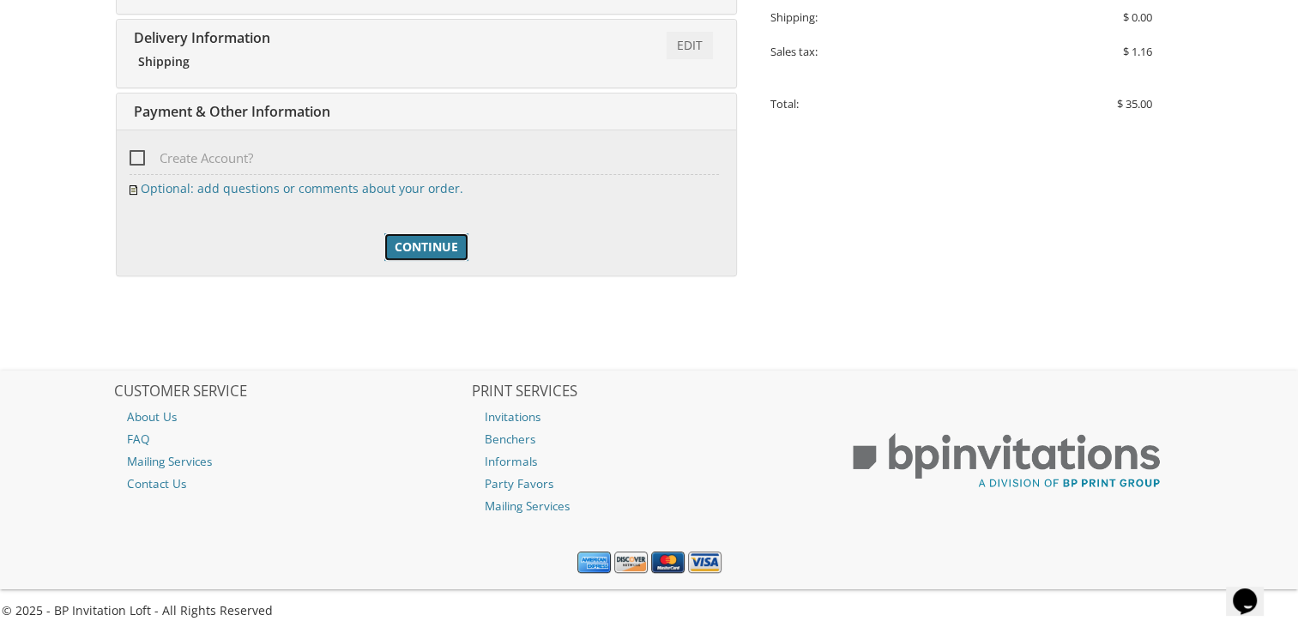
click at [427, 251] on span "Continue" at bounding box center [426, 247] width 63 height 17
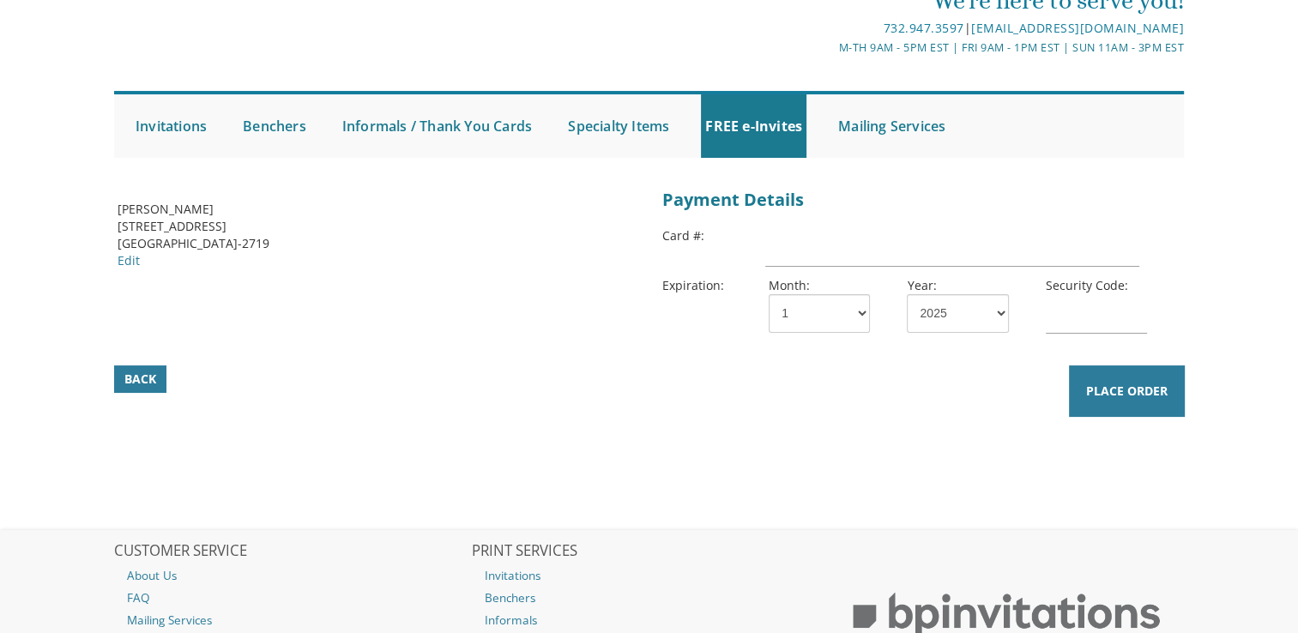
scroll to position [88, 0]
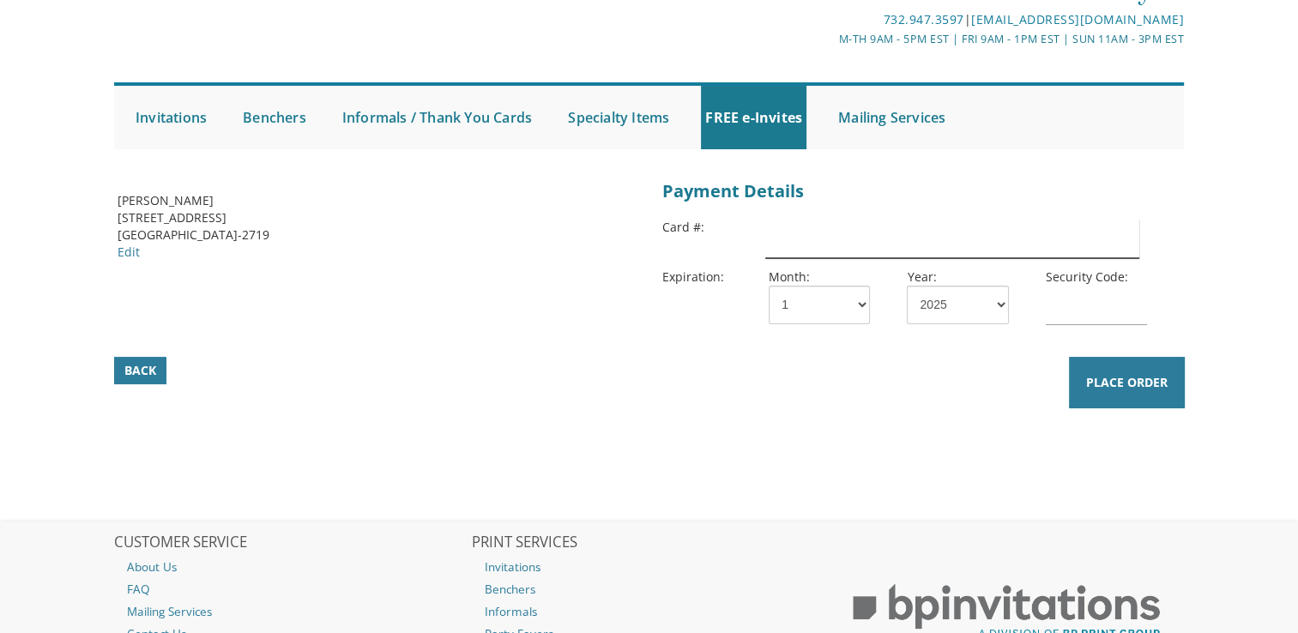
click at [839, 225] on input "text" at bounding box center [951, 238] width 373 height 39
type input "[CREDIT_CARD_NUMBER]"
click at [771, 379] on div "Back Place Order" at bounding box center [649, 370] width 1074 height 31
click at [1110, 288] on input "text" at bounding box center [1096, 305] width 101 height 39
click at [846, 297] on select "1 2 3 4 5 6 7 8 9 10 11 12" at bounding box center [819, 305] width 101 height 39
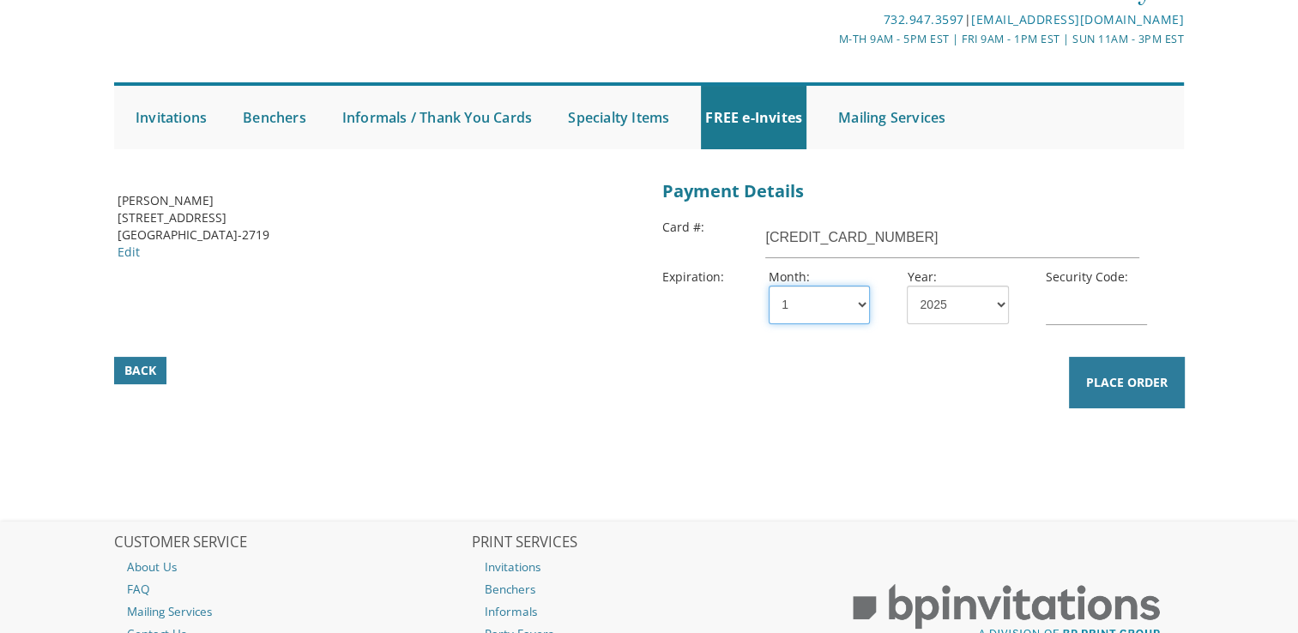
select select "11"
click at [769, 286] on select "1 2 3 4 5 6 7 8 9 10 11 12" at bounding box center [819, 305] width 101 height 39
click at [964, 280] on div "Year: 2025 2026 2027 2028 2029 2030 2031 2032 2033 2034 2035" at bounding box center [963, 297] width 138 height 56
click at [969, 315] on select "2025 2026 2027 2028 2029 2030 2031 2032 2033 2034 2035" at bounding box center [957, 305] width 101 height 39
select select "27"
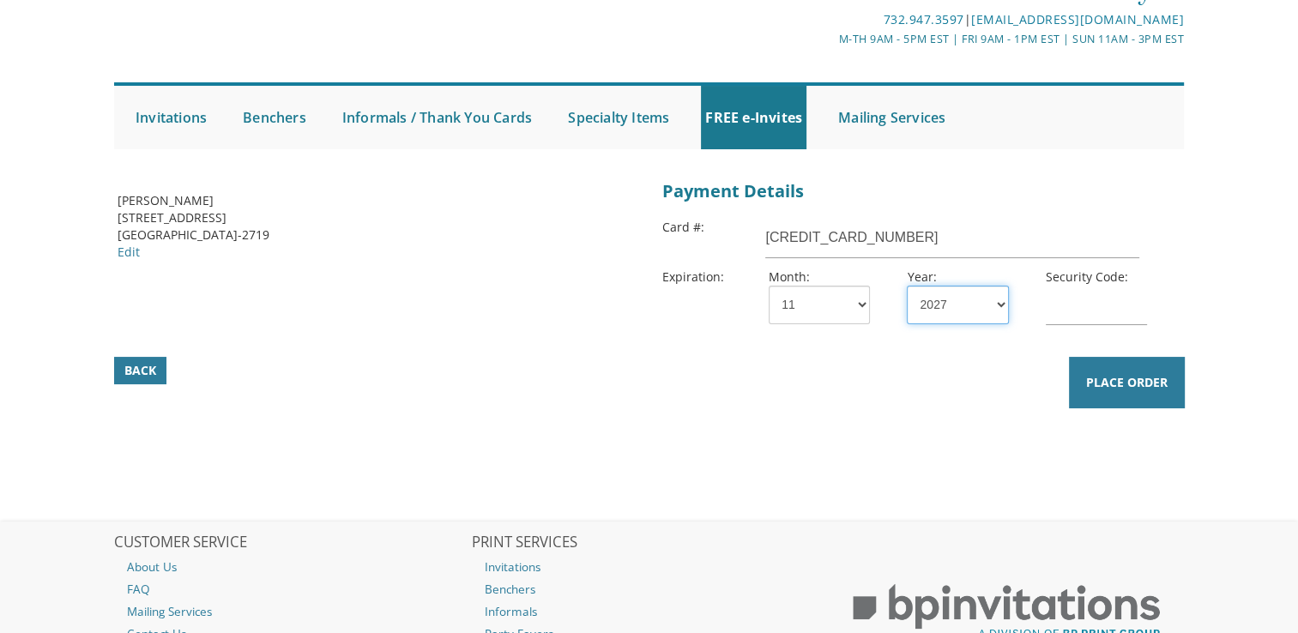
click at [907, 286] on select "2025 2026 2027 2028 2029 2030 2031 2032 2033 2034 2035" at bounding box center [957, 305] width 101 height 39
click at [1082, 304] on input "text" at bounding box center [1096, 305] width 101 height 39
type input "556"
click at [954, 414] on div "Billing Address [PERSON_NAME] [STREET_ADDRESS] [GEOGRAPHIC_DATA]-2719 Edit Paym…" at bounding box center [650, 301] width 1090 height 252
click at [1115, 395] on button "Place Order" at bounding box center [1127, 382] width 116 height 51
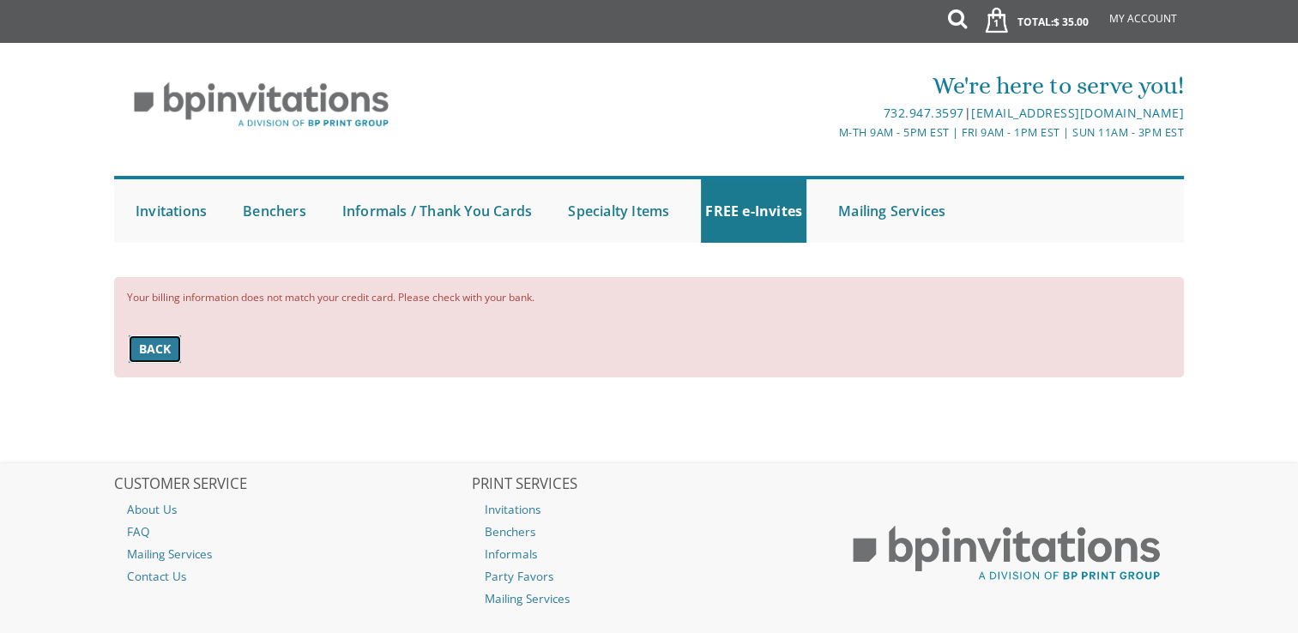
click at [165, 354] on span "Back" at bounding box center [155, 349] width 32 height 17
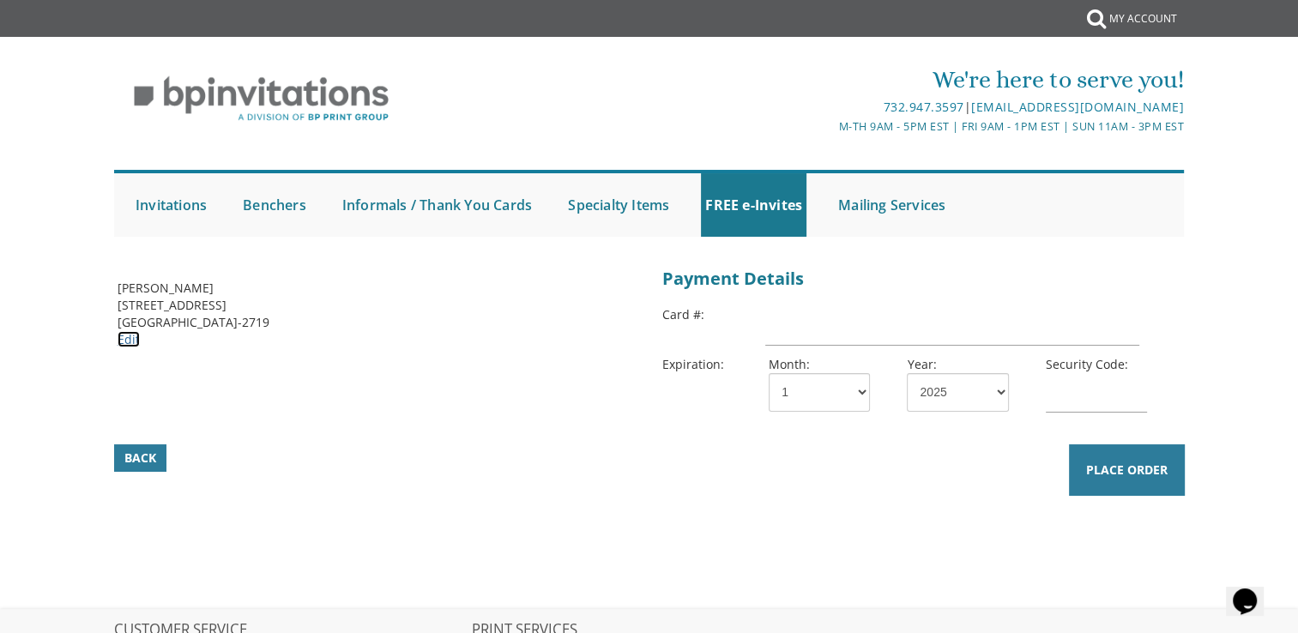
click at [126, 342] on link "Edit" at bounding box center [129, 339] width 22 height 16
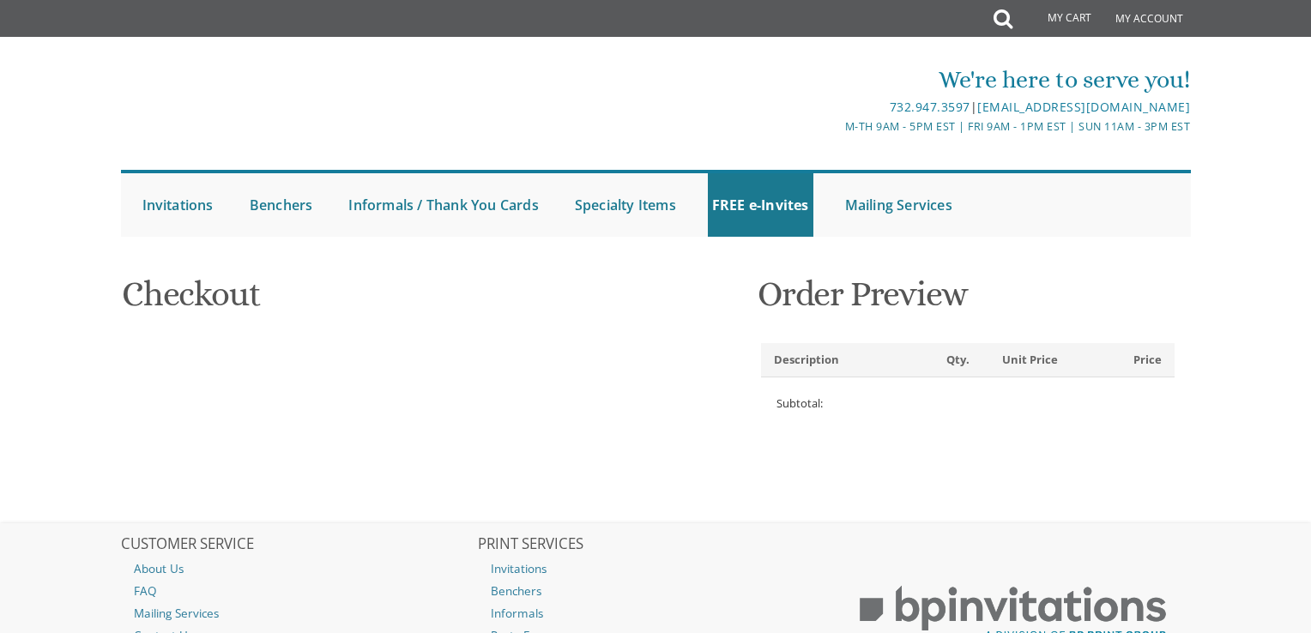
select select
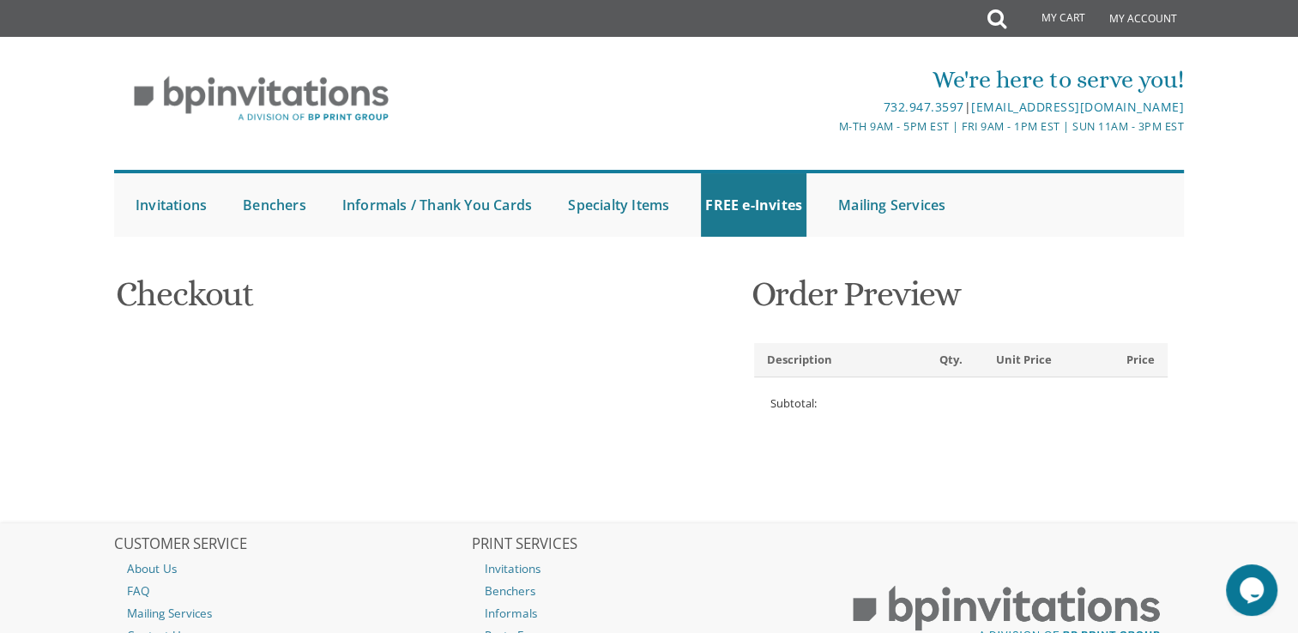
type input "saralaberenbaum01@gmail.com"
type input "yehuda leib"
type input "bromberg"
type input "650 7TH ST"
type input "LAKEWOOD"
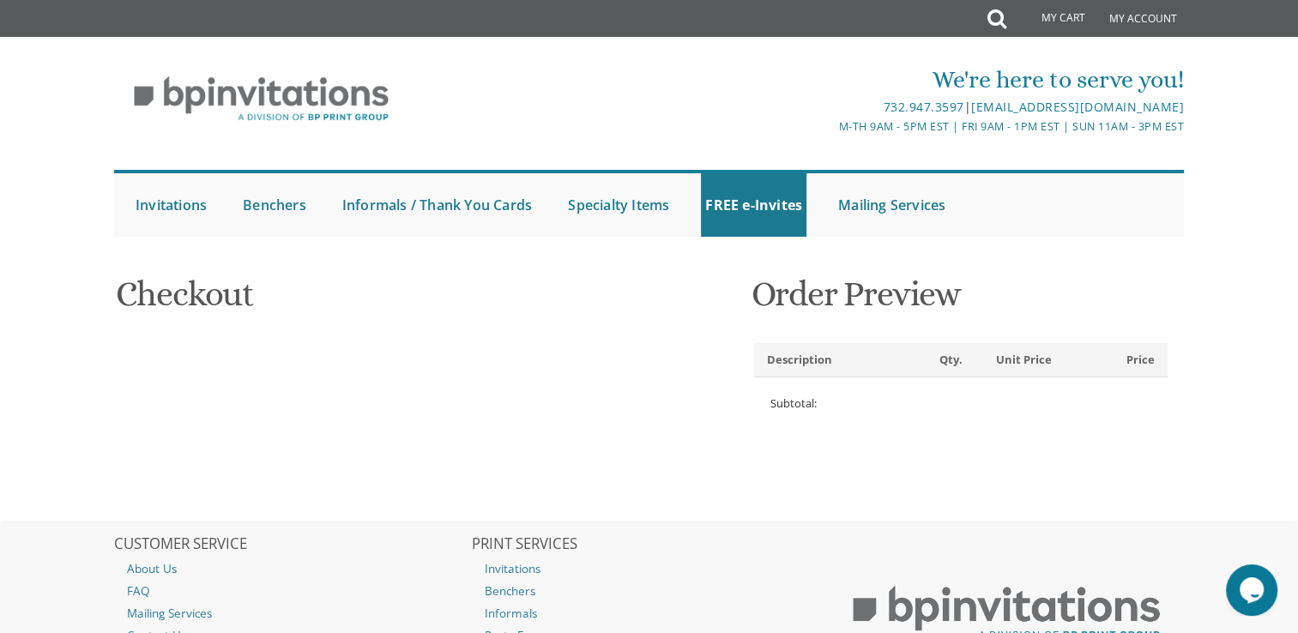
type input "08701-2719"
select select "US"
select select "NJ"
type input "7325750448"
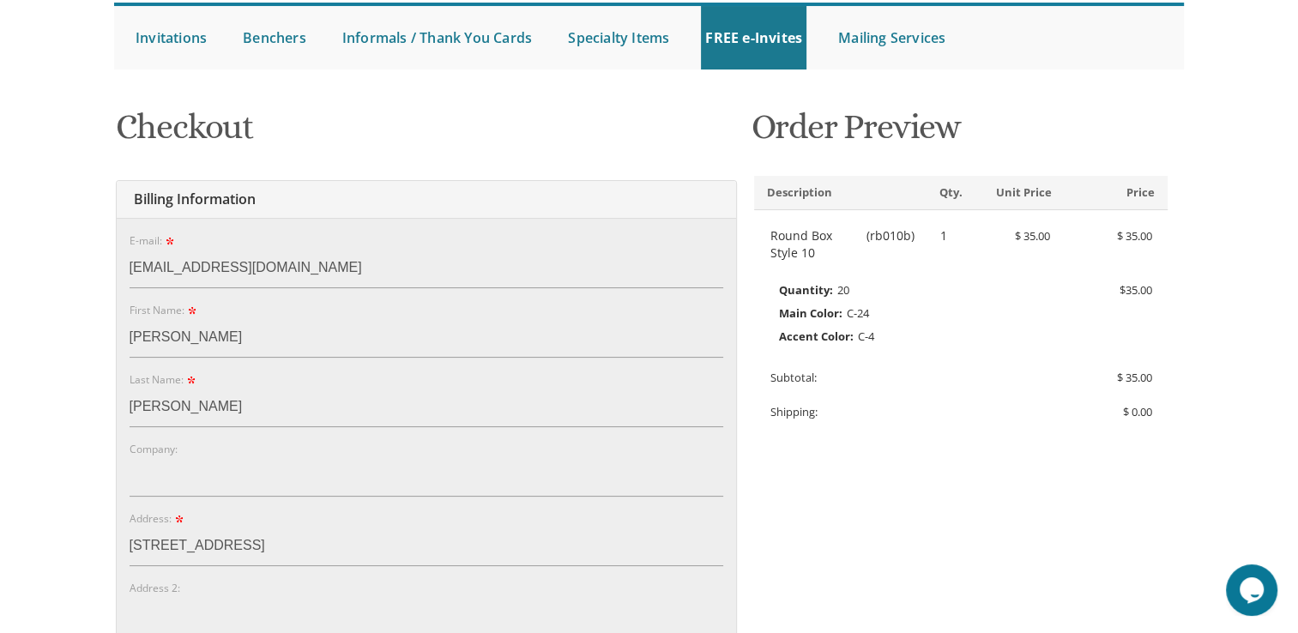
scroll to position [174, 0]
drag, startPoint x: 230, startPoint y: 336, endPoint x: 168, endPoint y: 334, distance: 61.8
click at [168, 334] on input "yehuda leib" at bounding box center [427, 336] width 594 height 39
drag, startPoint x: 212, startPoint y: 346, endPoint x: 166, endPoint y: 345, distance: 45.5
click at [166, 345] on input "yehuda leib" at bounding box center [427, 336] width 594 height 39
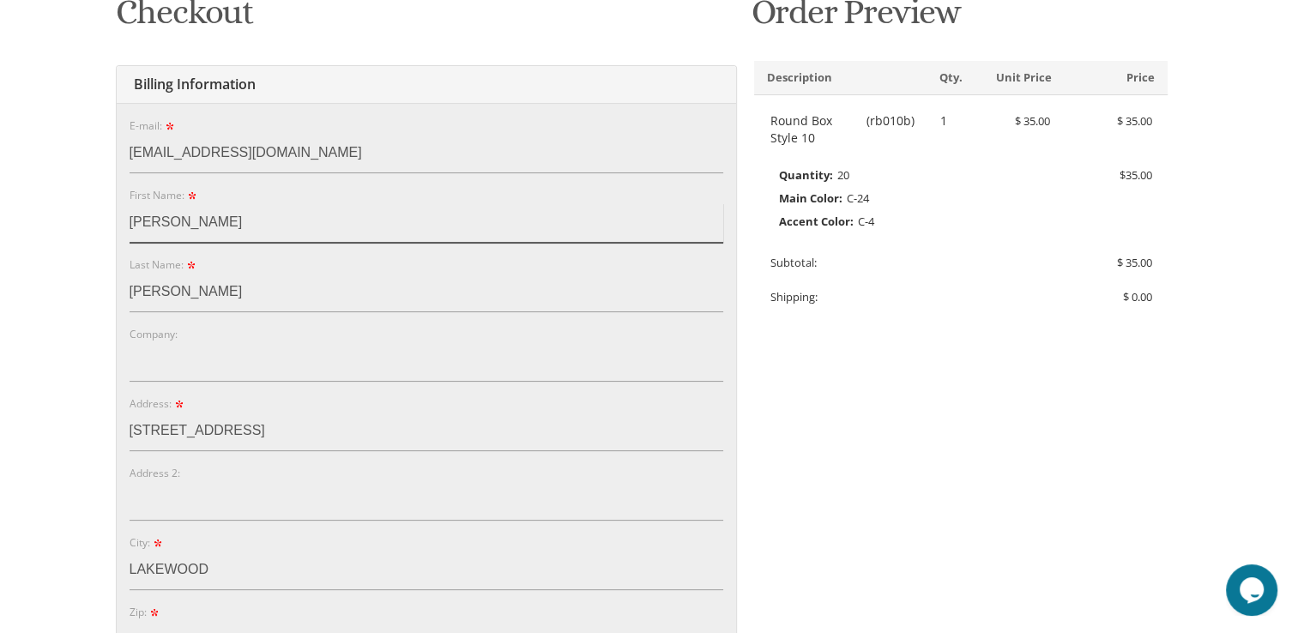
scroll to position [291, 0]
type input "yehuda"
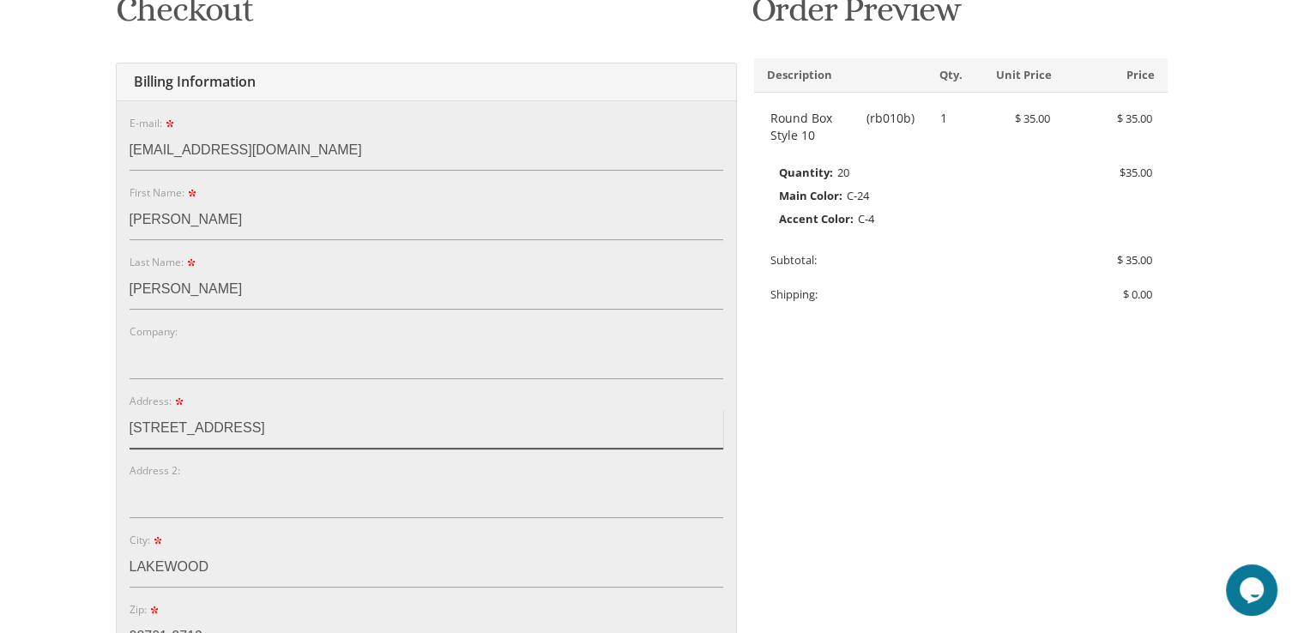
drag, startPoint x: 244, startPoint y: 426, endPoint x: 91, endPoint y: 435, distance: 153.0
click at [91, 435] on body "My Cart 1 Total: $ 35.00 $ 35.00 Round Box Style 10 Qty. 1" at bounding box center [649, 591] width 1298 height 1764
paste input "Yehuda Bromberg 298 Inkerman Street Unit 4 Saint Kilda East VIC 3183 Australia"
drag, startPoint x: 234, startPoint y: 436, endPoint x: 112, endPoint y: 426, distance: 122.2
click at [113, 426] on div "You are currently editing Order #. To place a new order you must exit editing m…" at bounding box center [649, 554] width 1073 height 1152
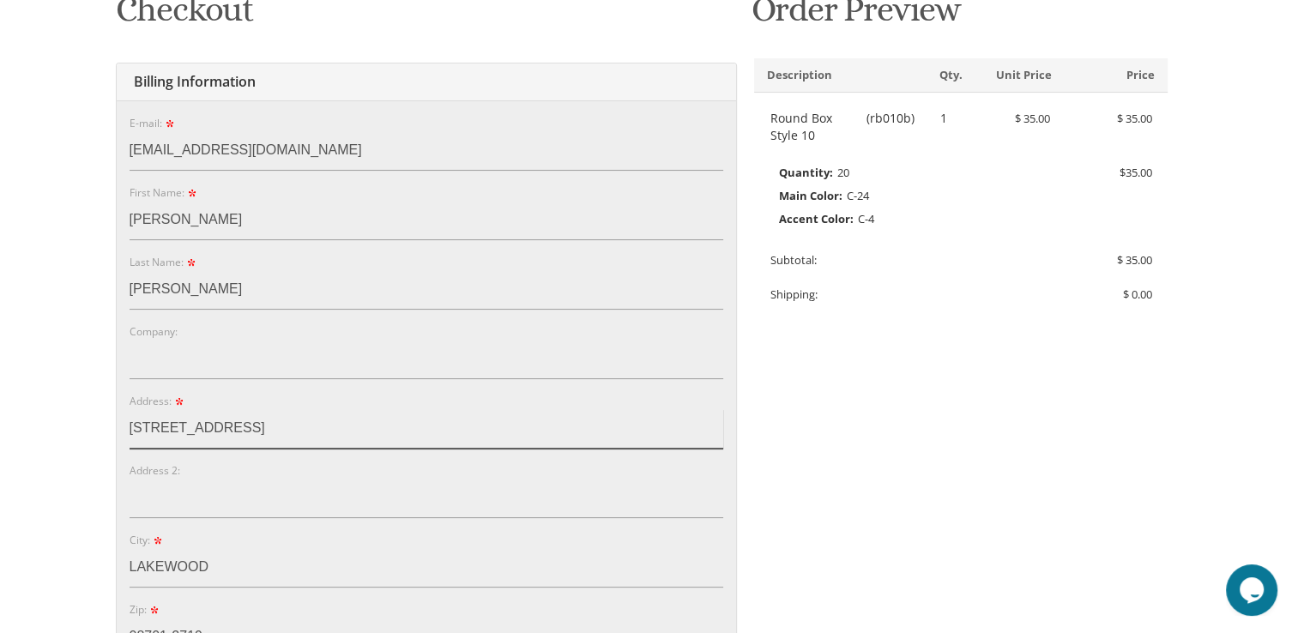
drag, startPoint x: 281, startPoint y: 424, endPoint x: 251, endPoint y: 430, distance: 31.5
click at [251, 430] on input "298 Inkerman Street Unit 4 Saint Kilda East VIC 3183 Australia" at bounding box center [427, 428] width 594 height 39
drag, startPoint x: 297, startPoint y: 426, endPoint x: 256, endPoint y: 432, distance: 41.6
click at [256, 432] on input "298 Inkerman Street Unit 4 Saint Kilda East VIC 3183 Australia" at bounding box center [427, 428] width 594 height 39
type input "298 Inkerman StreetSaint Kilda East VIC 3183 Australia"
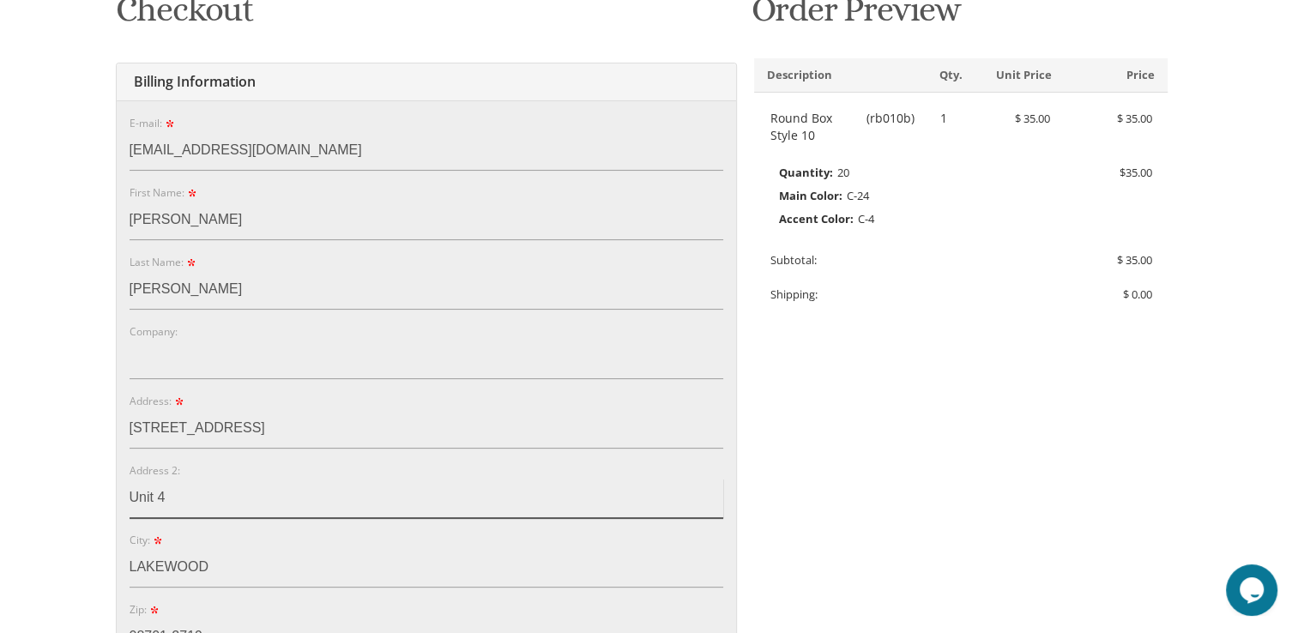
type input "Unit 4"
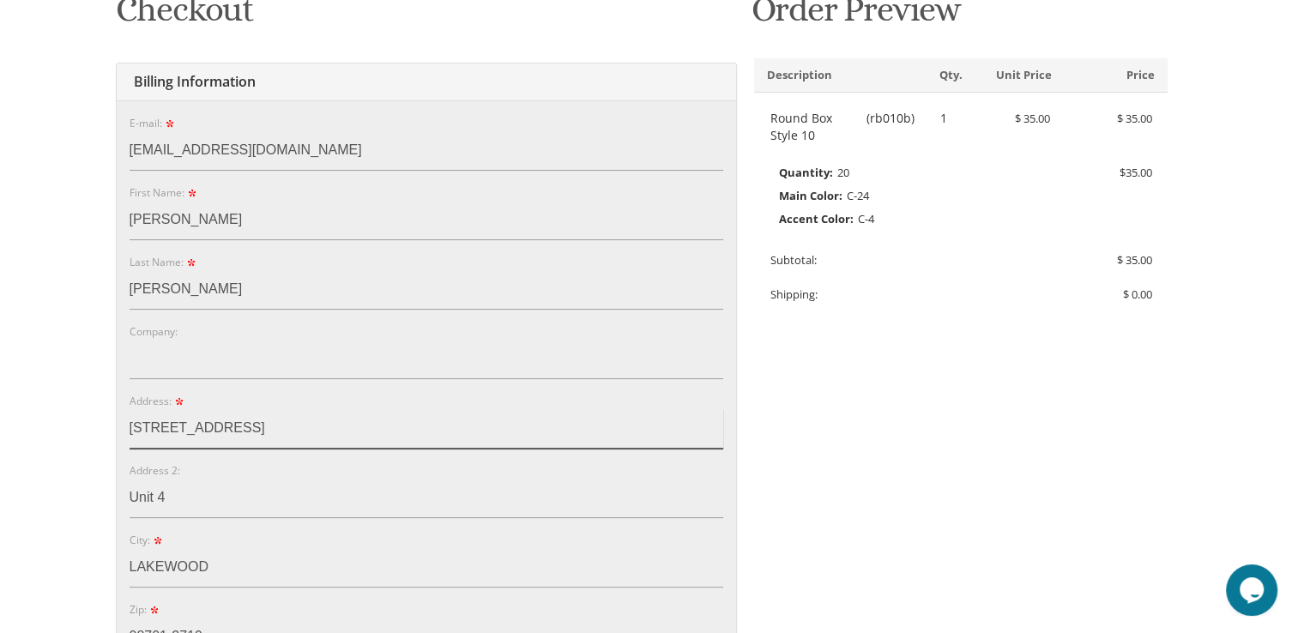
drag, startPoint x: 256, startPoint y: 427, endPoint x: 318, endPoint y: 413, distance: 64.3
click at [318, 413] on input "298 Inkerman StreetSaint Kilda East VIC 3183 Australia" at bounding box center [427, 428] width 594 height 39
click at [288, 436] on input "298 Inkerman StreetSaint Kilda East VIC 3183 Australia" at bounding box center [427, 428] width 594 height 39
drag, startPoint x: 316, startPoint y: 425, endPoint x: 257, endPoint y: 427, distance: 59.3
click at [257, 427] on input "298 Inkerman StreetSaint Kilda East VIC 3183 Australia" at bounding box center [427, 428] width 594 height 39
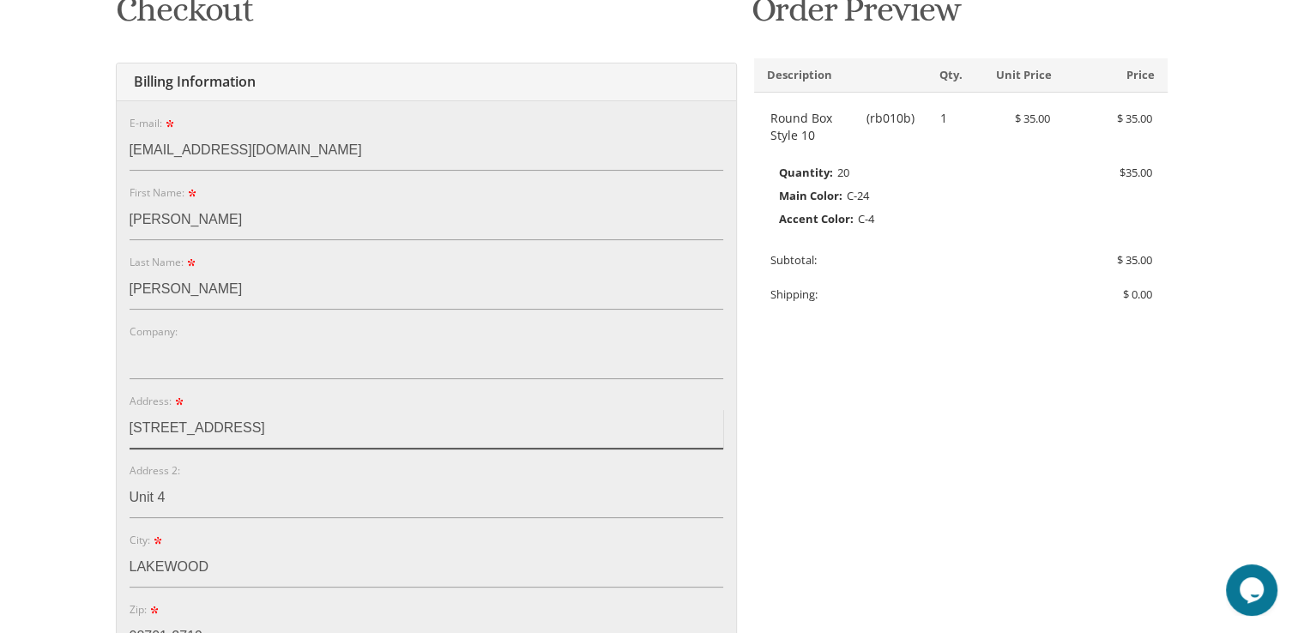
type input "298 Inkerman Street East VIC 3183 Australia"
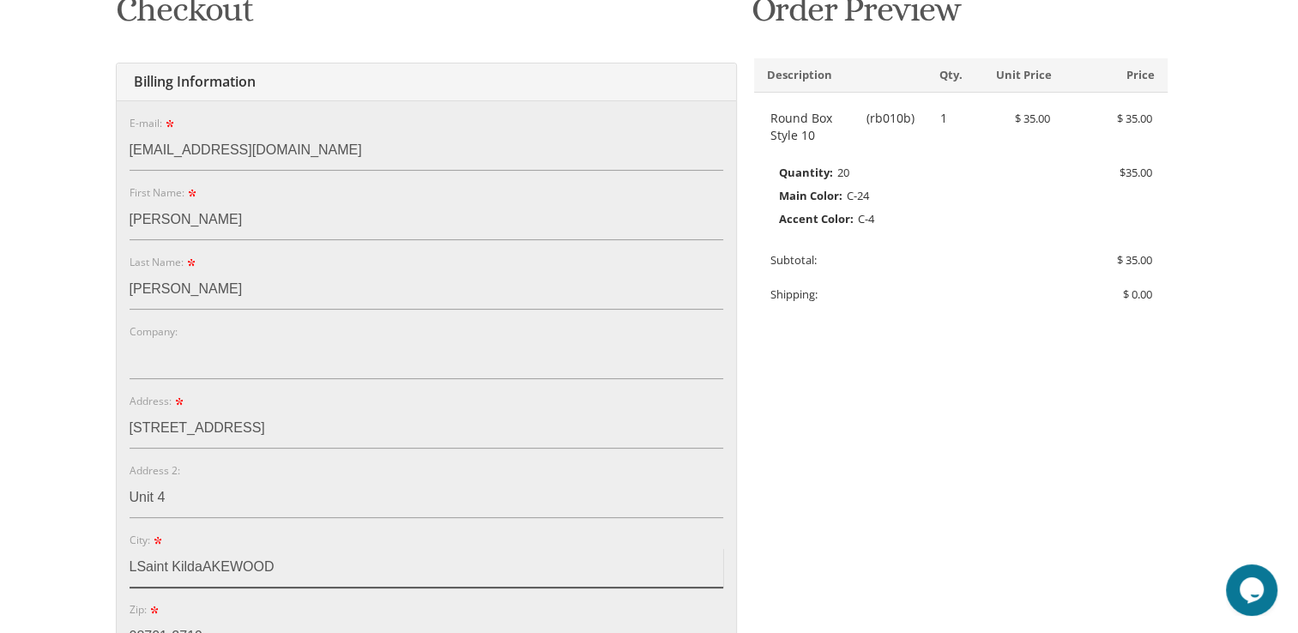
drag, startPoint x: 270, startPoint y: 556, endPoint x: 199, endPoint y: 565, distance: 71.8
click at [199, 565] on input "LSaint KildaAKEWOOD" at bounding box center [427, 567] width 594 height 39
type input "Saint Kilda"
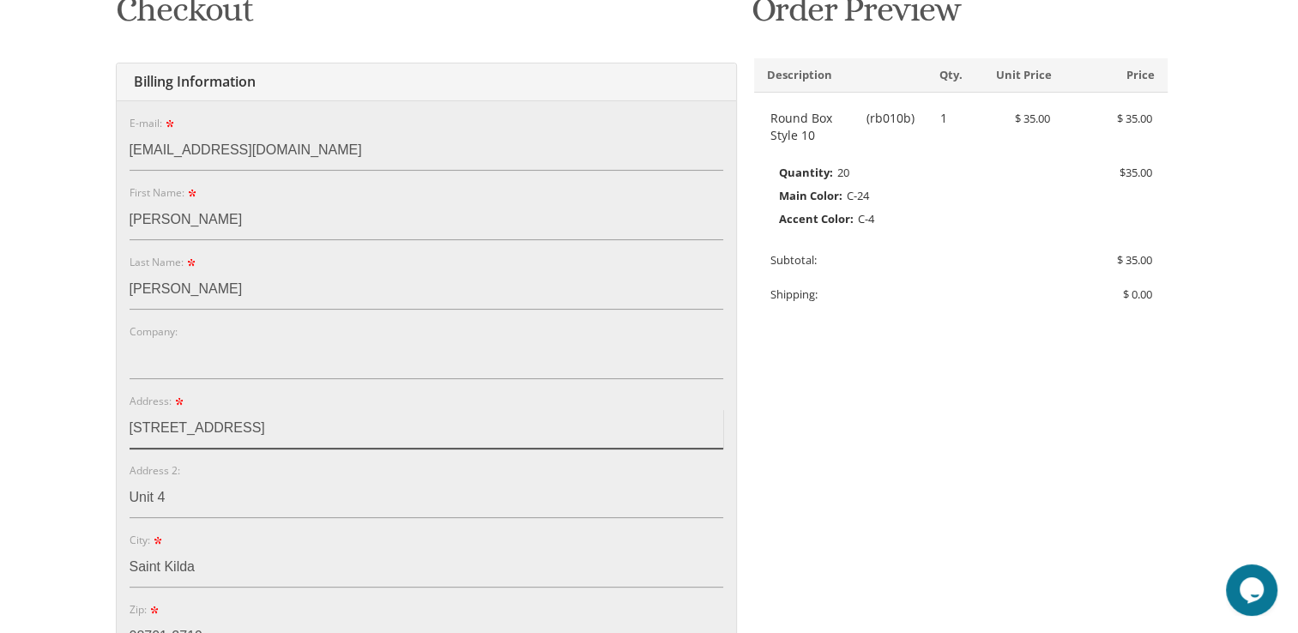
drag, startPoint x: 341, startPoint y: 430, endPoint x: 312, endPoint y: 435, distance: 28.8
click at [312, 435] on input "298 Inkerman Street East VIC 3183 Australia" at bounding box center [427, 428] width 594 height 39
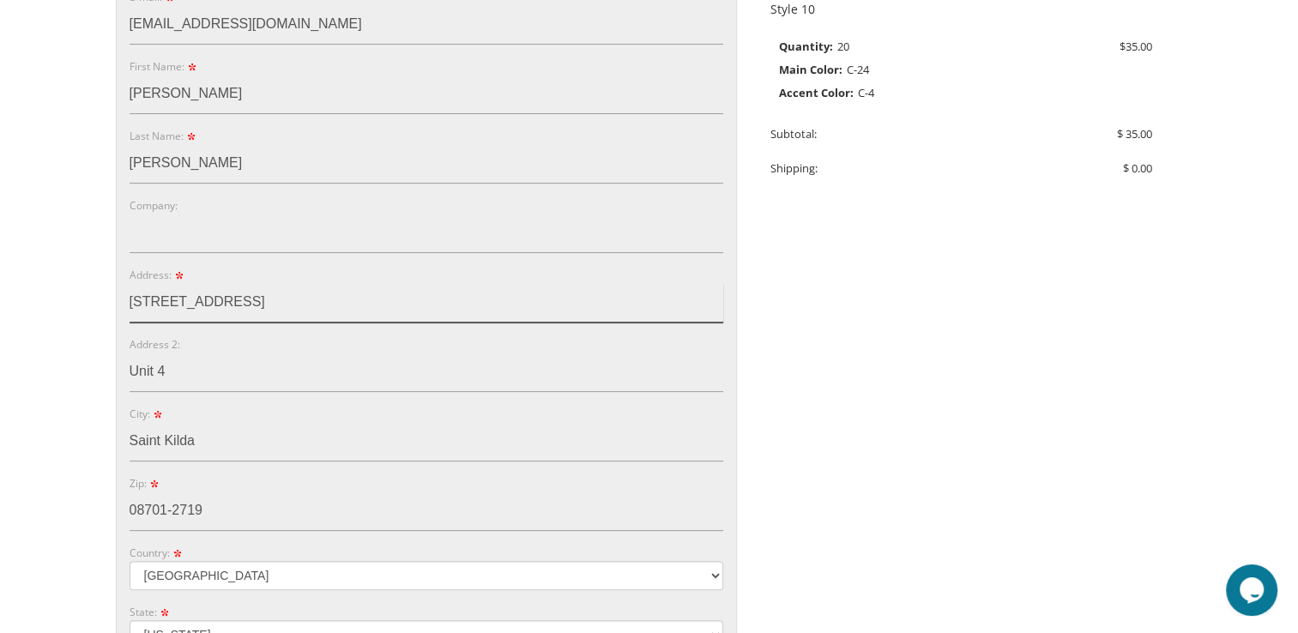
scroll to position [420, 0]
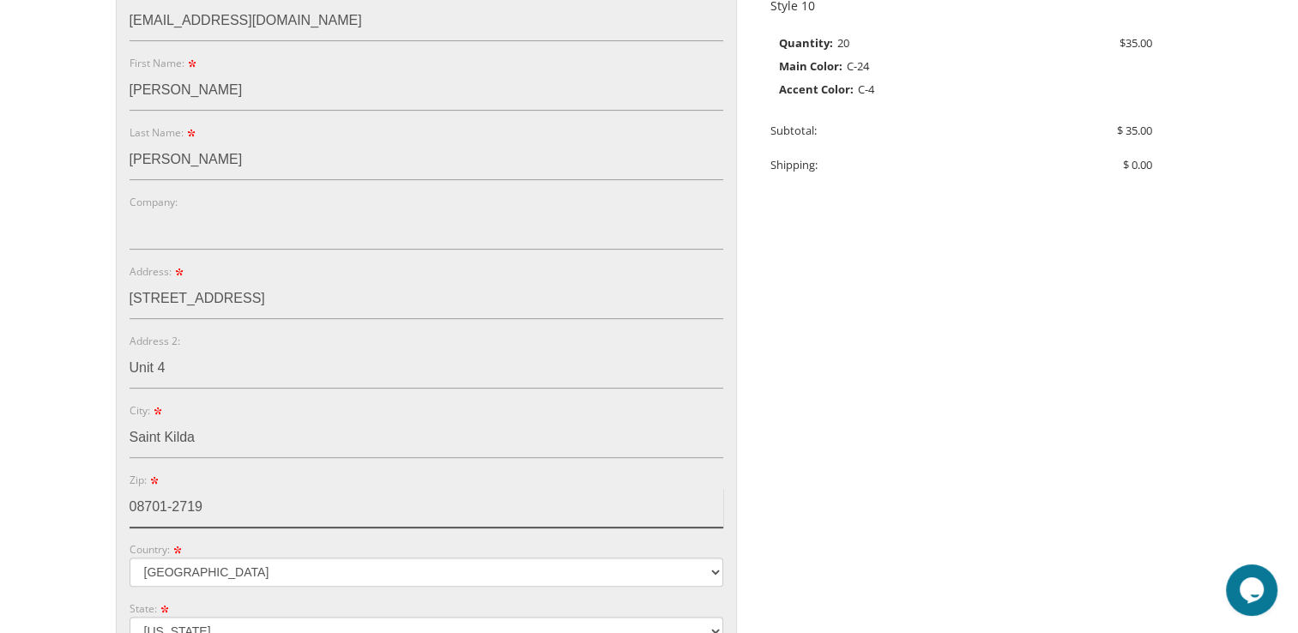
drag, startPoint x: 266, startPoint y: 510, endPoint x: 105, endPoint y: 459, distance: 169.1
click at [105, 459] on div "You are currently editing Order #. To place a new order you must exit editing m…" at bounding box center [649, 463] width 1098 height 1230
type input "3183"
drag, startPoint x: 415, startPoint y: 299, endPoint x: 340, endPoint y: 311, distance: 76.5
click at [340, 311] on input "298 Inkerman Street East VIC 3183 Australia" at bounding box center [427, 299] width 594 height 39
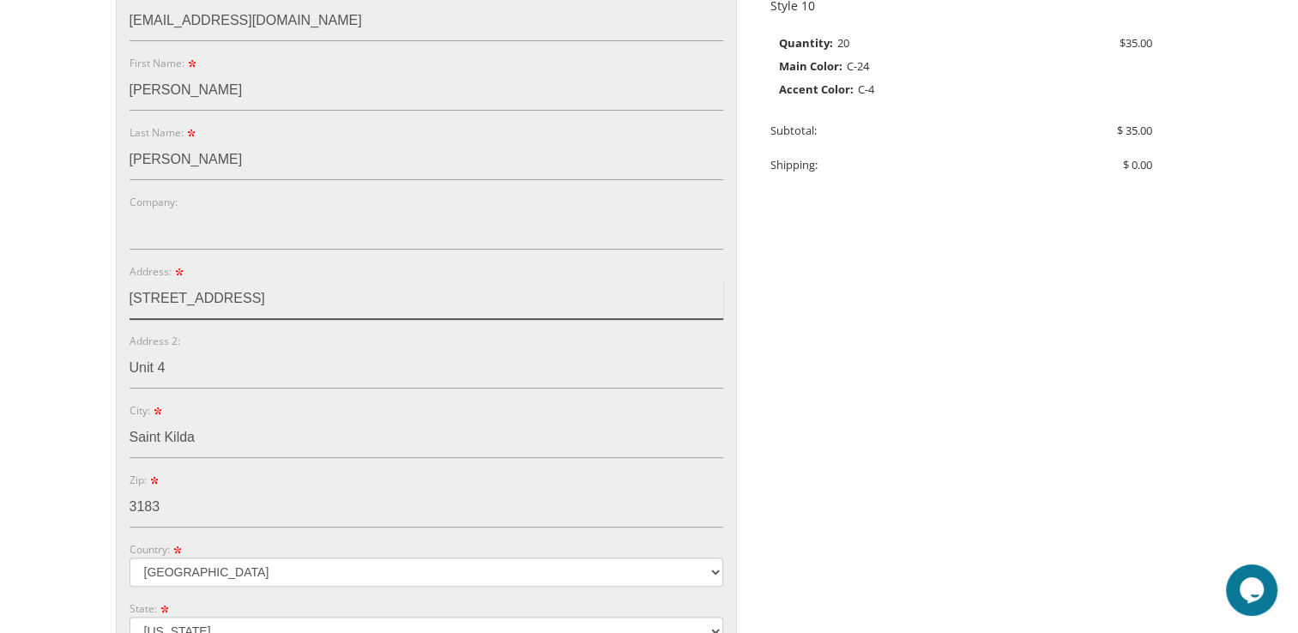
type input "298 Inkerman Street East VIC"
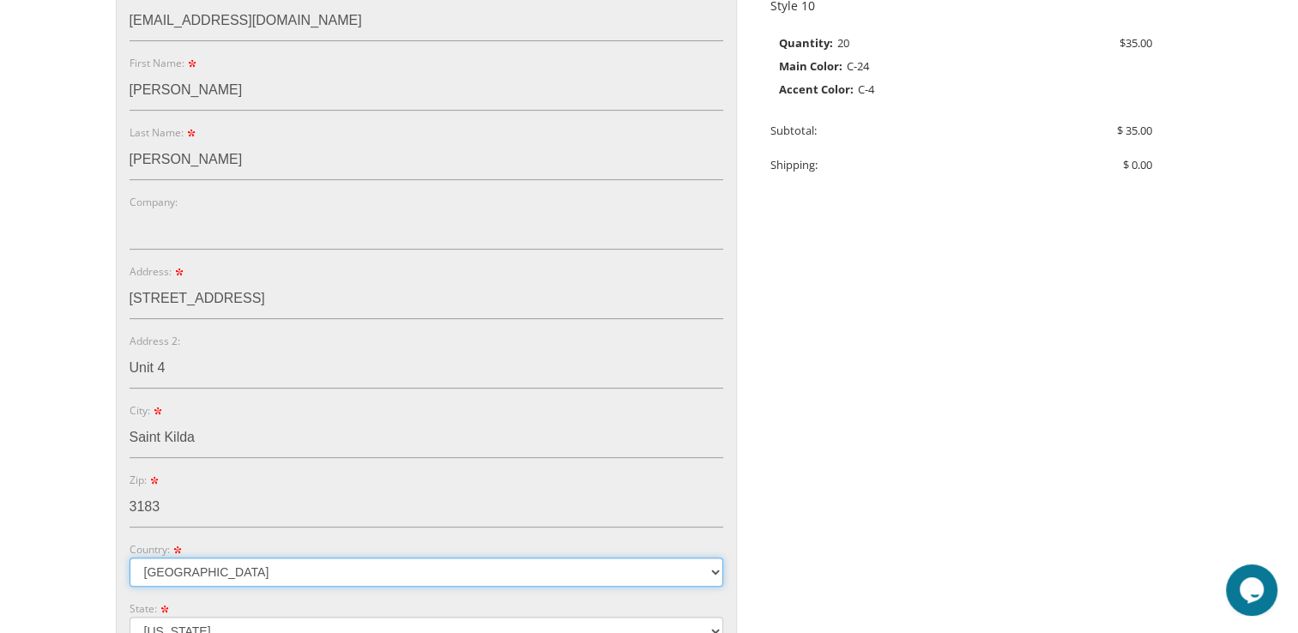
click at [272, 575] on select "Australia Canada United Kingdom United States" at bounding box center [427, 572] width 594 height 29
select select "AU"
click at [130, 558] on select "Australia Canada United Kingdom United States" at bounding box center [427, 572] width 594 height 29
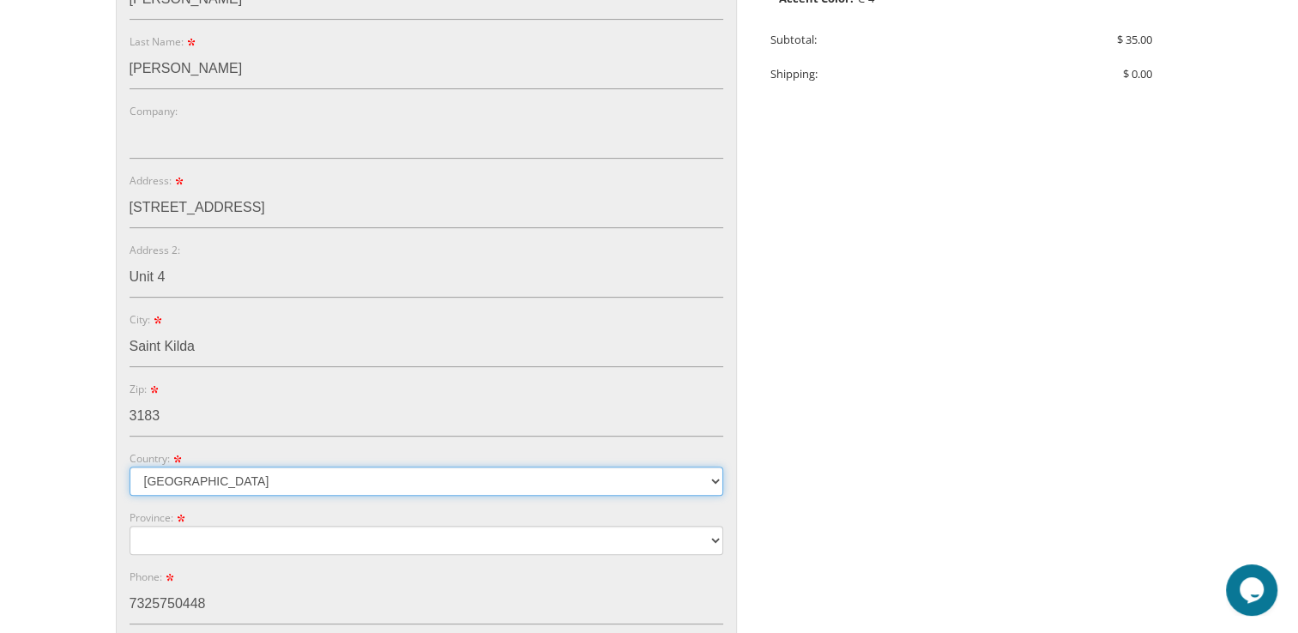
scroll to position [523, 0]
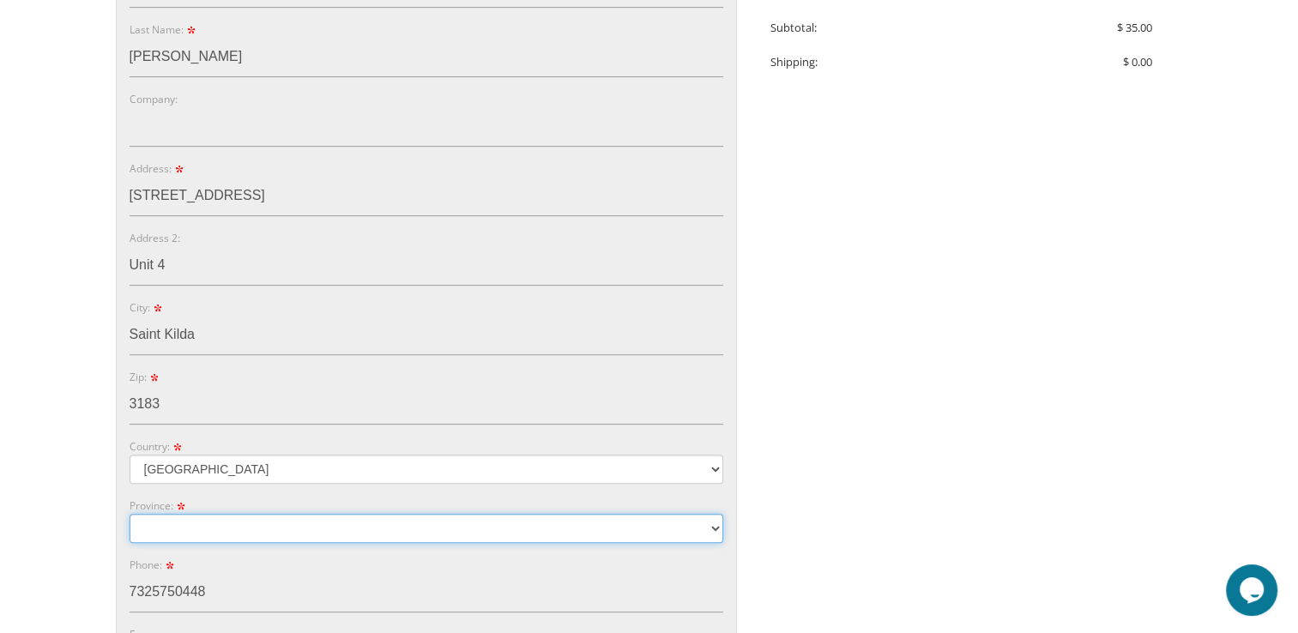
click at [281, 525] on select "New South Wales" at bounding box center [427, 528] width 594 height 29
select select "QLD"
click at [130, 514] on select "New South Wales" at bounding box center [427, 528] width 594 height 29
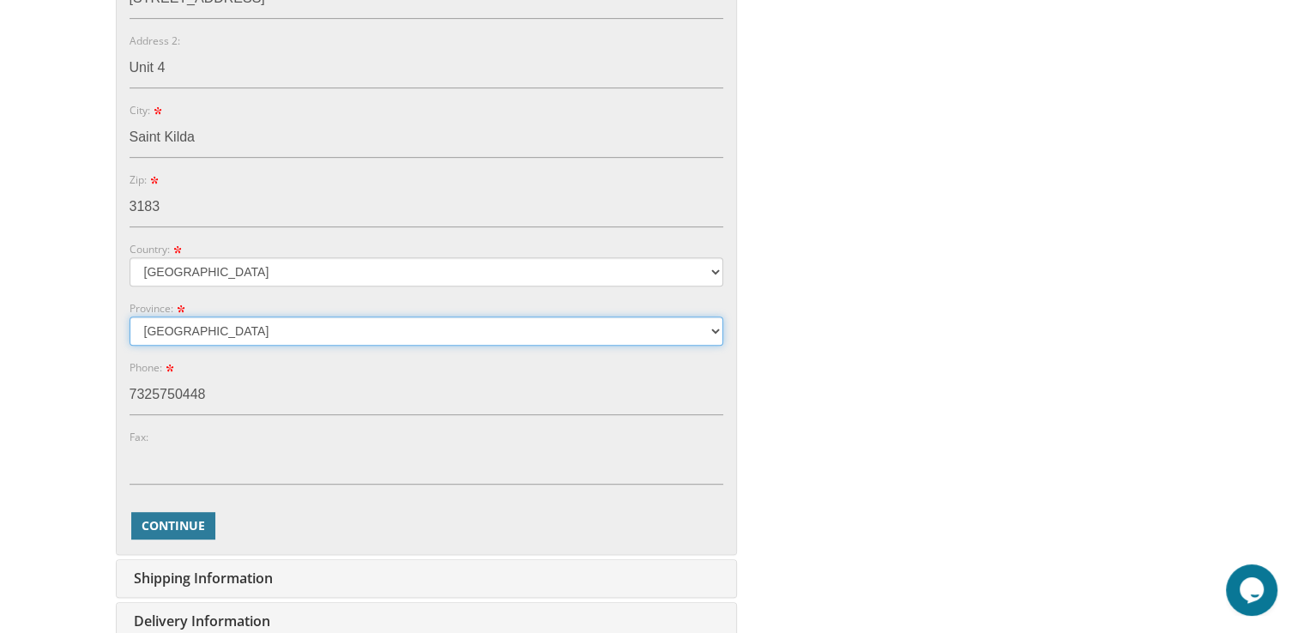
scroll to position [722, 0]
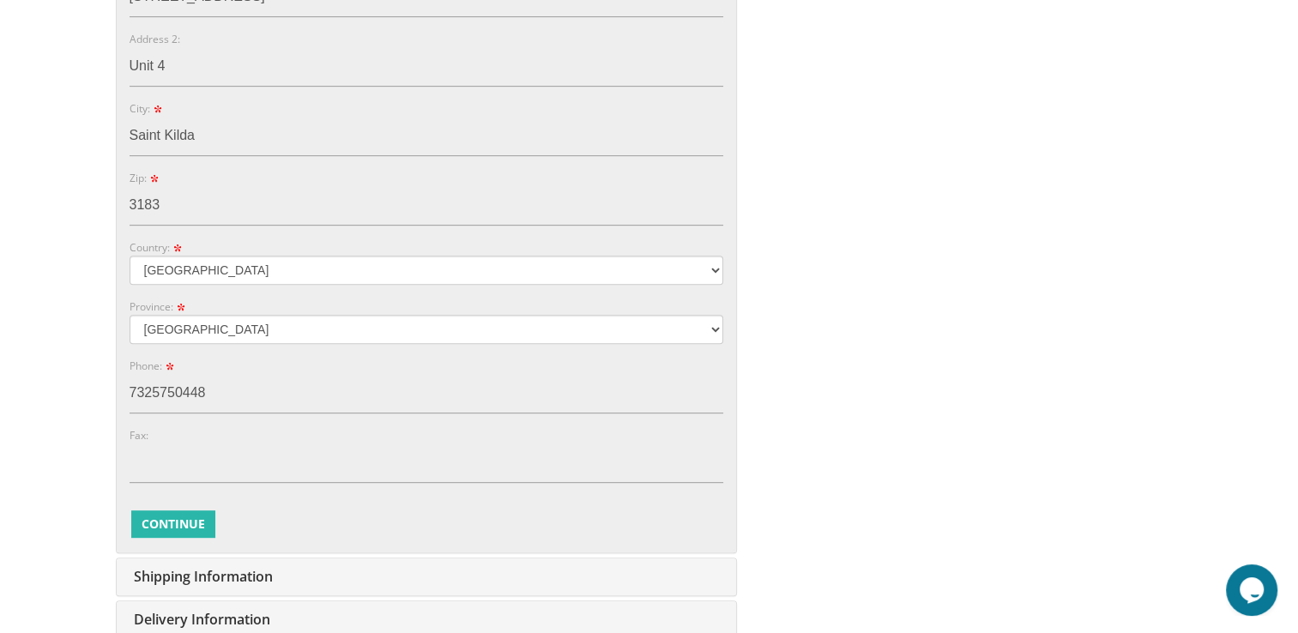
click at [183, 522] on span "Continue" at bounding box center [173, 524] width 63 height 17
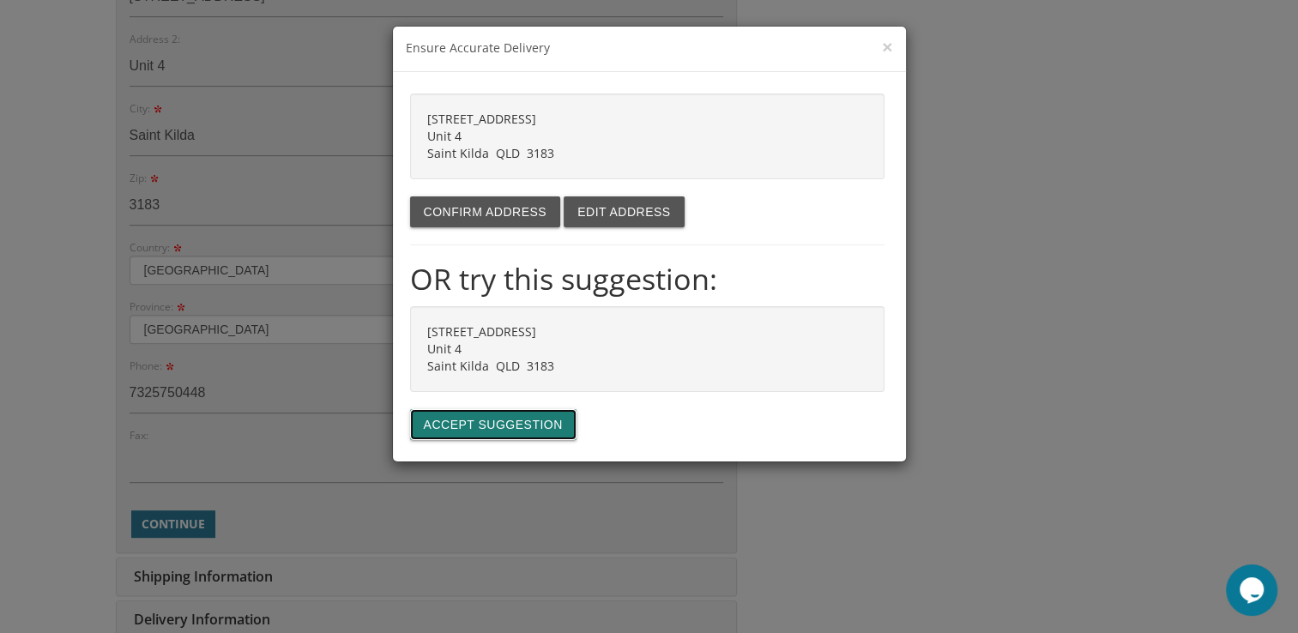
click at [497, 423] on button "Accept suggestion" at bounding box center [493, 424] width 166 height 31
type input "298 Inkerman Street East VIC"
type input "Unit 4"
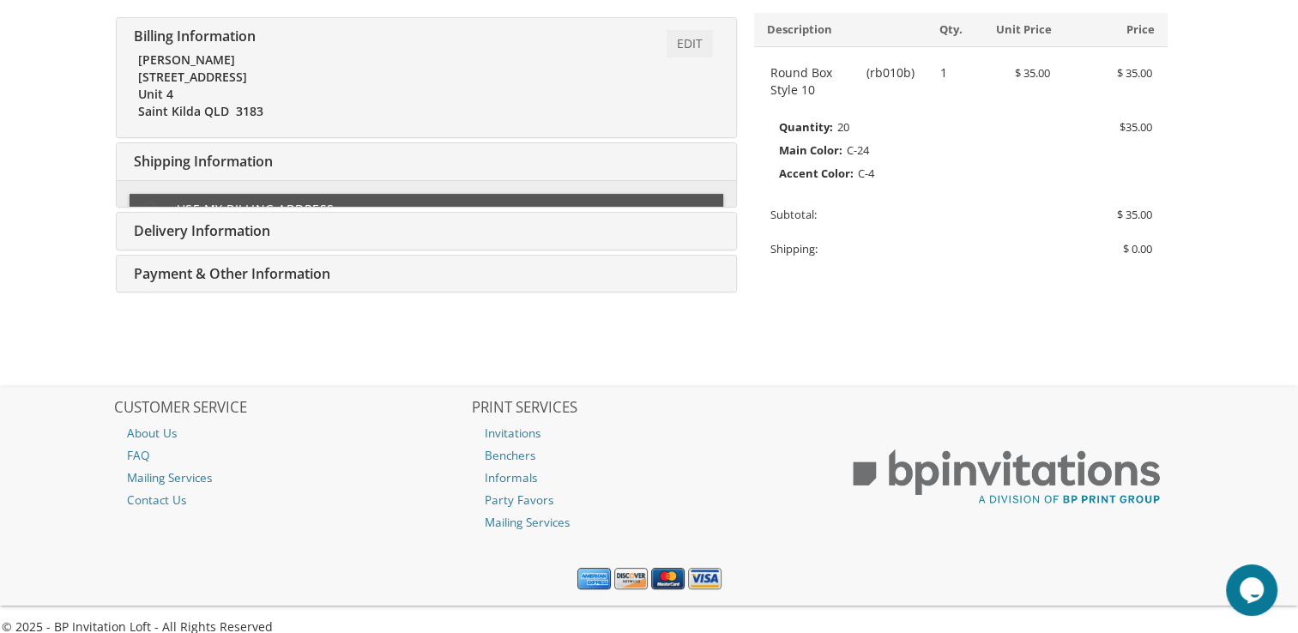
type input "750 forest ave"
type input "sarala"
type input "bromberg"
type input "saralaberenbaum01@gmail.com"
type input "sarala bromberg"
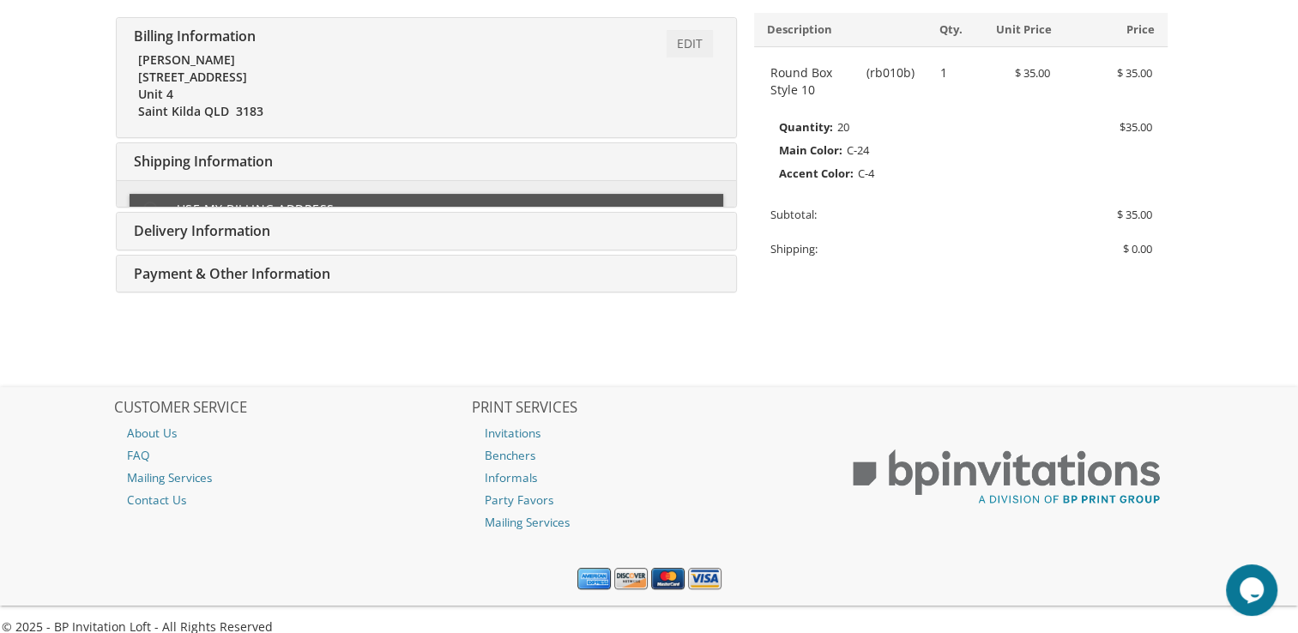
type input "750 forest ave"
type input "apt 53g"
type input "Lakewood"
type input "08701"
type input "9173761673"
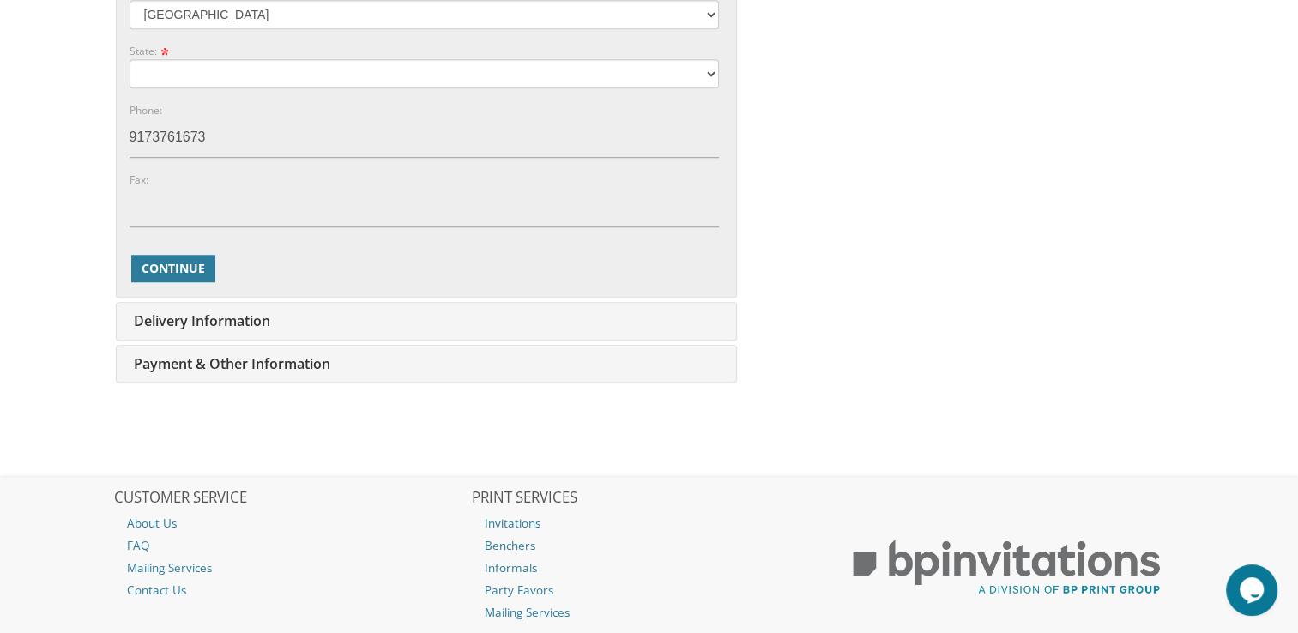
scroll to position [1314, 0]
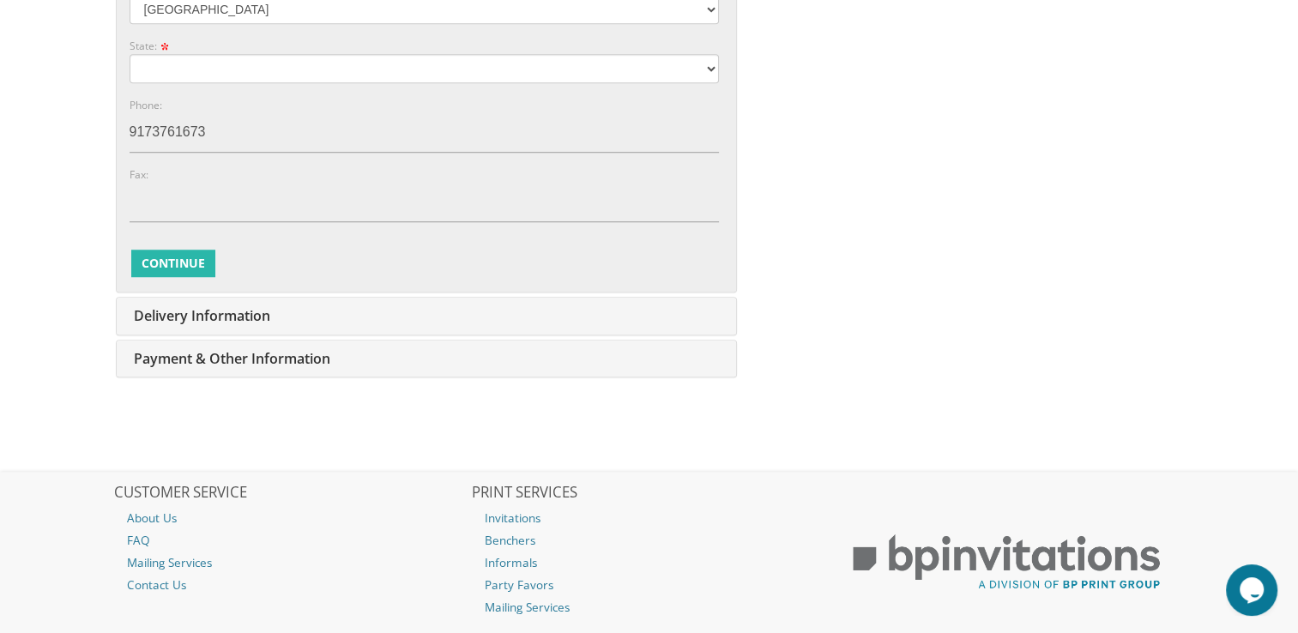
click at [184, 263] on span "Continue" at bounding box center [173, 263] width 63 height 17
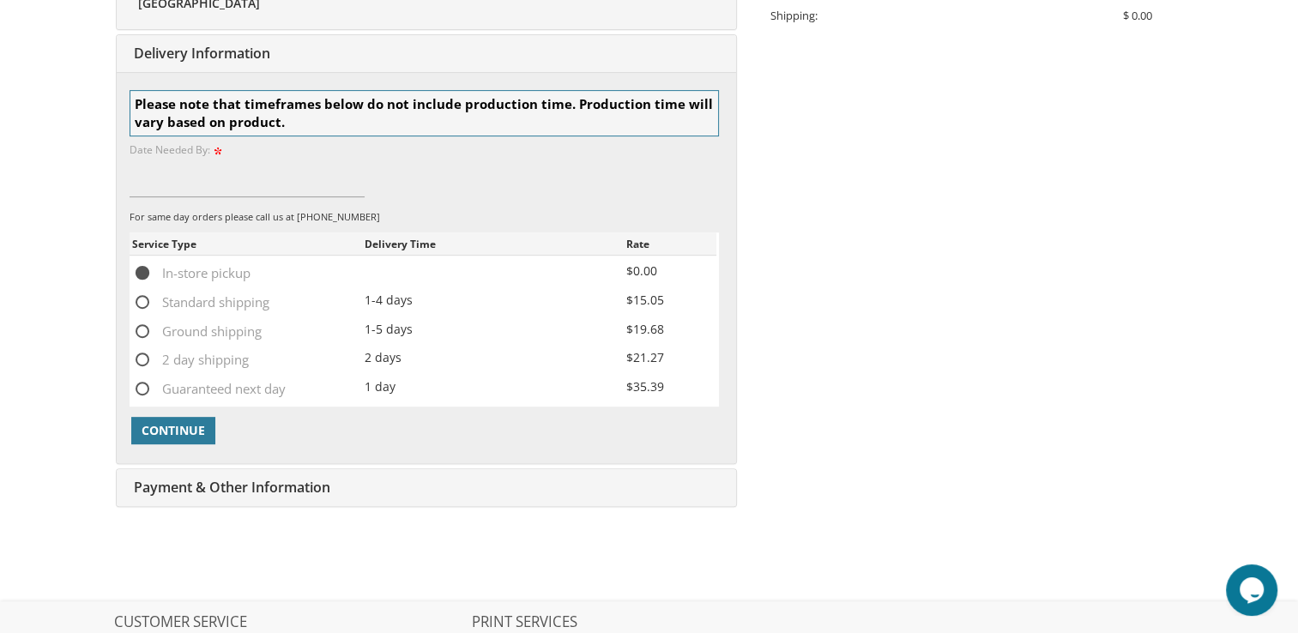
scroll to position [571, 0]
click at [181, 432] on span "Continue" at bounding box center [173, 428] width 63 height 17
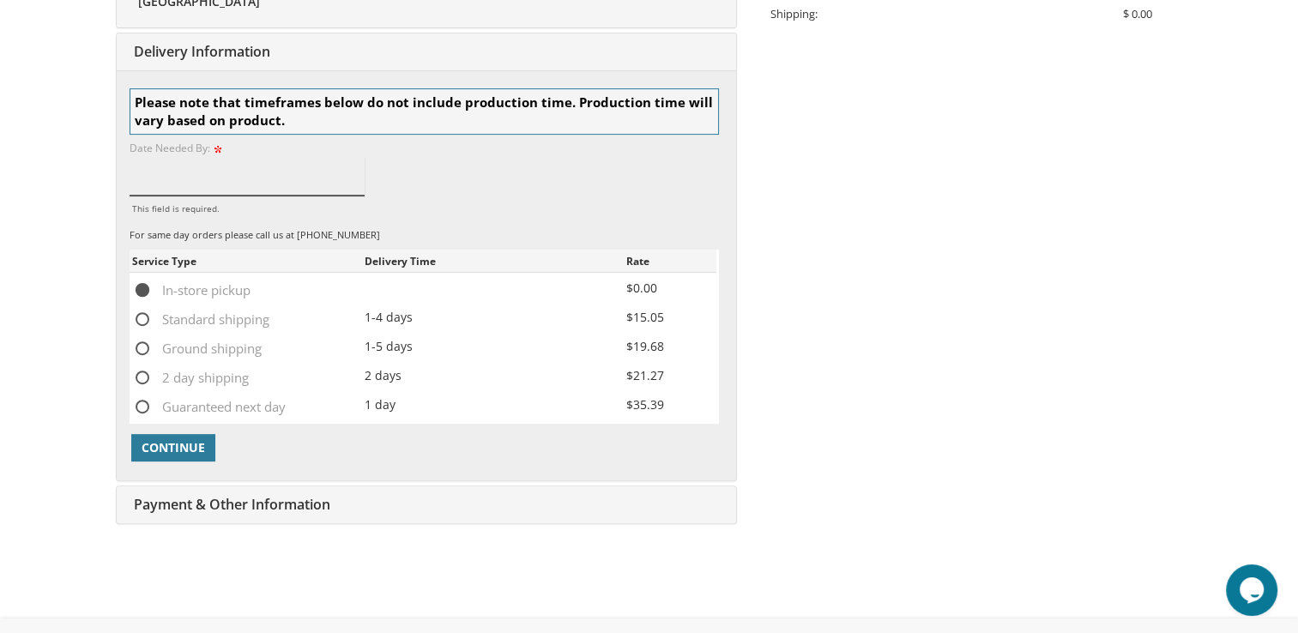
click at [213, 169] on input "This field is required." at bounding box center [248, 175] width 236 height 39
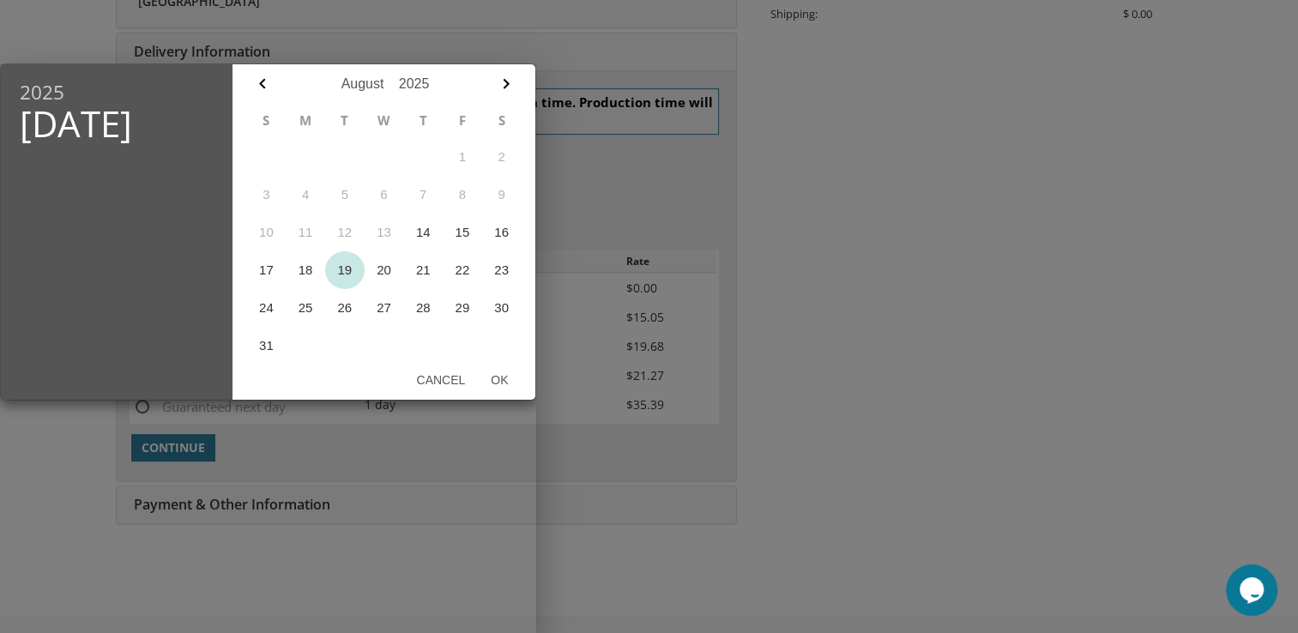
click at [346, 273] on button "19" at bounding box center [344, 270] width 39 height 38
click at [505, 385] on button "Ok" at bounding box center [499, 380] width 43 height 31
type input "Aug 19, 2025"
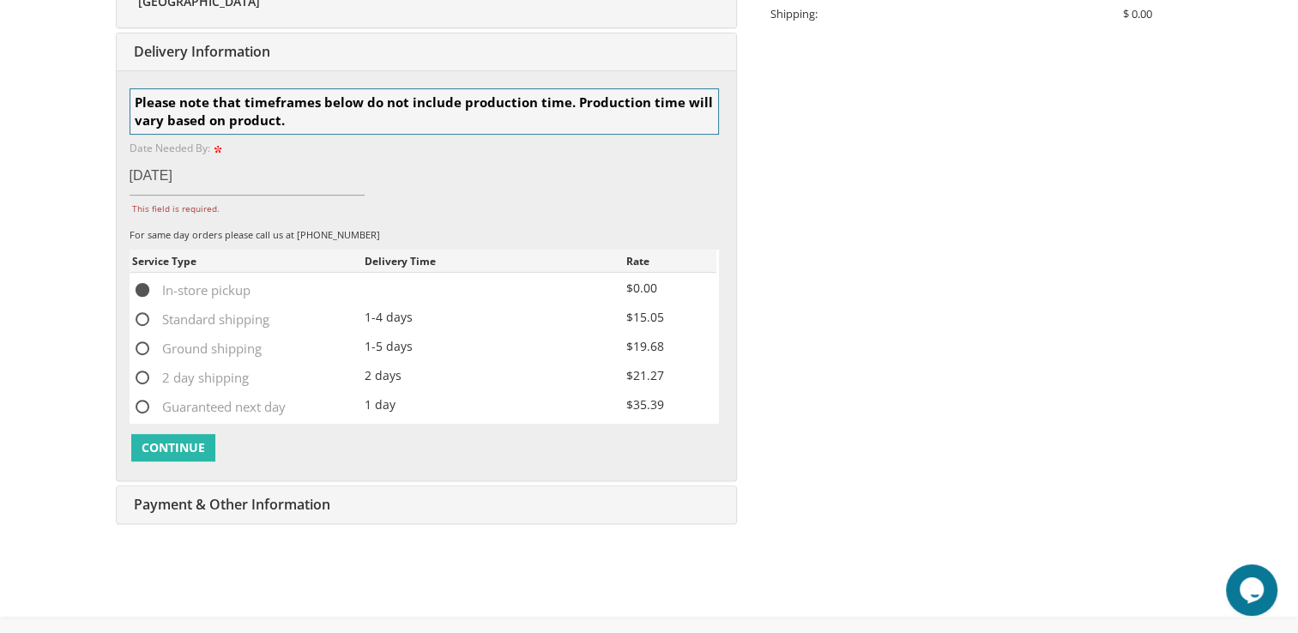
click at [189, 441] on span "Continue" at bounding box center [173, 447] width 63 height 17
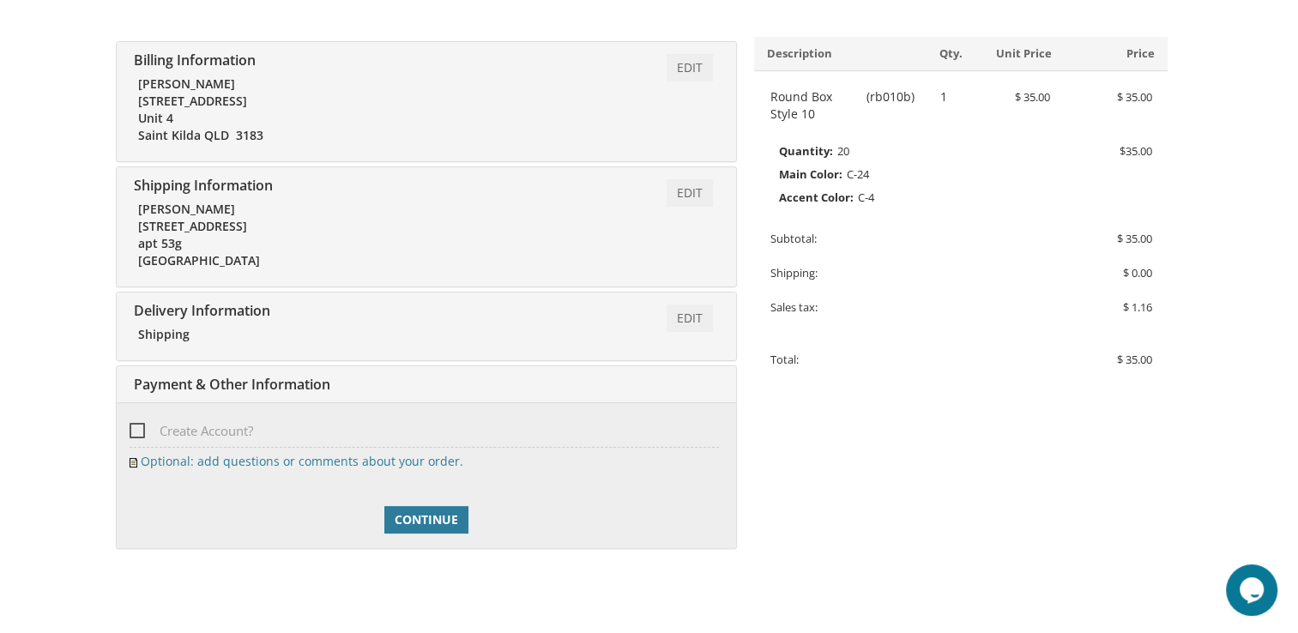
scroll to position [307, 0]
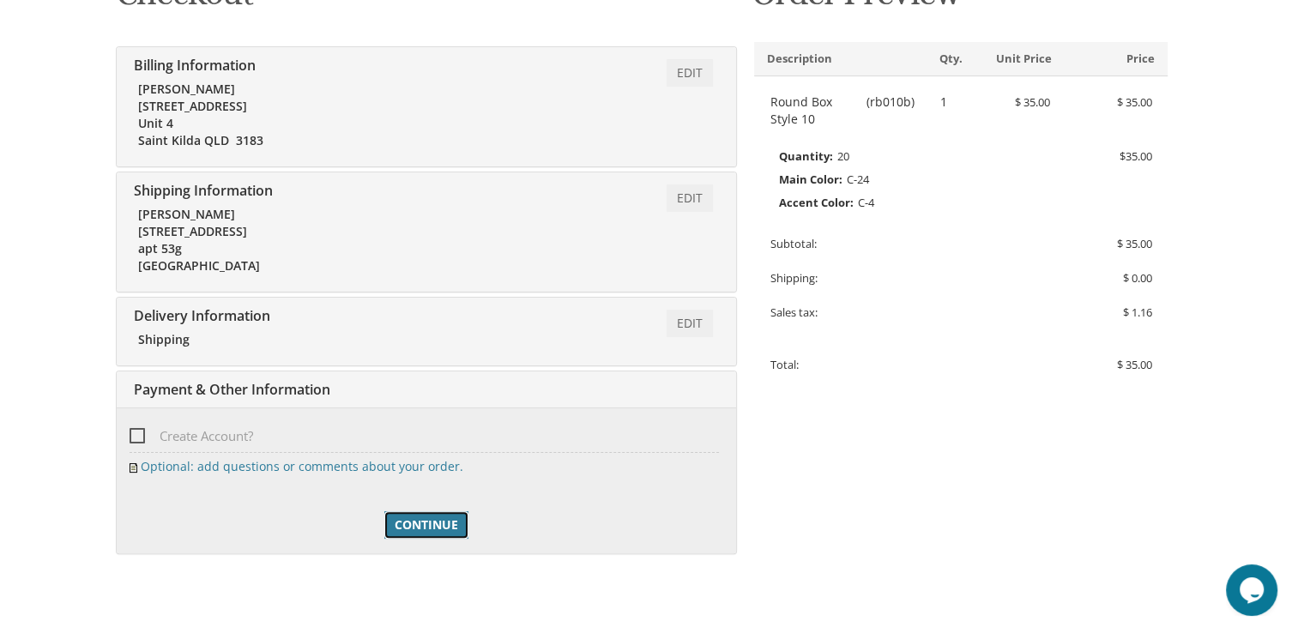
click at [426, 525] on span "Continue" at bounding box center [426, 525] width 63 height 17
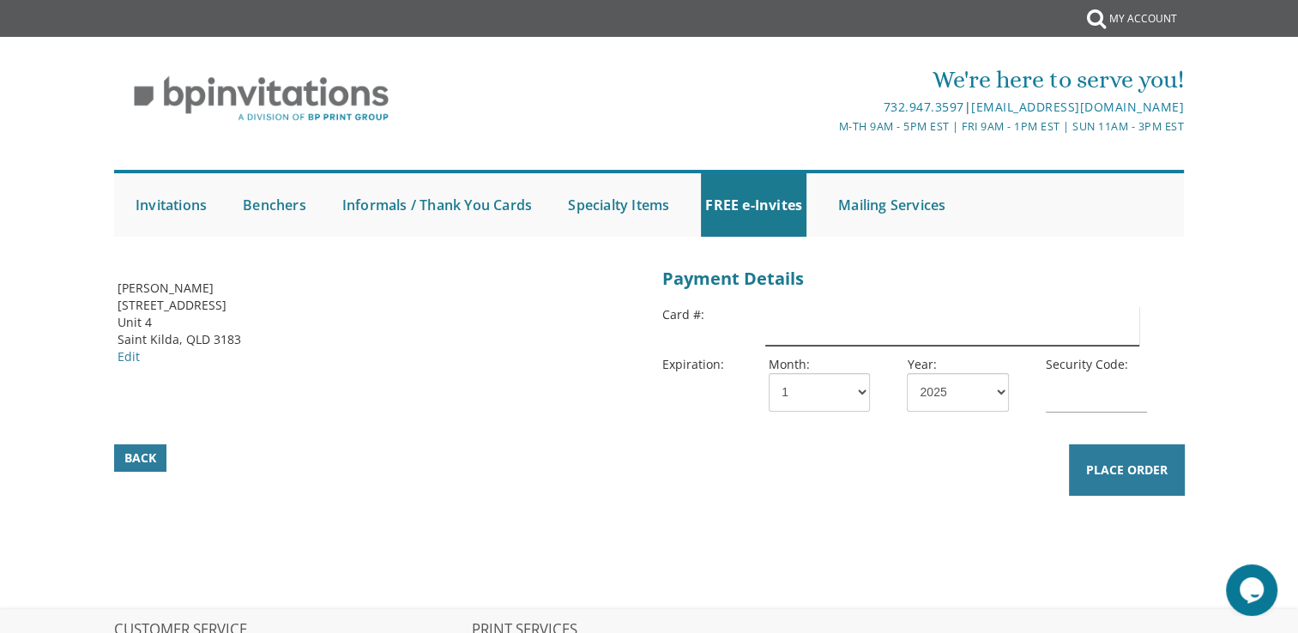
click at [882, 321] on input "text" at bounding box center [951, 325] width 373 height 39
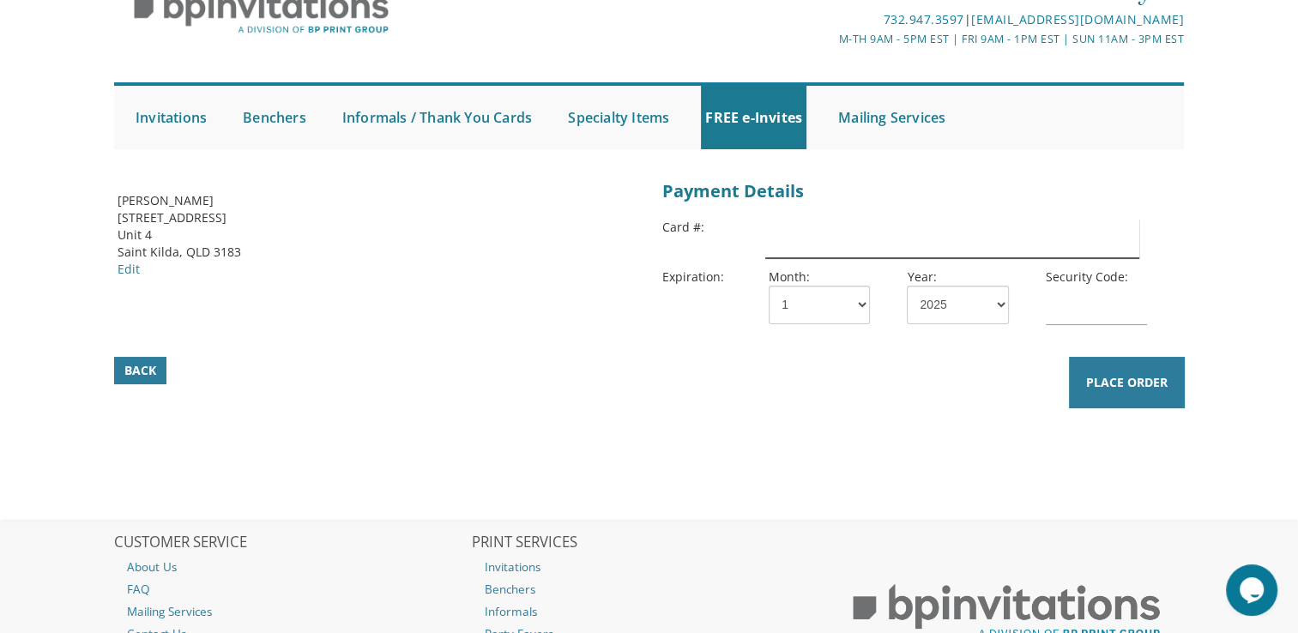
click at [859, 241] on input "text" at bounding box center [951, 238] width 373 height 39
type input "[CREDIT_CARD_NUMBER]"
select select "11"
select select "27"
type input "556"
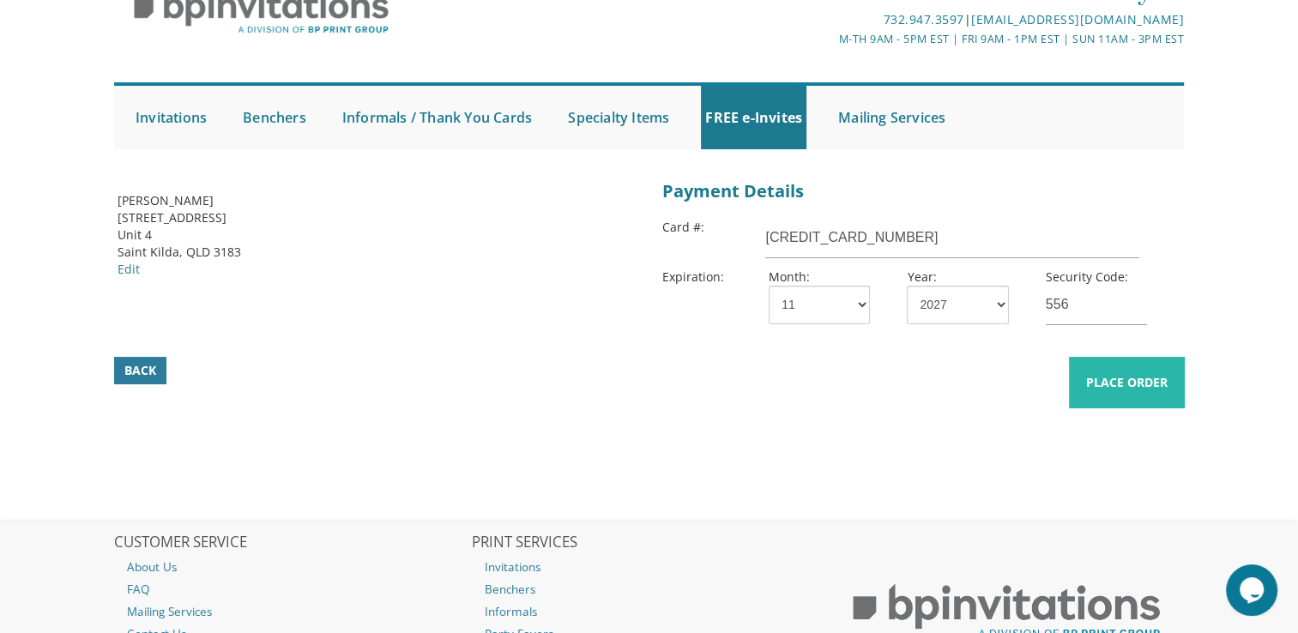
click at [1091, 381] on span "Place Order" at bounding box center [1127, 382] width 82 height 17
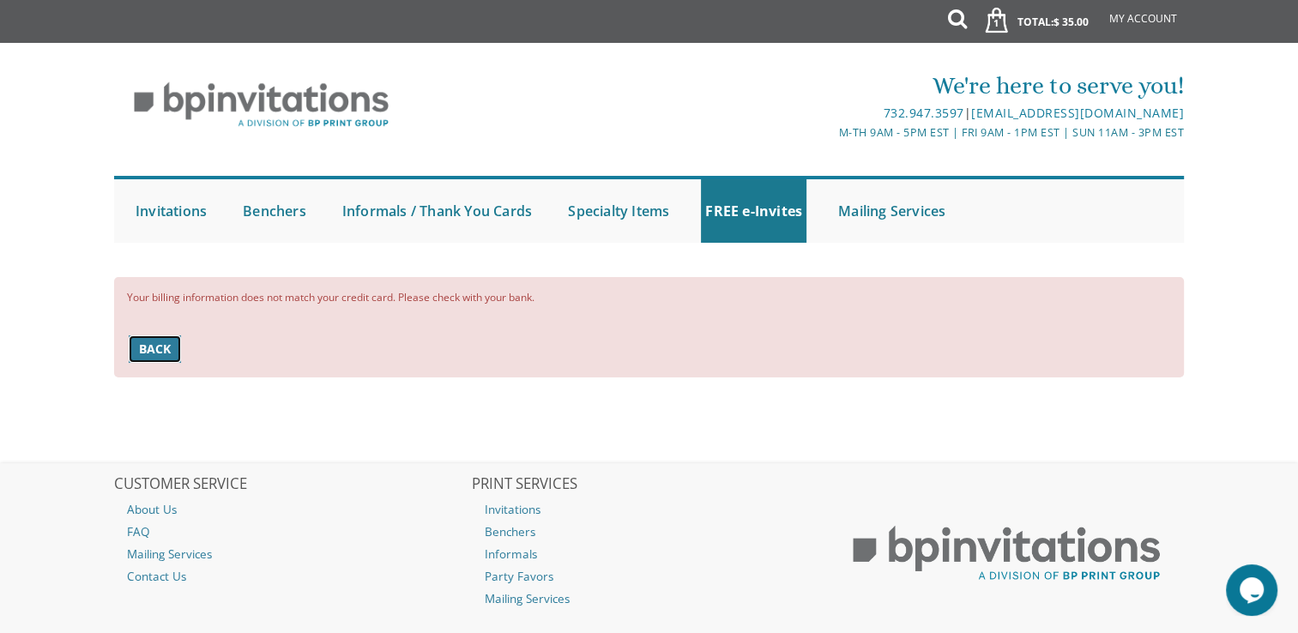
click at [166, 351] on span "Back" at bounding box center [155, 349] width 32 height 17
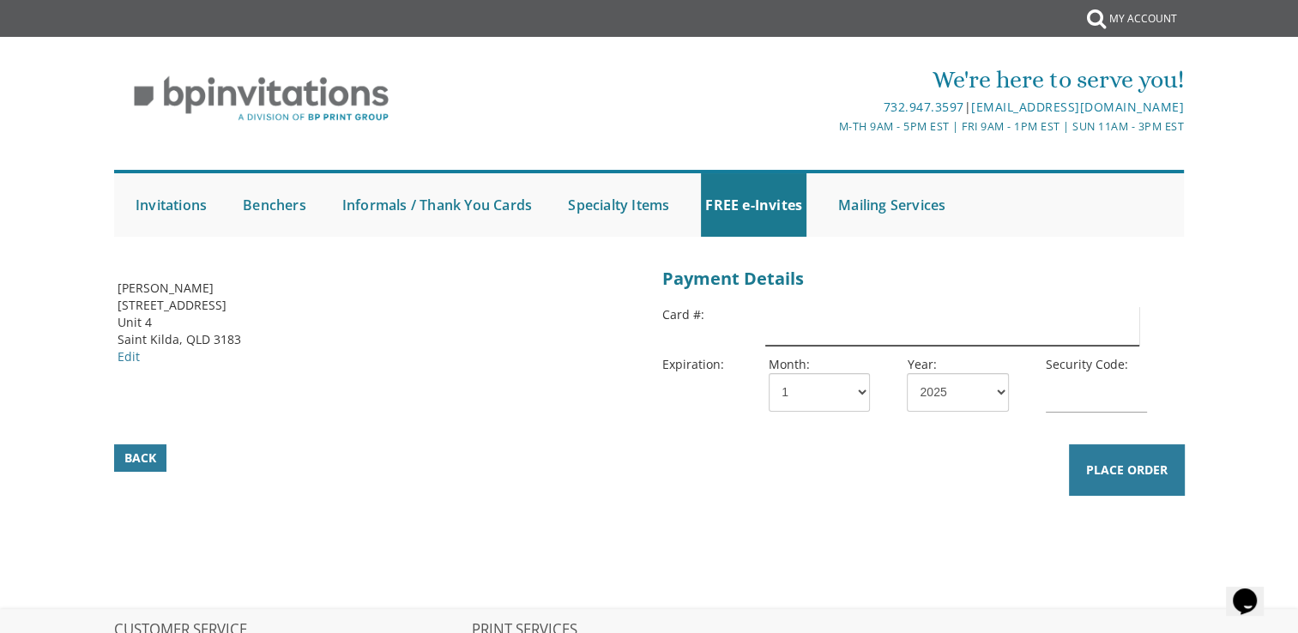
click at [836, 321] on input "text" at bounding box center [951, 325] width 373 height 39
type input "[CREDIT_CARD_NUMBER]"
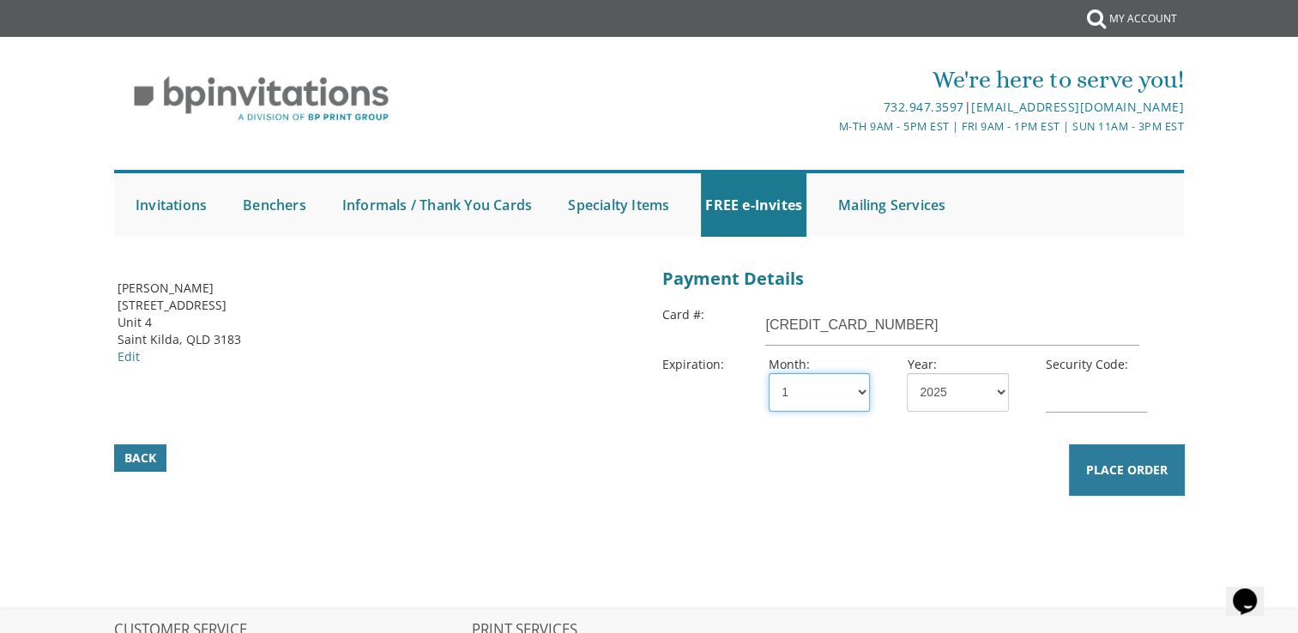
select select "11"
select select "27"
type input "556"
click at [1111, 468] on span "Place Order" at bounding box center [1127, 470] width 82 height 17
